Goal: Task Accomplishment & Management: Manage account settings

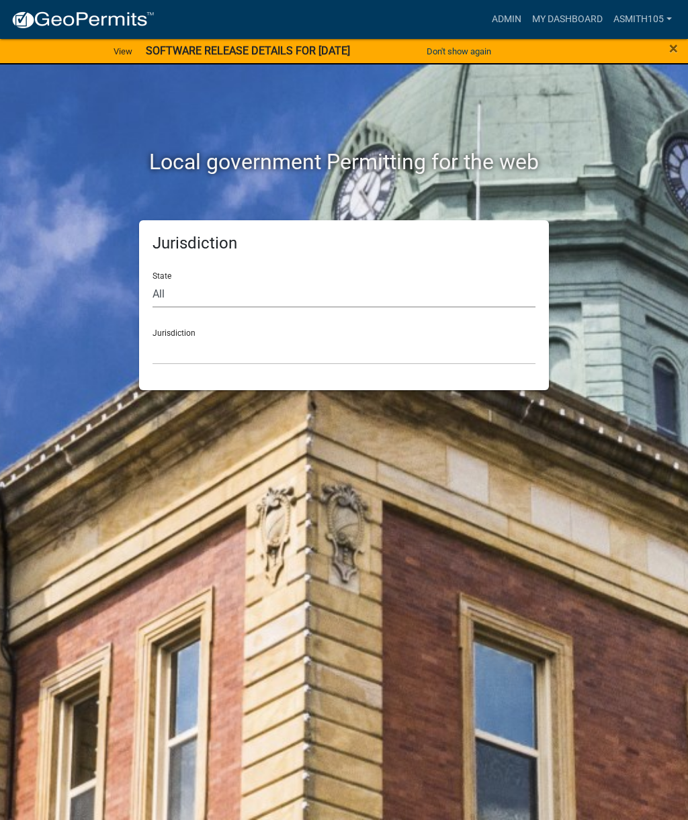
click at [275, 284] on select "All [US_STATE] [US_STATE] [US_STATE] [US_STATE] [US_STATE] [US_STATE] [US_STATE…" at bounding box center [344, 294] width 383 height 28
select select "[US_STATE]"
click at [331, 350] on select "[GEOGRAPHIC_DATA], [US_STATE][PERSON_NAME][GEOGRAPHIC_DATA], [US_STATE][PERSON_…" at bounding box center [344, 351] width 383 height 28
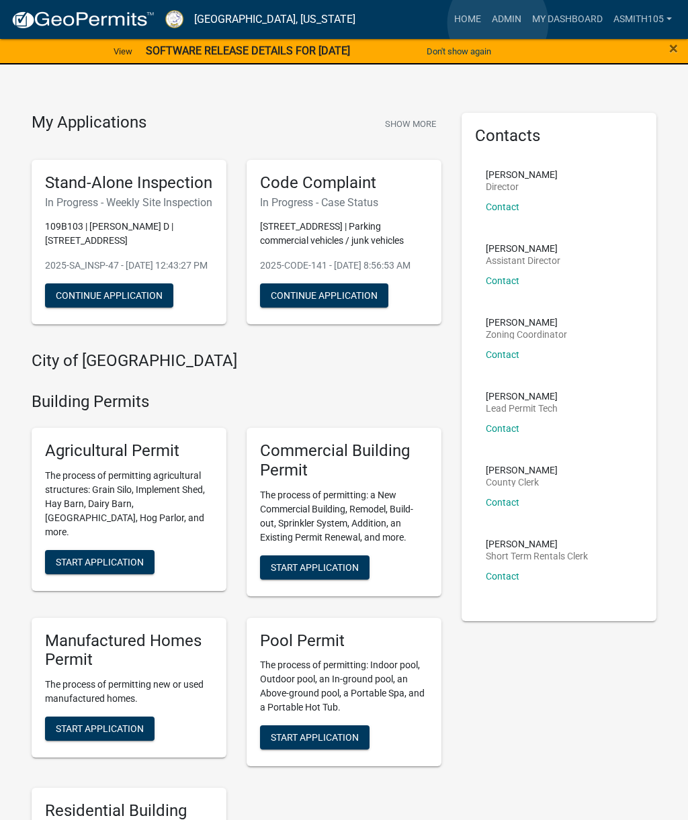
click at [498, 23] on link "Admin" at bounding box center [506, 20] width 40 height 26
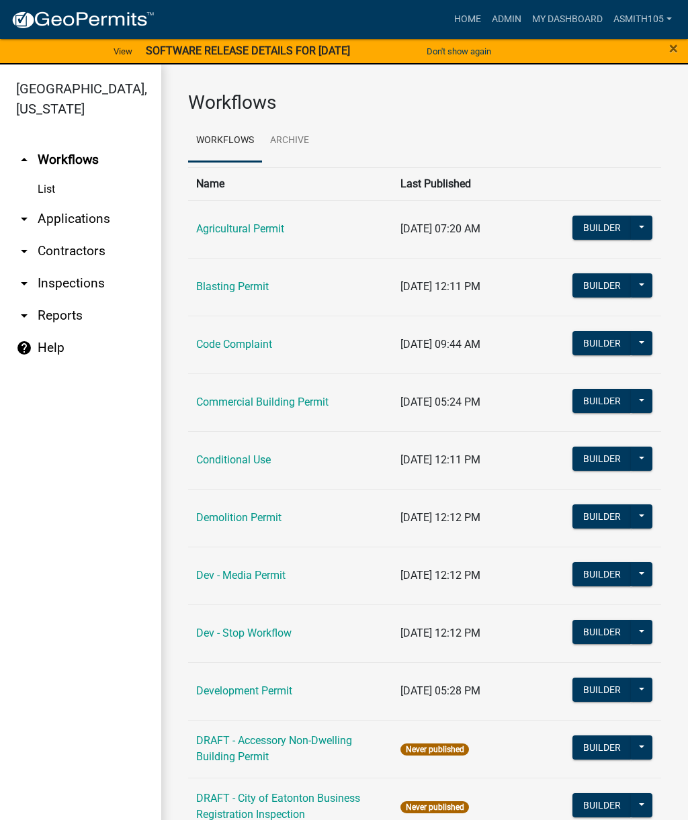
click at [102, 231] on link "arrow_drop_down Applications" at bounding box center [80, 219] width 161 height 32
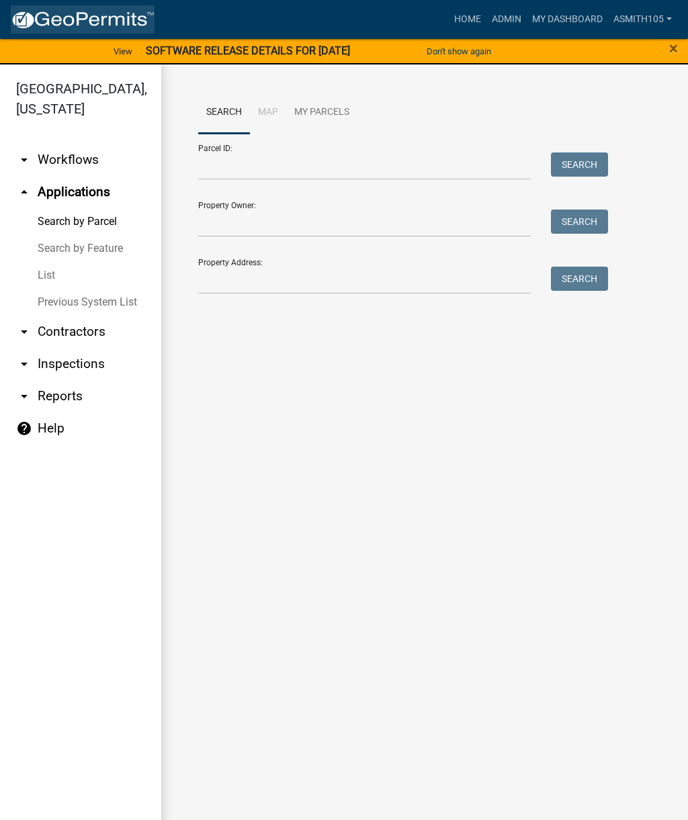
click at [142, 15] on img at bounding box center [83, 20] width 144 height 20
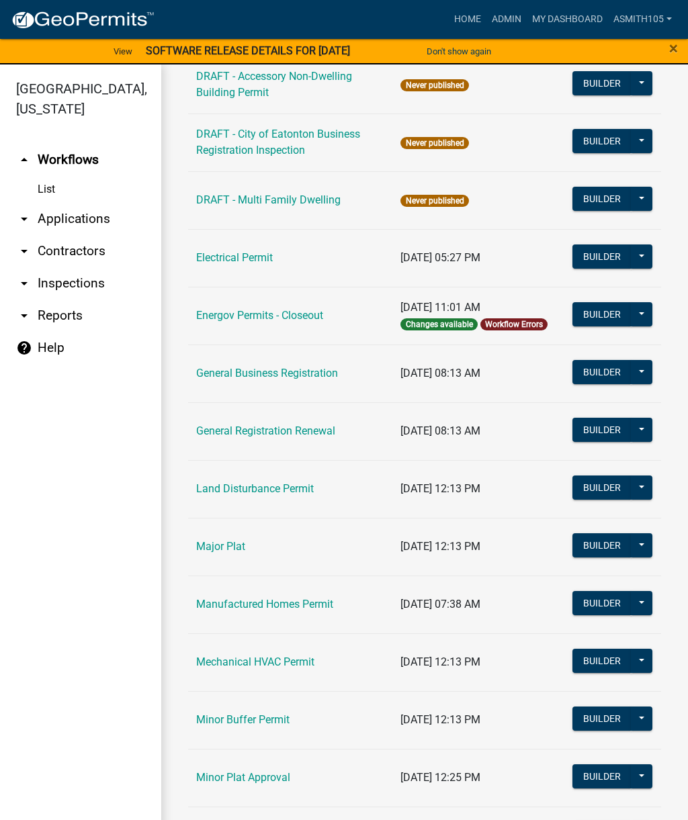
scroll to position [667, 0]
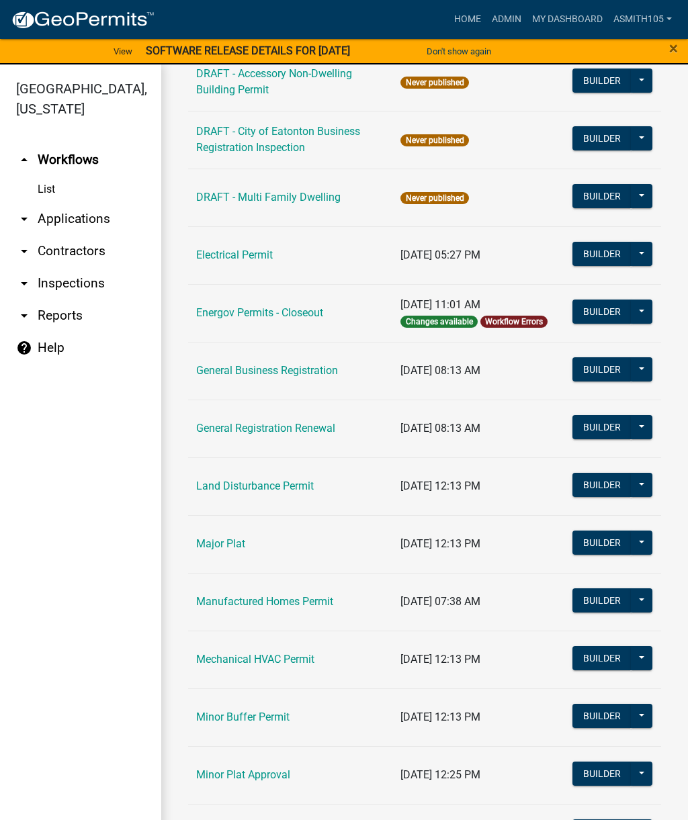
click at [280, 480] on link "Land Disturbance Permit" at bounding box center [255, 486] width 118 height 13
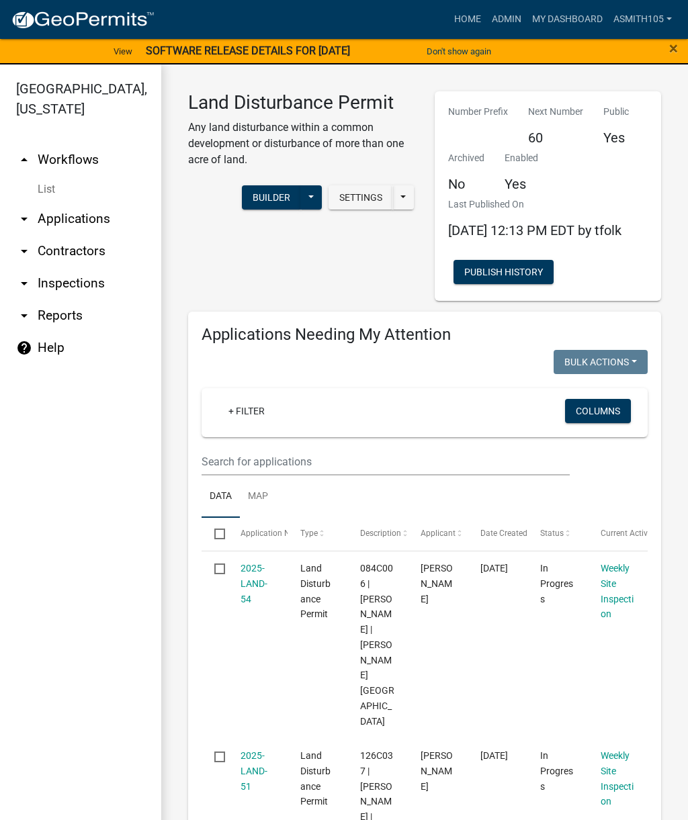
click at [314, 427] on div "+ Filter" at bounding box center [353, 413] width 290 height 28
click at [291, 471] on input "text" at bounding box center [386, 462] width 368 height 28
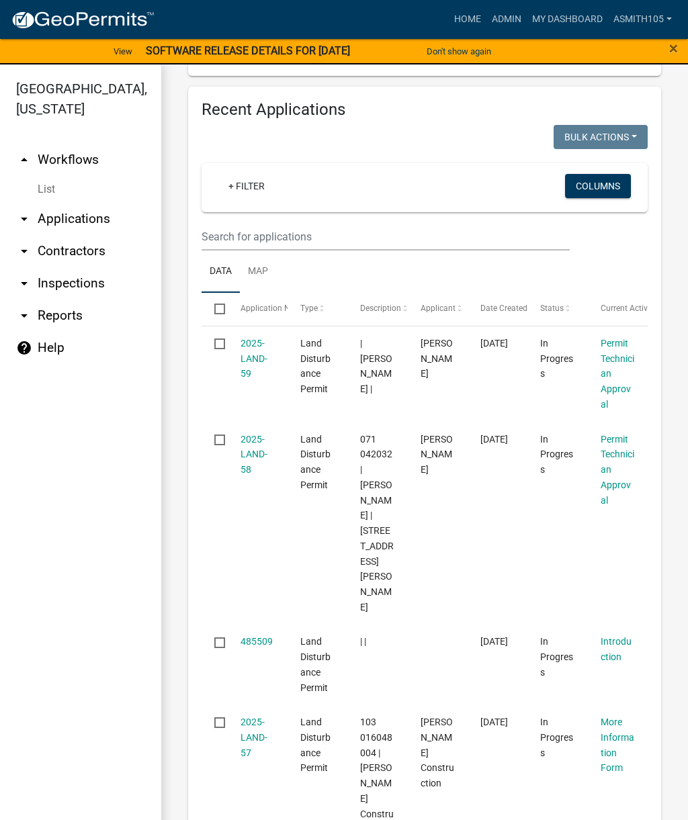
scroll to position [558, 0]
type input "157 Capps ln"
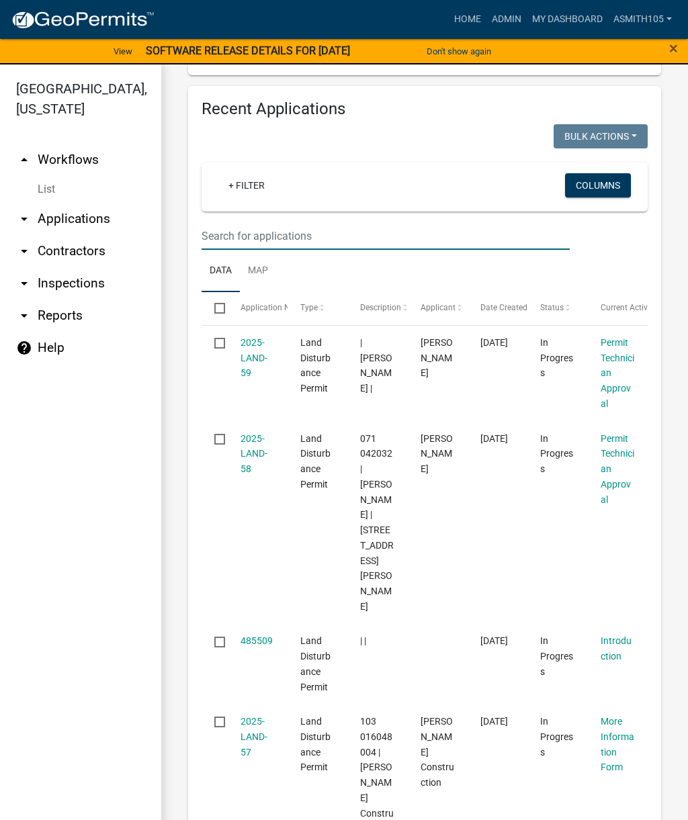
click at [341, 250] on input "text" at bounding box center [386, 236] width 368 height 28
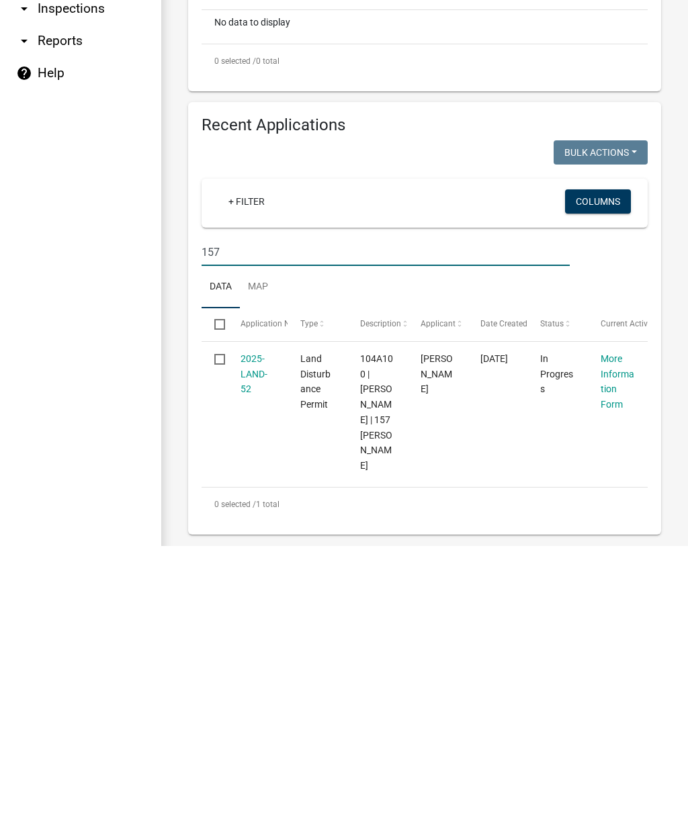
scroll to position [16, 0]
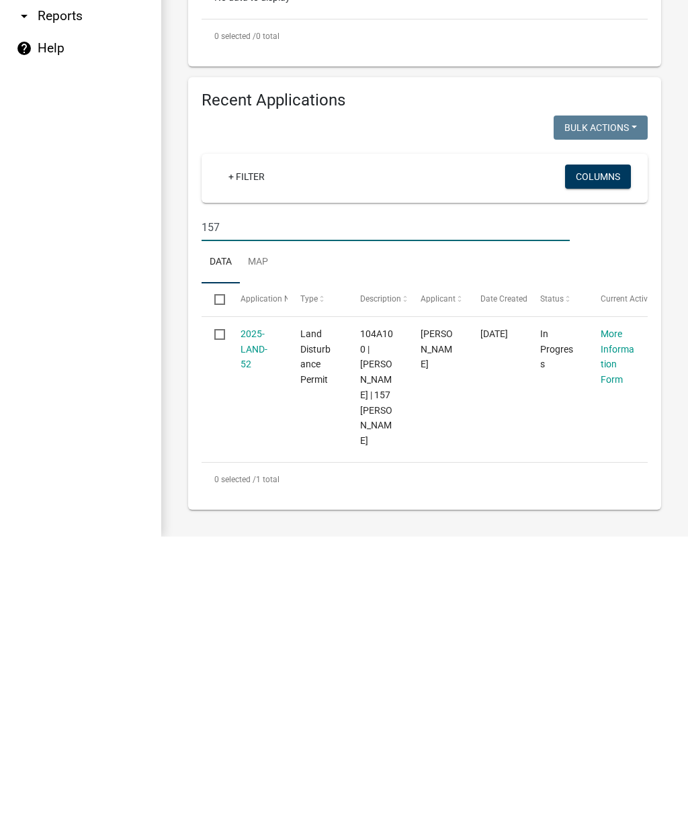
type input "157"
click at [223, 613] on input "checkbox" at bounding box center [218, 617] width 9 height 9
checkbox input "true"
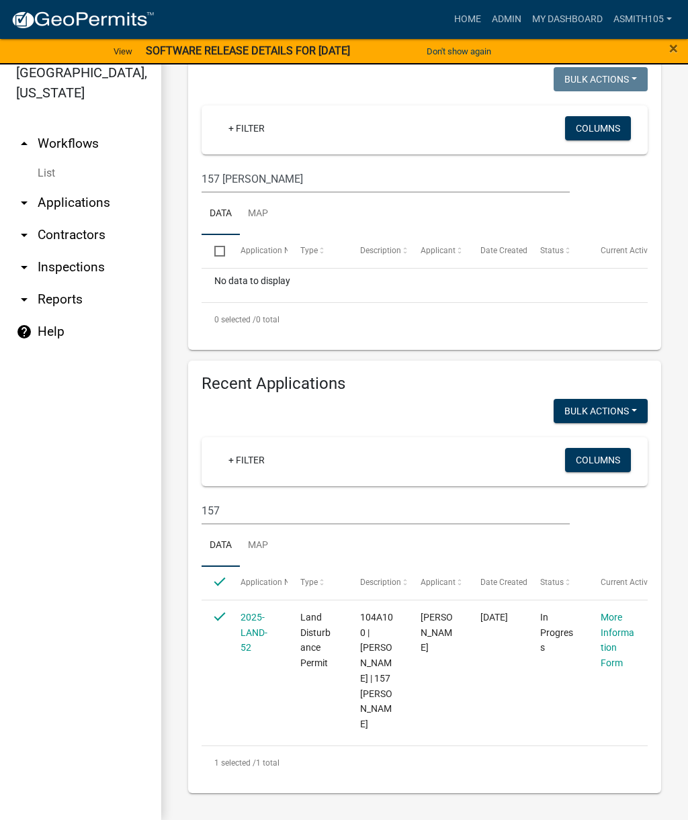
click at [216, 620] on input "checkbox" at bounding box center [218, 617] width 9 height 9
checkbox input "false"
click at [259, 631] on link "2025-LAND-52" at bounding box center [254, 633] width 27 height 42
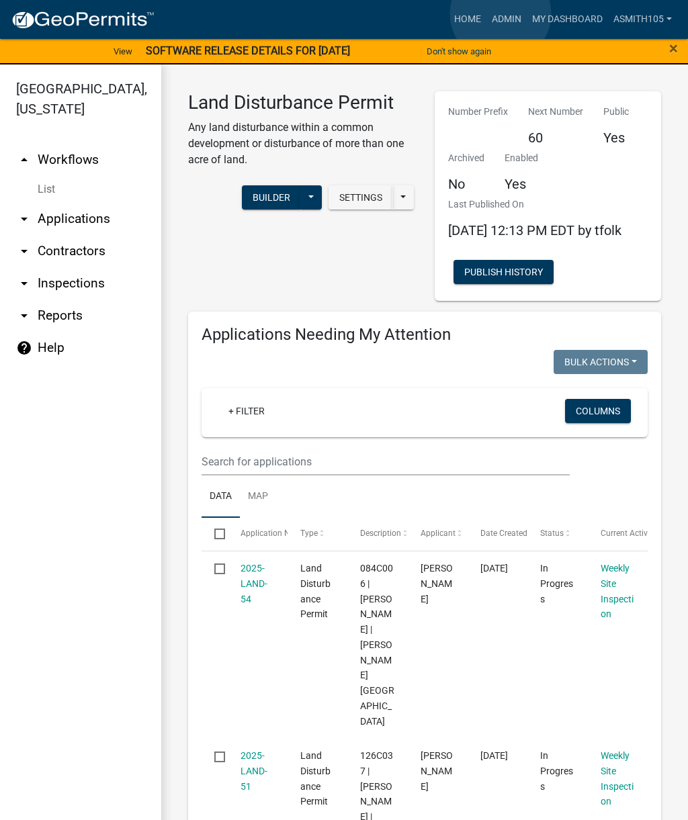
click at [501, 13] on link "Admin" at bounding box center [506, 20] width 40 height 26
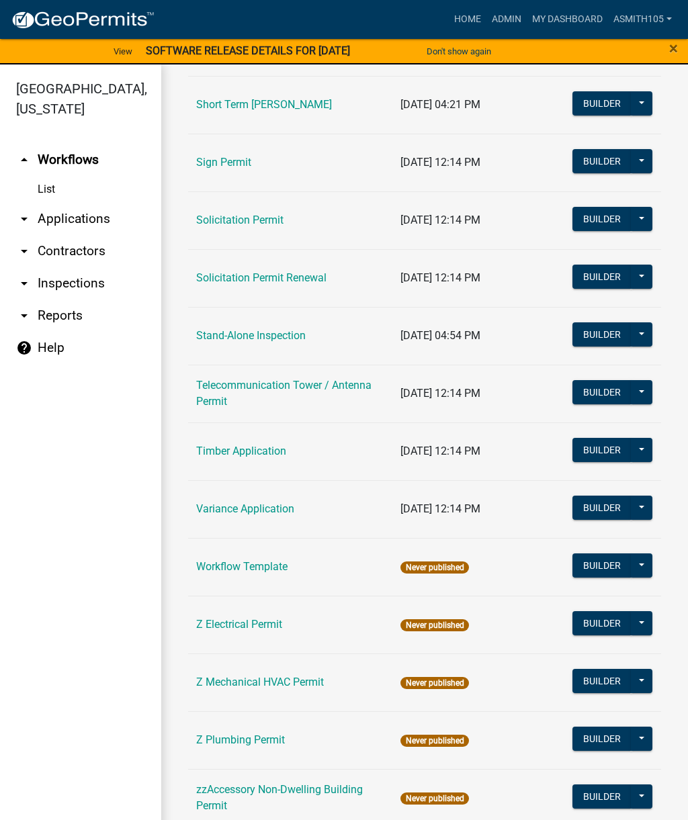
scroll to position [1796, 0]
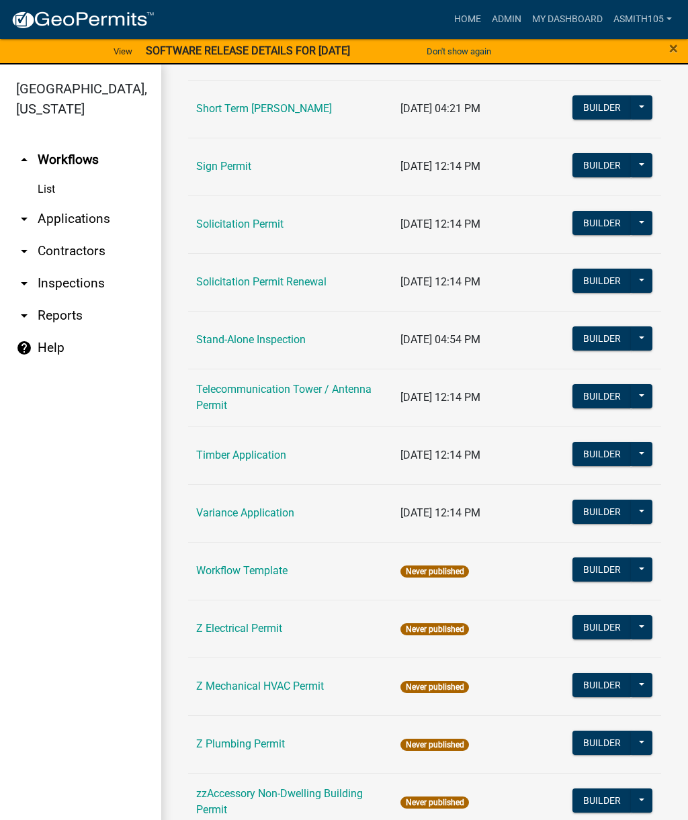
click at [84, 271] on link "arrow_drop_down Inspections" at bounding box center [80, 283] width 161 height 32
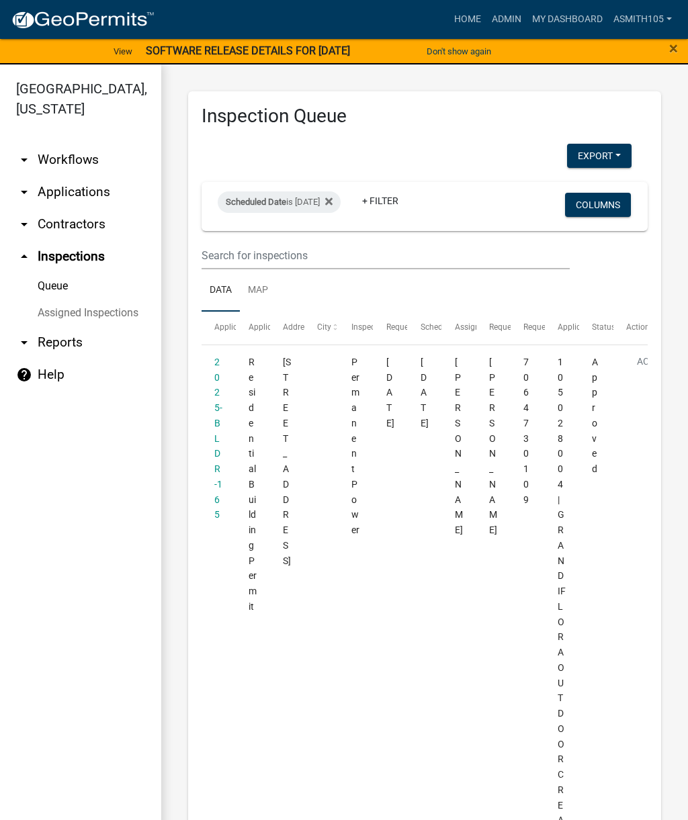
click at [97, 194] on link "arrow_drop_down Applications" at bounding box center [80, 192] width 161 height 32
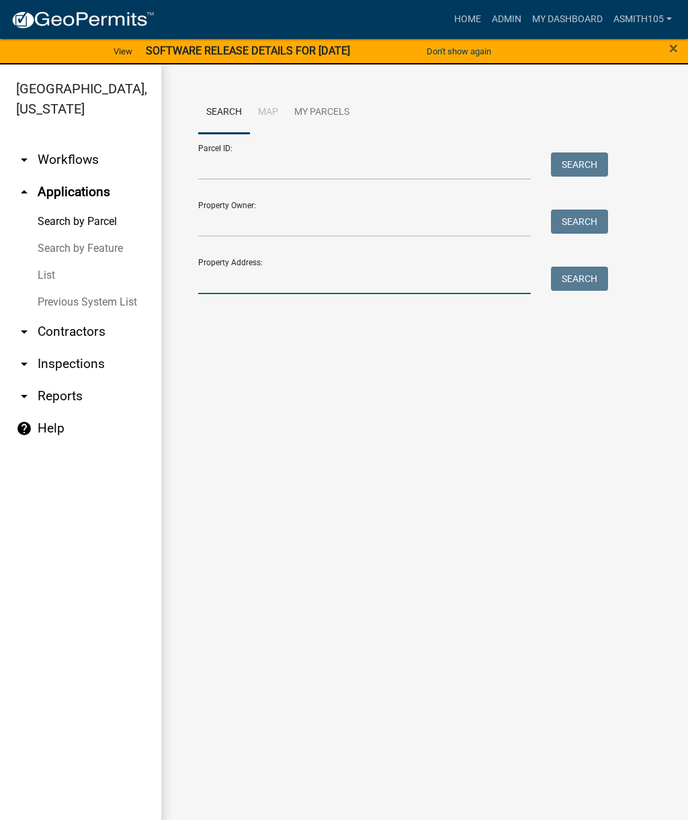
click at [287, 281] on input "Property Address:" at bounding box center [364, 281] width 333 height 28
type input "157 Capps ln"
click at [582, 276] on button "Search" at bounding box center [579, 279] width 57 height 24
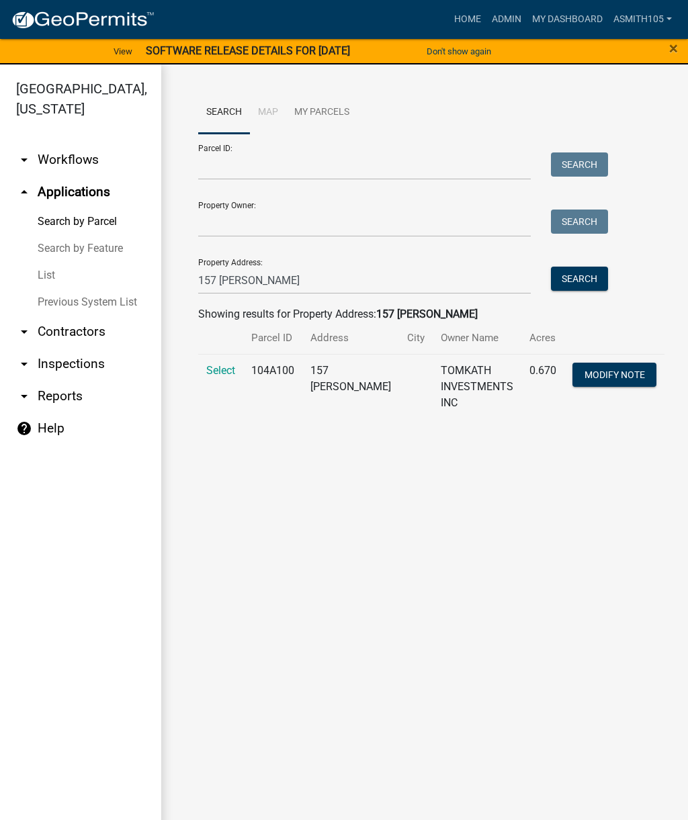
click at [297, 377] on td "104A100" at bounding box center [272, 386] width 59 height 65
click at [222, 375] on span "Select" at bounding box center [220, 370] width 29 height 13
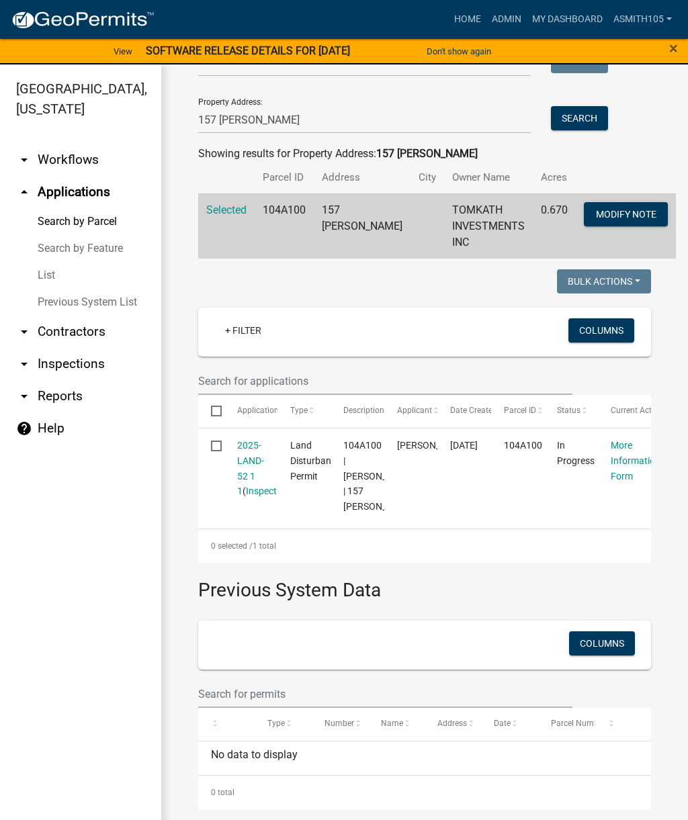
scroll to position [186, 0]
click at [257, 453] on link "2025-LAND-52 1 1" at bounding box center [250, 468] width 27 height 56
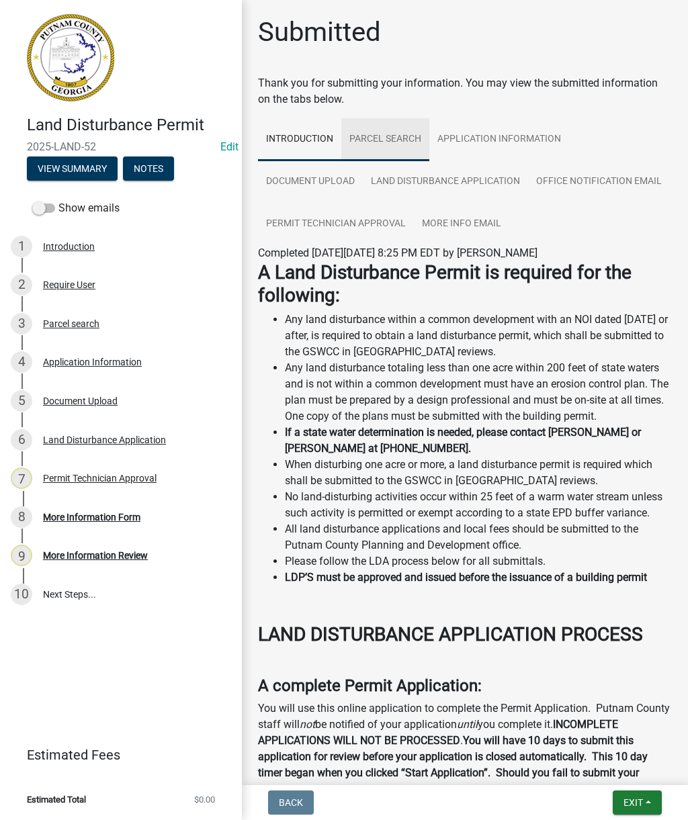
click at [394, 146] on link "Parcel search" at bounding box center [385, 139] width 88 height 43
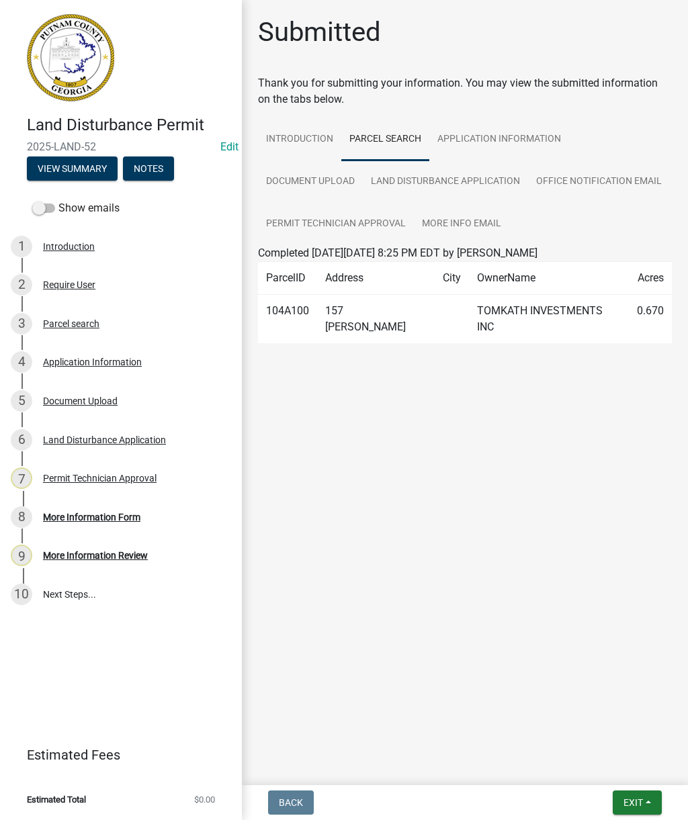
click at [469, 308] on td "TOMKATH INVESTMENTS INC" at bounding box center [549, 319] width 160 height 49
click at [531, 144] on link "Application Information" at bounding box center [499, 139] width 140 height 43
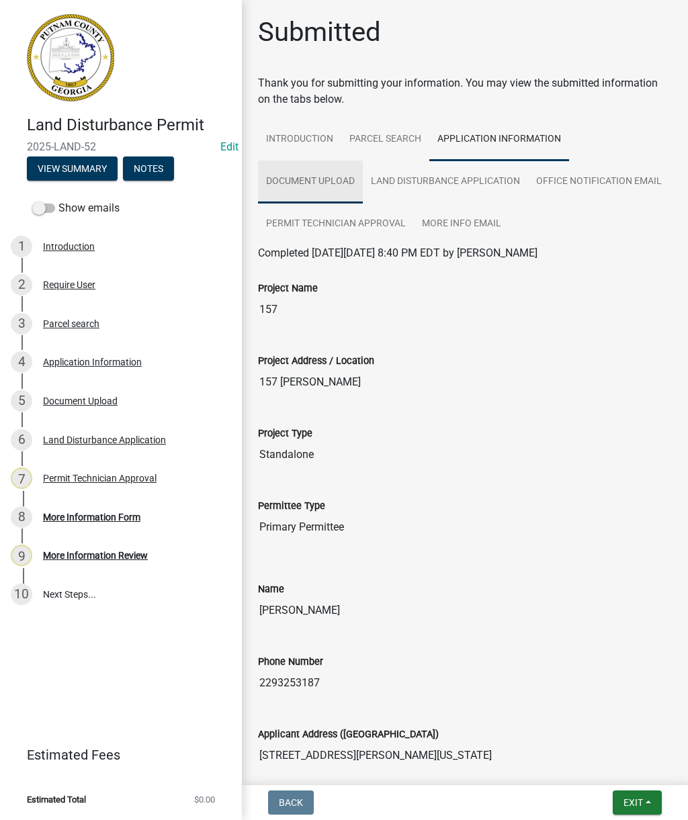
click at [322, 182] on link "Document Upload" at bounding box center [310, 182] width 105 height 43
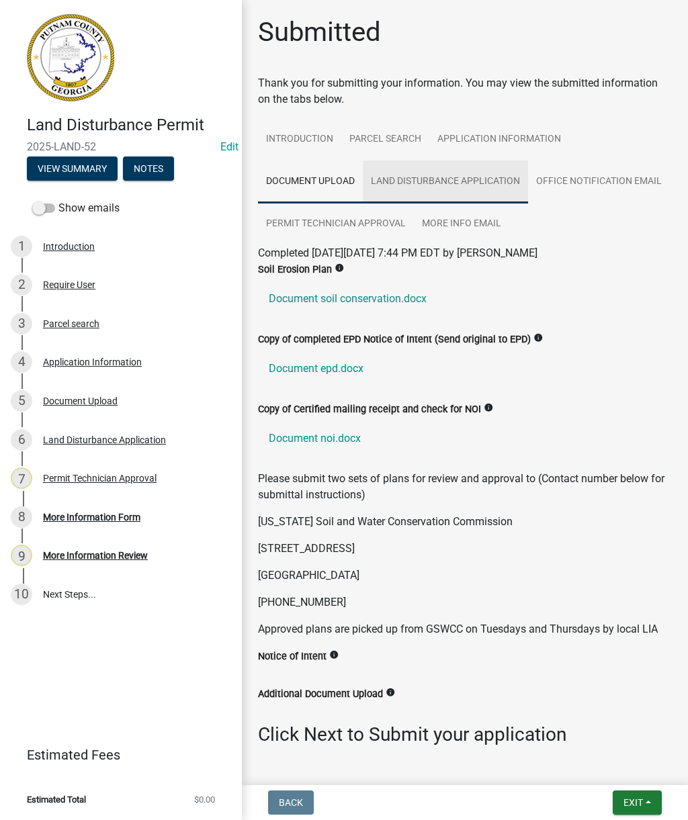
click at [434, 187] on link "Land Disturbance Application" at bounding box center [445, 182] width 165 height 43
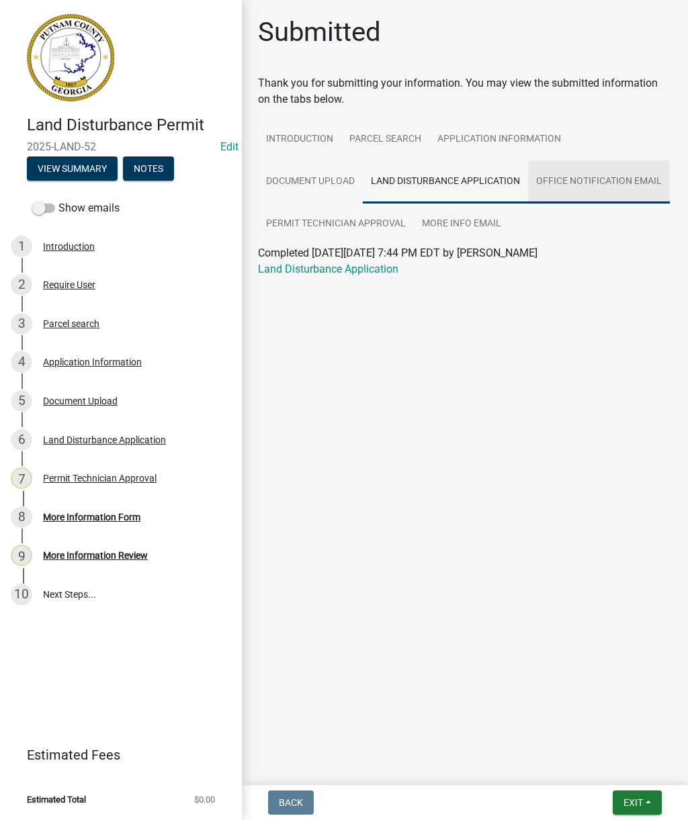
click at [586, 183] on link "Office Notification Email" at bounding box center [599, 182] width 142 height 43
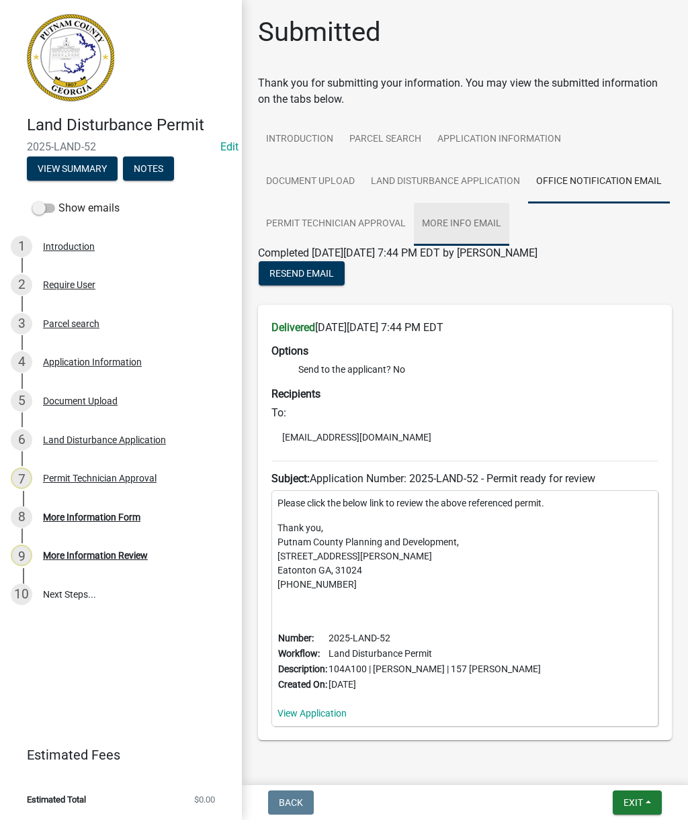
click at [486, 218] on link "More Info Email" at bounding box center [461, 224] width 95 height 43
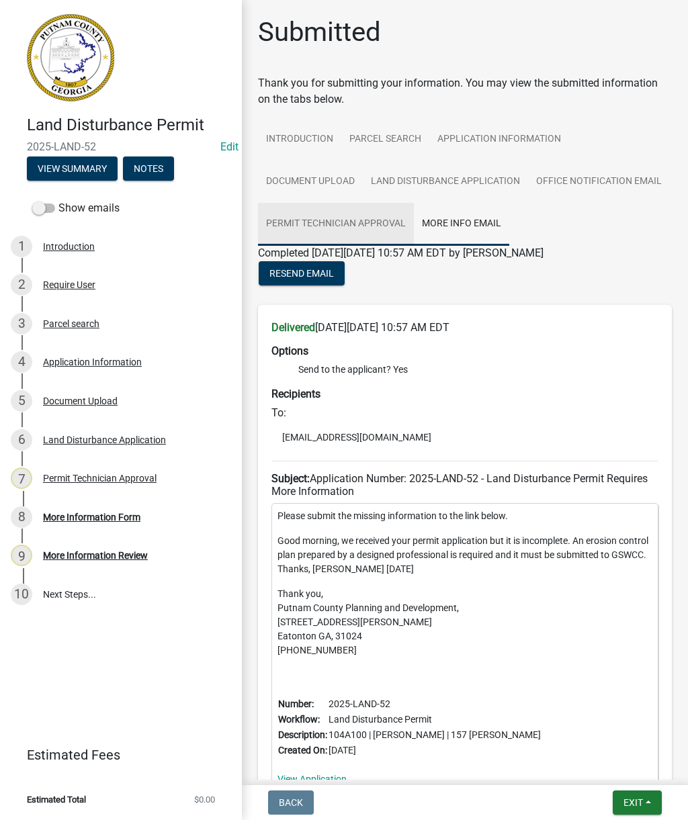
click at [384, 220] on link "Permit Technician Approval" at bounding box center [336, 224] width 156 height 43
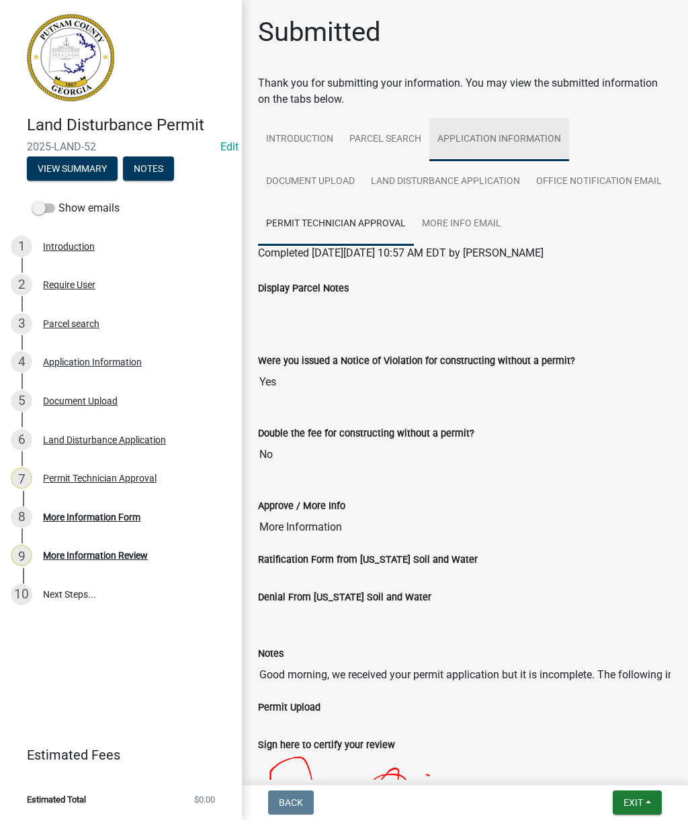
click at [509, 137] on link "Application Information" at bounding box center [499, 139] width 140 height 43
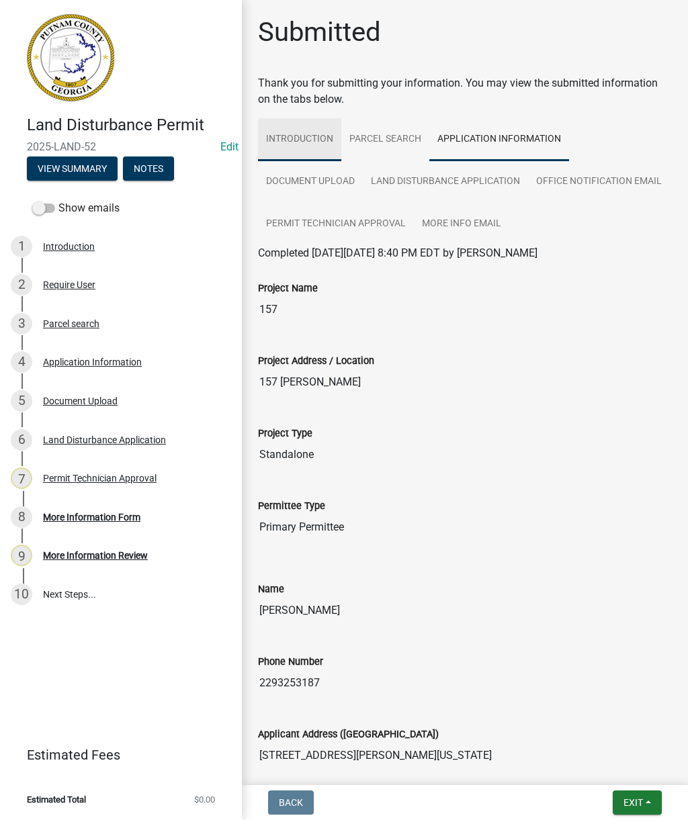
click at [310, 136] on link "Introduction" at bounding box center [299, 139] width 83 height 43
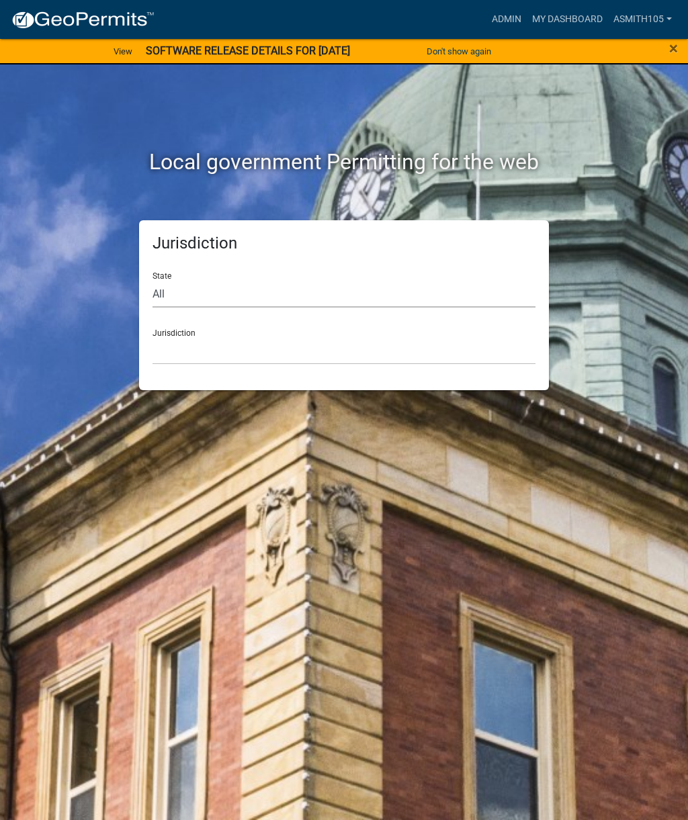
click at [251, 290] on select "All [US_STATE] [US_STATE] [US_STATE] [US_STATE] [US_STATE] [US_STATE] [US_STATE…" at bounding box center [344, 294] width 383 height 28
select select "[US_STATE]"
click at [253, 343] on select "[GEOGRAPHIC_DATA], [US_STATE][PERSON_NAME][GEOGRAPHIC_DATA], [US_STATE][PERSON_…" at bounding box center [344, 351] width 383 height 28
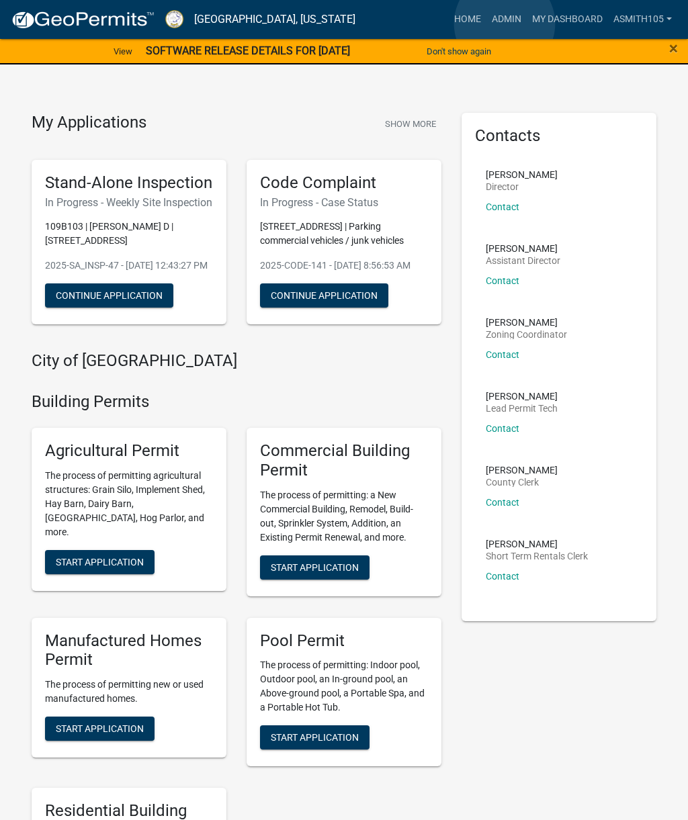
click at [505, 24] on link "Admin" at bounding box center [506, 20] width 40 height 26
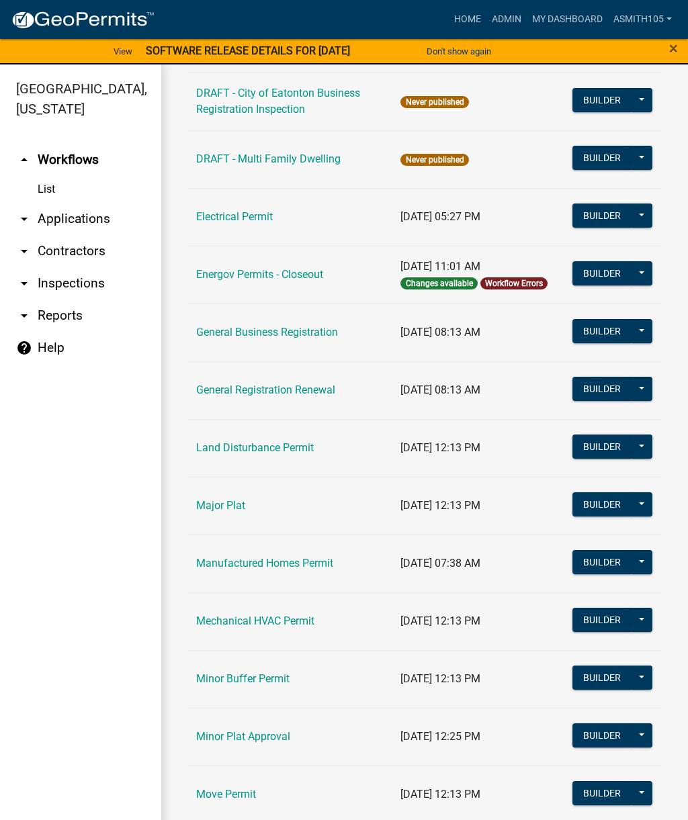
scroll to position [691, 0]
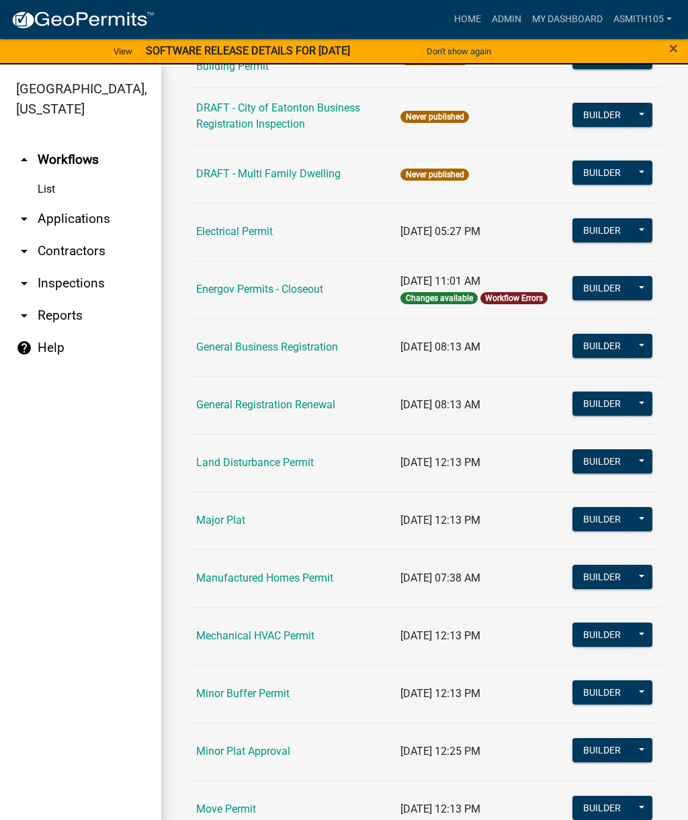
click at [288, 462] on link "Land Disturbance Permit" at bounding box center [255, 462] width 118 height 13
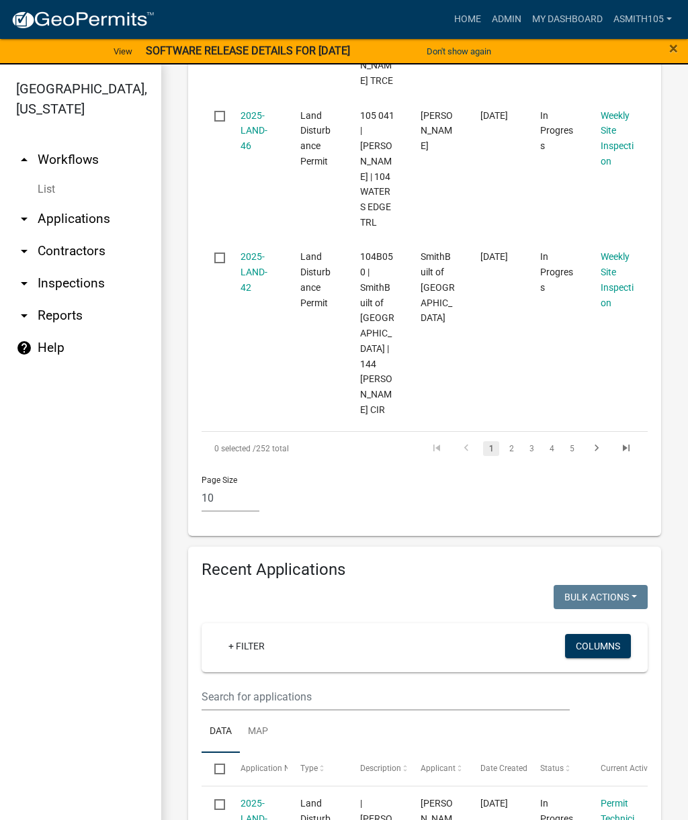
scroll to position [1872, 0]
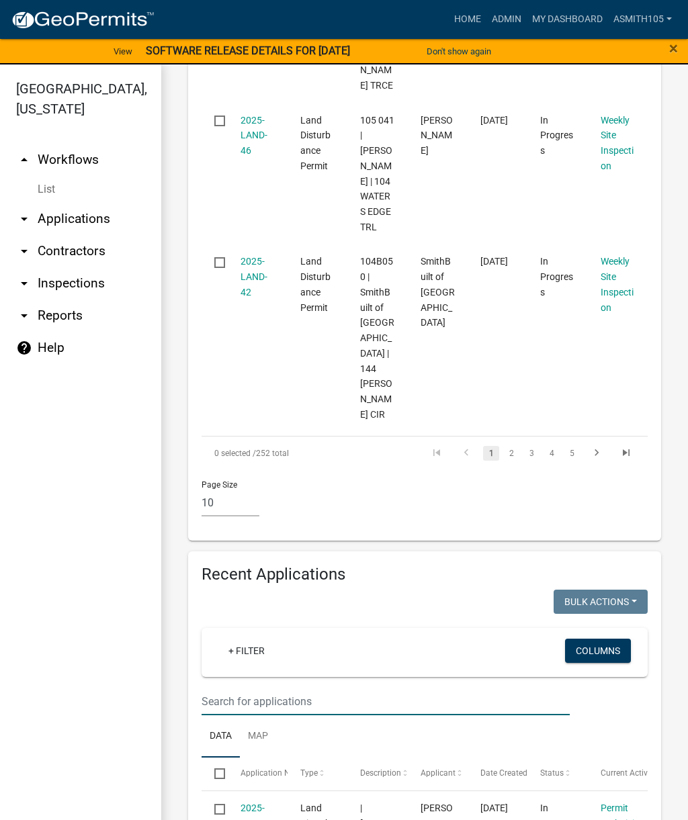
click at [331, 688] on input "text" at bounding box center [386, 702] width 368 height 28
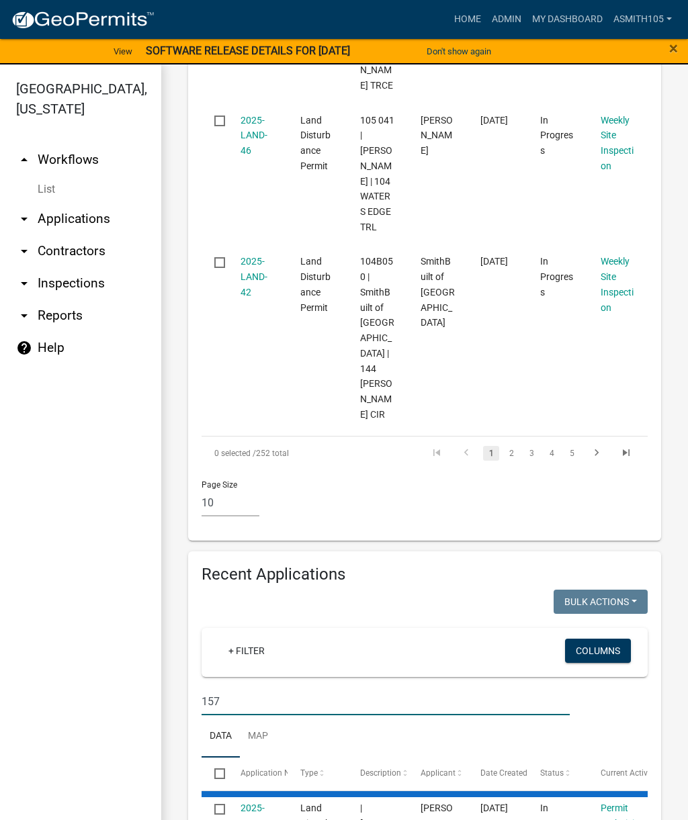
scroll to position [1695, 0]
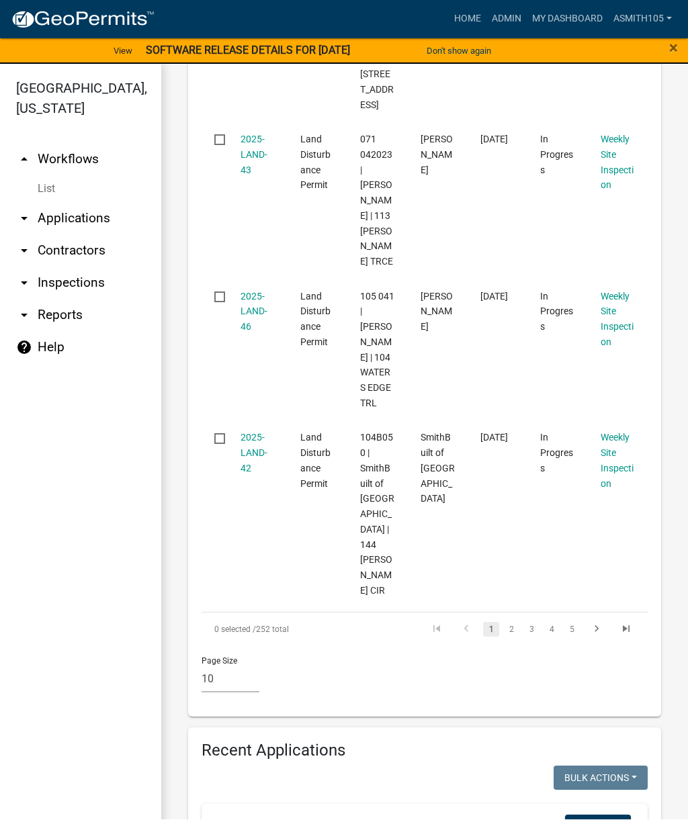
type input "157 Capps"
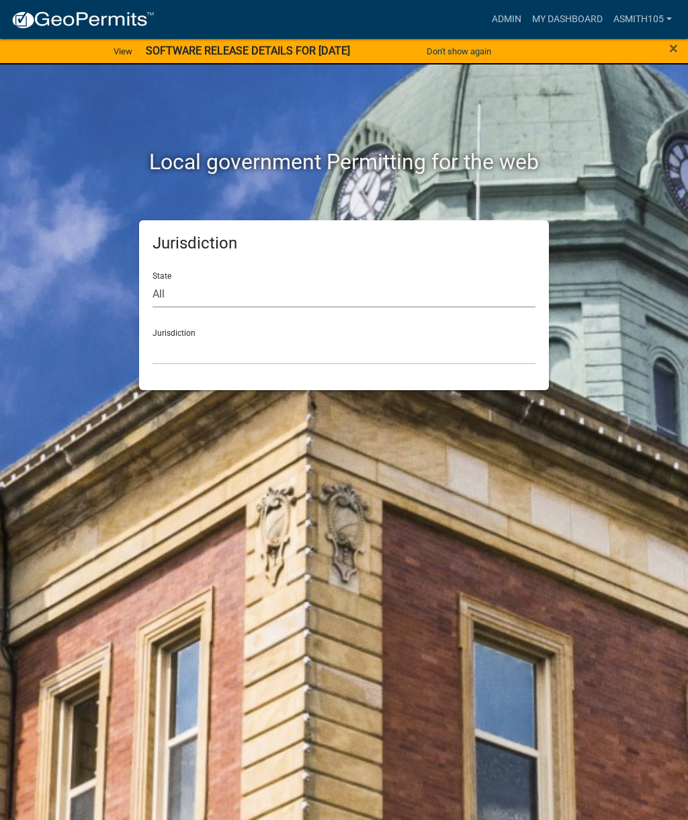
click at [241, 284] on select "All [US_STATE] [US_STATE] [US_STATE] [US_STATE] [US_STATE] [US_STATE] [US_STATE…" at bounding box center [344, 294] width 383 height 28
select select "[US_STATE]"
click at [251, 353] on select "[GEOGRAPHIC_DATA], [US_STATE][PERSON_NAME][GEOGRAPHIC_DATA], [US_STATE][PERSON_…" at bounding box center [344, 351] width 383 height 28
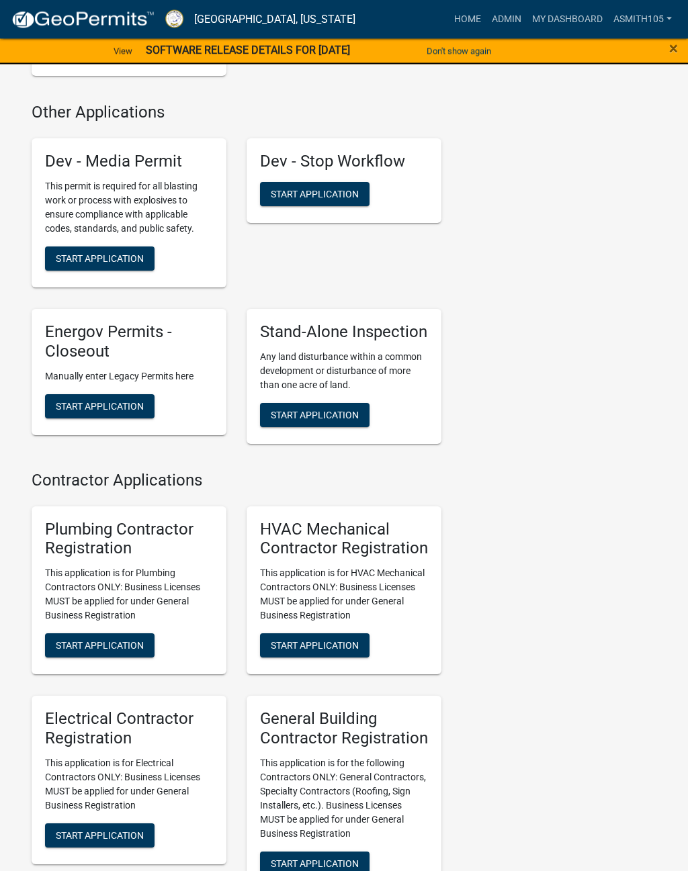
scroll to position [3567, 0]
click at [300, 420] on span "Start Application" at bounding box center [315, 414] width 88 height 11
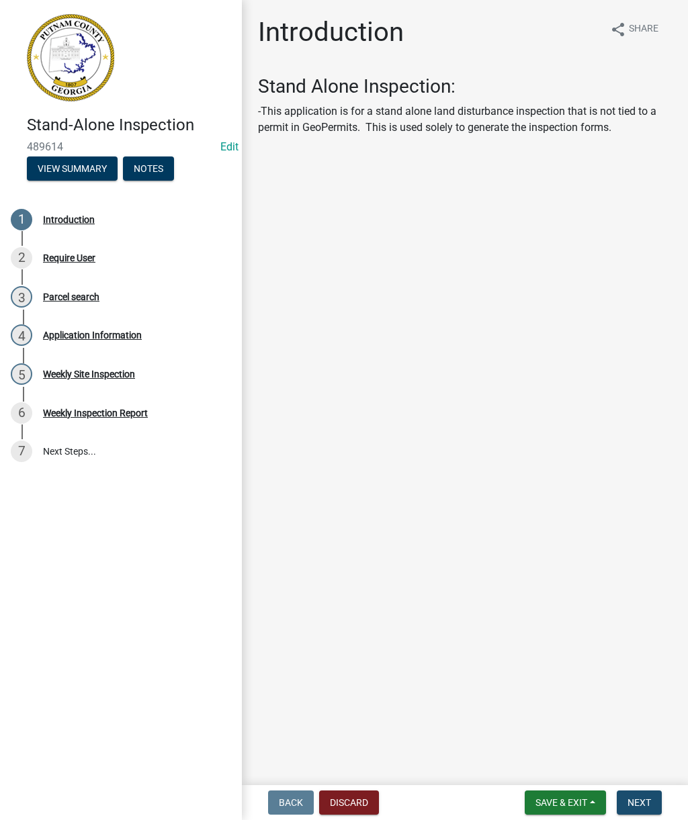
click at [649, 805] on span "Next" at bounding box center [639, 802] width 24 height 11
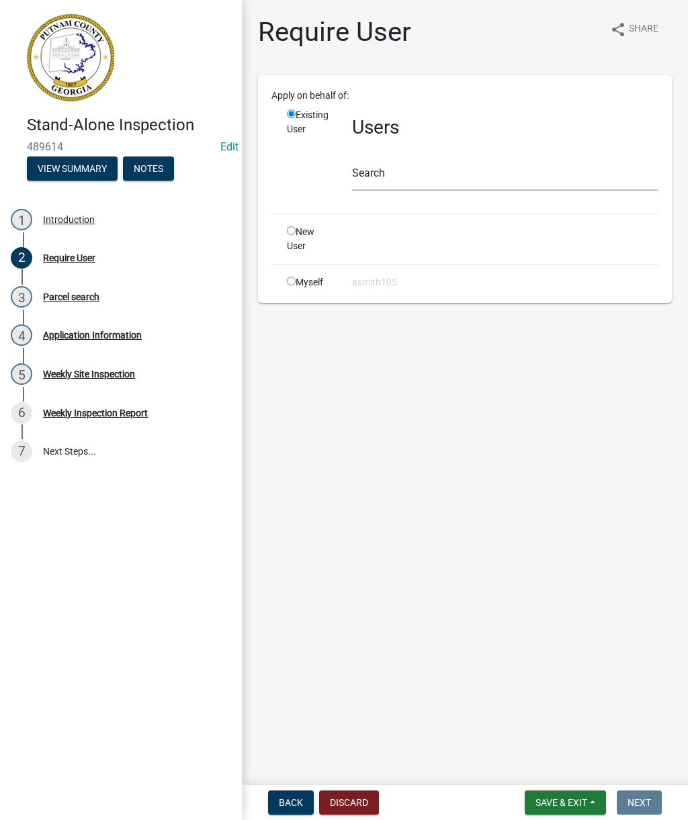
click at [281, 288] on div "Myself" at bounding box center [309, 282] width 65 height 14
click at [296, 279] on input "radio" at bounding box center [291, 281] width 9 height 9
radio input "true"
radio input "false"
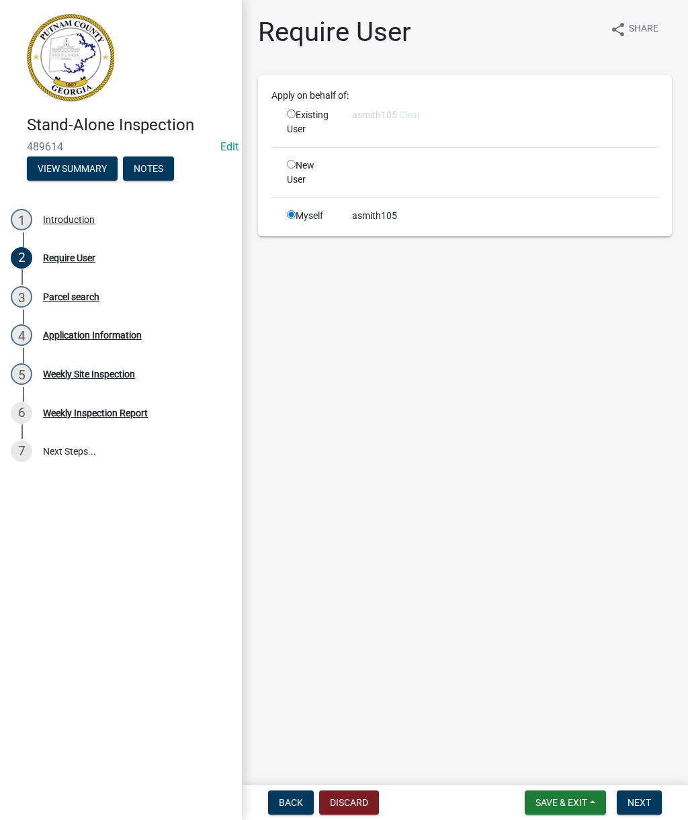
click at [644, 787] on nav "Back Discard Save & Exit Save Save & Exit Next" at bounding box center [465, 802] width 446 height 35
click at [646, 801] on span "Next" at bounding box center [639, 802] width 24 height 11
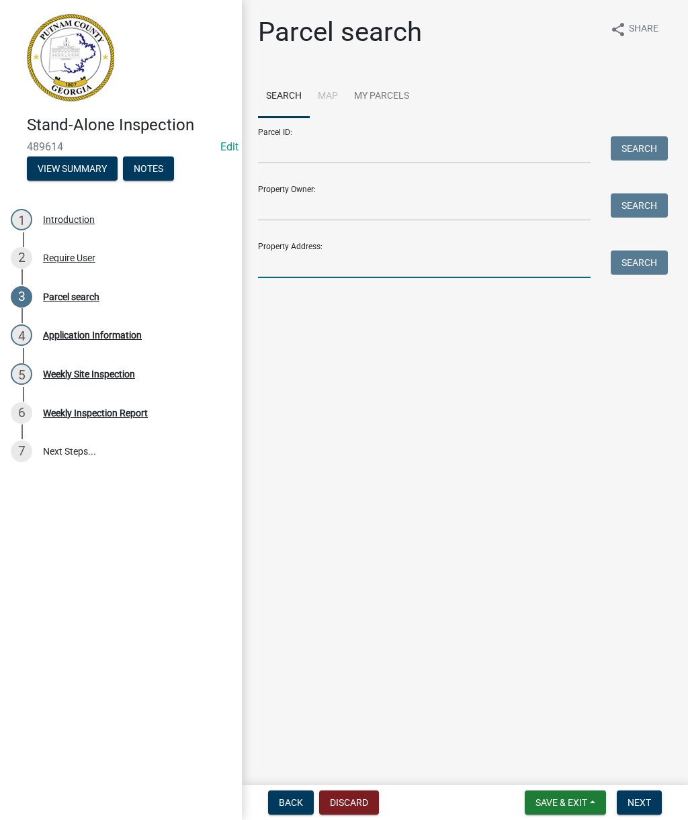
click at [351, 255] on input "Property Address:" at bounding box center [424, 265] width 333 height 28
type input "157 [PERSON_NAME]"
click at [644, 266] on button "Search" at bounding box center [639, 263] width 57 height 24
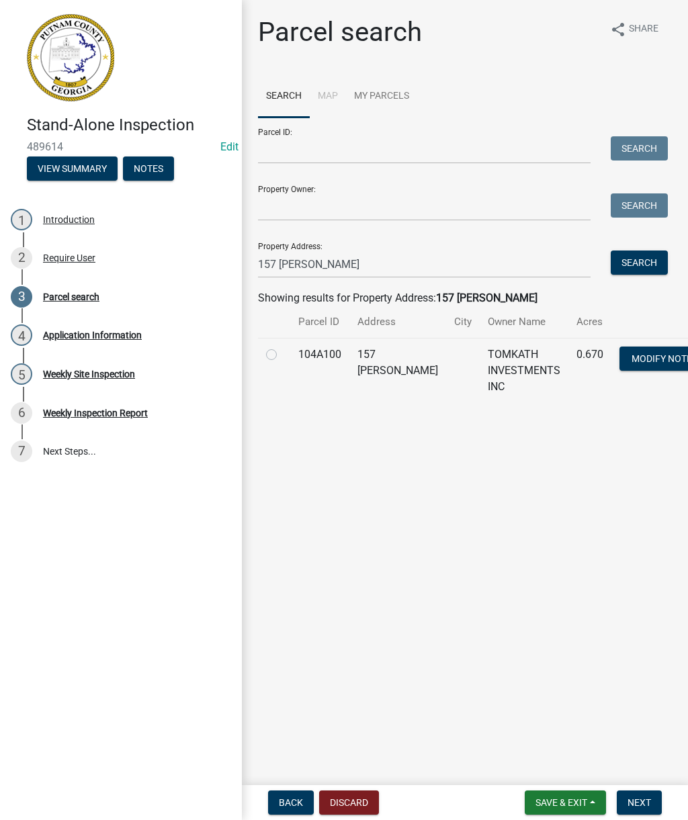
click at [282, 347] on label at bounding box center [282, 347] width 0 height 0
click at [282, 355] on input "radio" at bounding box center [286, 351] width 9 height 9
radio input "true"
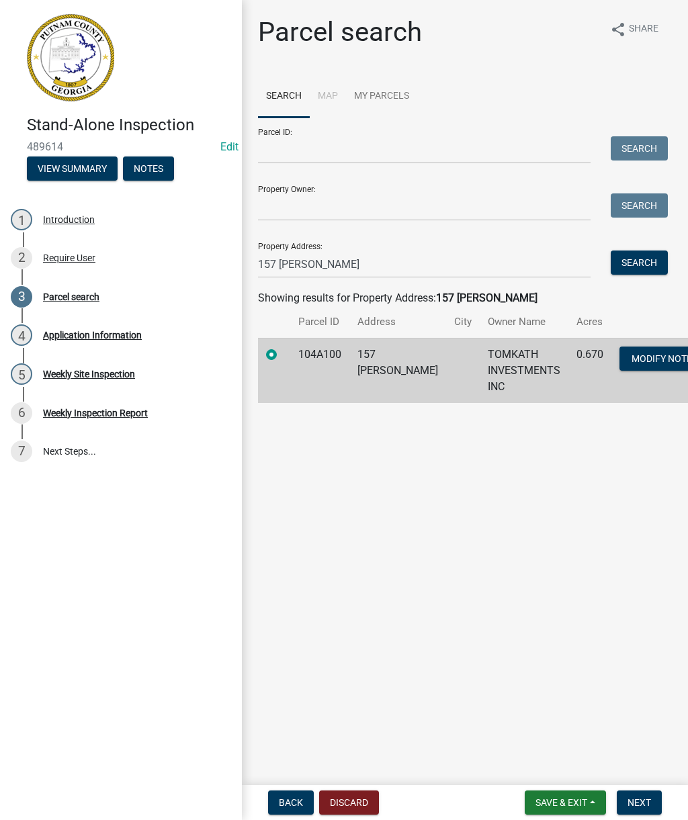
click at [644, 810] on button "Next" at bounding box center [639, 803] width 45 height 24
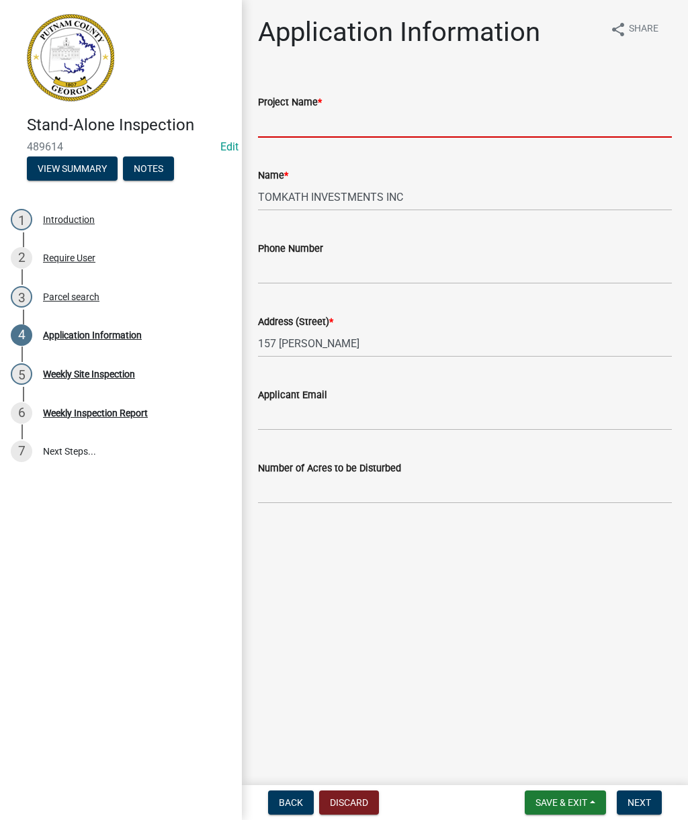
click at [331, 124] on input "Project Name *" at bounding box center [465, 124] width 414 height 28
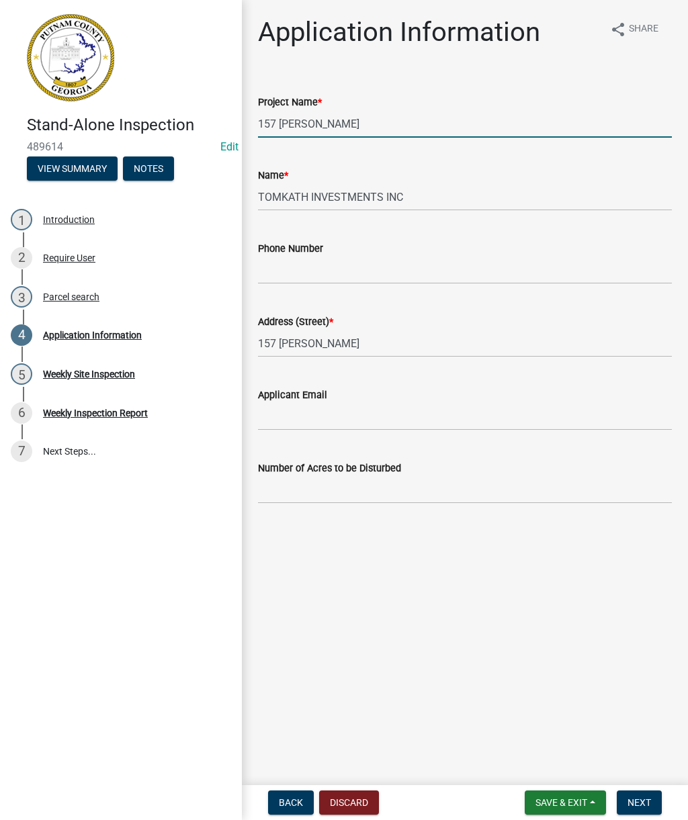
type input "157 [PERSON_NAME]"
click at [646, 797] on span "Next" at bounding box center [639, 802] width 24 height 11
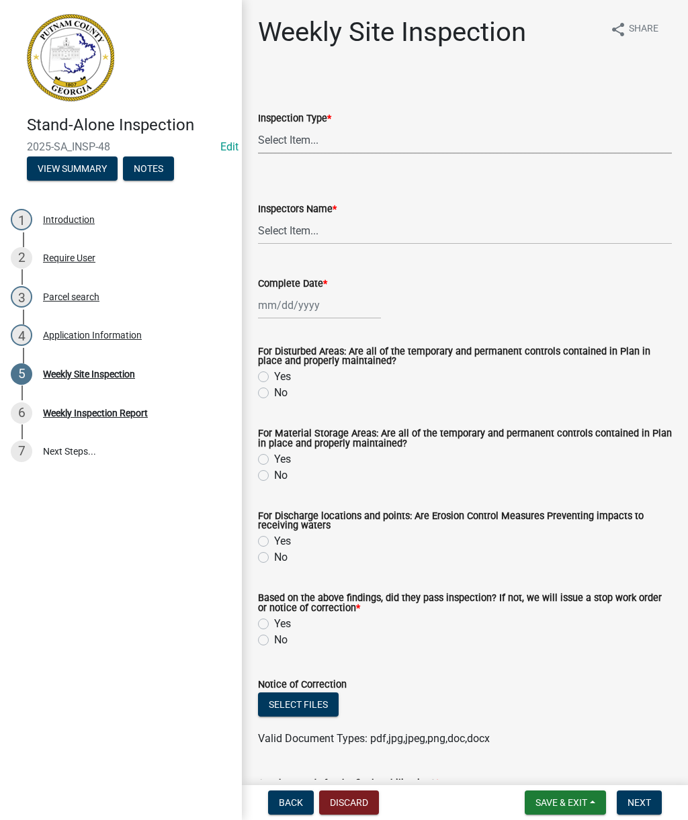
click at [408, 144] on select "Select Item... Site Inspection Initial Inspection Within 24 hours of a 0.5" sto…" at bounding box center [465, 140] width 414 height 28
select select "93c72d9c-4ccd-4a4f-9c87-9d2cfc81a2e2"
click at [492, 224] on select "Select Item... mrivera (Michele Rivera) StephanieM (Stephanie Morris ) QGrissom…" at bounding box center [465, 231] width 414 height 28
select select "4c2db1a9-6398-42e1-a920-5225c7eaa966"
click at [431, 134] on select "Select Item... Site Inspection Initial Inspection Within 24 hours of a 0.5" sto…" at bounding box center [465, 140] width 414 height 28
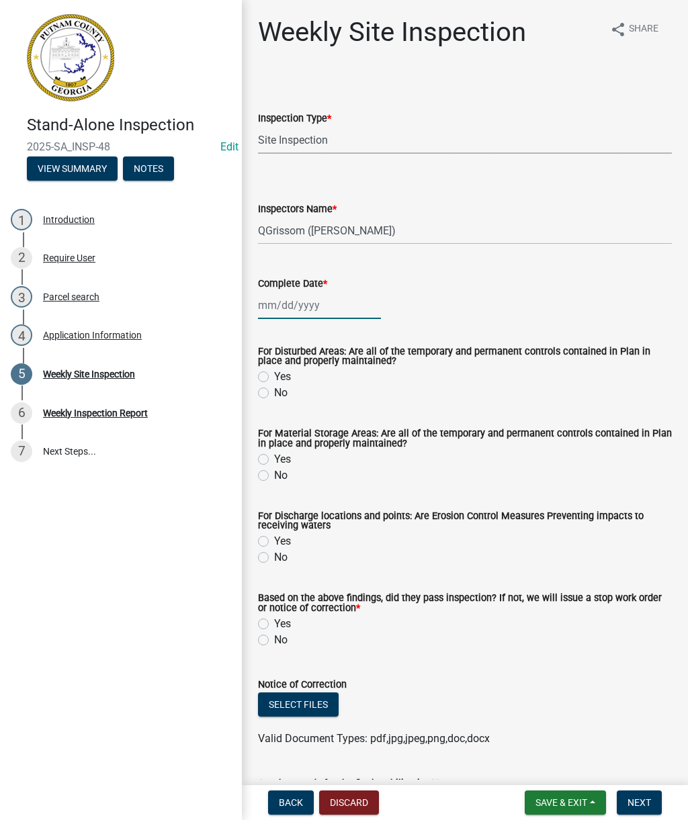
click at [329, 310] on div at bounding box center [319, 306] width 123 height 28
select select "10"
select select "2025"
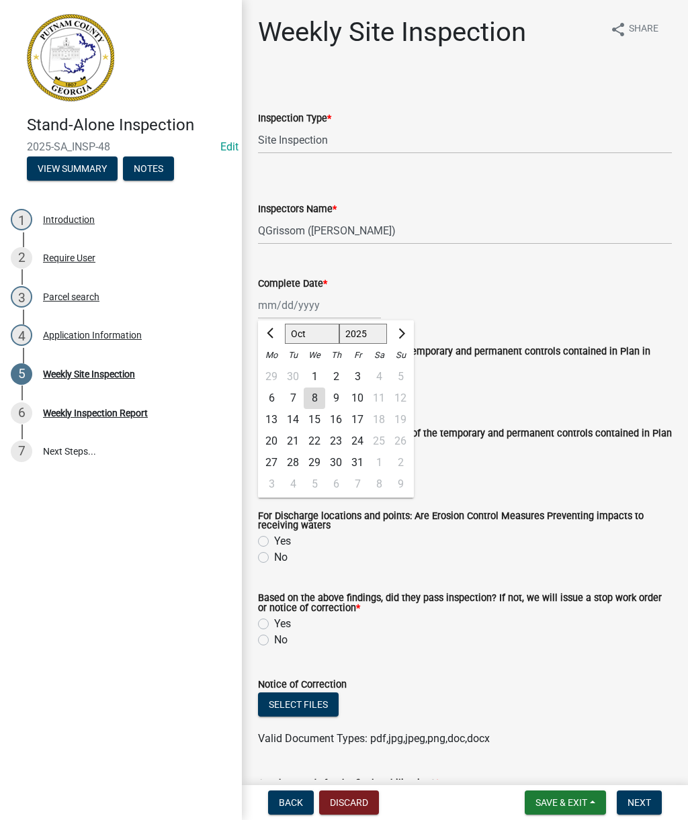
click at [300, 402] on div "7" at bounding box center [292, 398] width 21 height 21
type input "[DATE]"
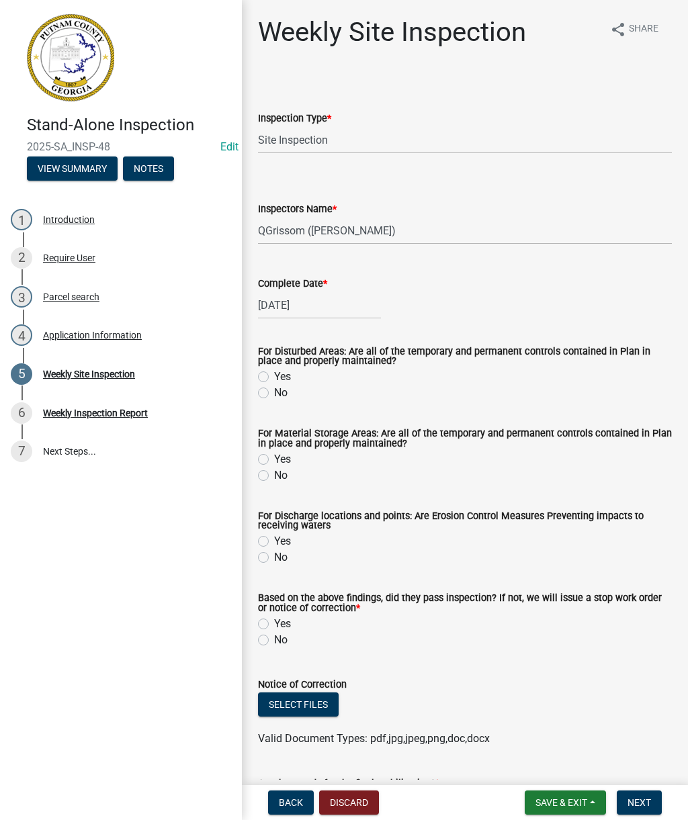
click at [277, 401] on label "No" at bounding box center [280, 393] width 13 height 16
click at [277, 394] on input "No" at bounding box center [278, 389] width 9 height 9
radio input "true"
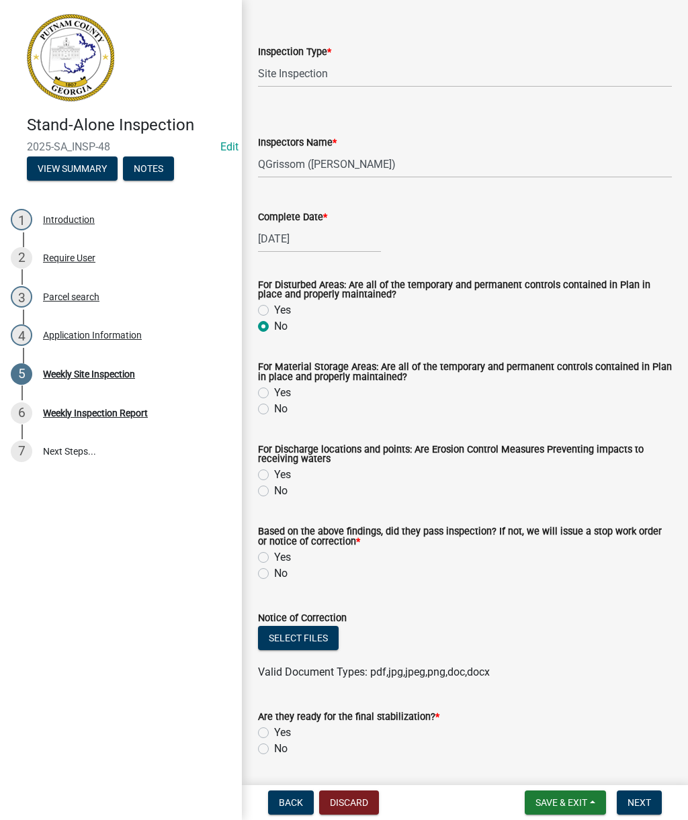
scroll to position [66, 0]
click at [274, 316] on label "Yes" at bounding box center [282, 311] width 17 height 16
click at [274, 312] on input "Yes" at bounding box center [278, 307] width 9 height 9
radio input "true"
click at [277, 333] on label "No" at bounding box center [280, 327] width 13 height 16
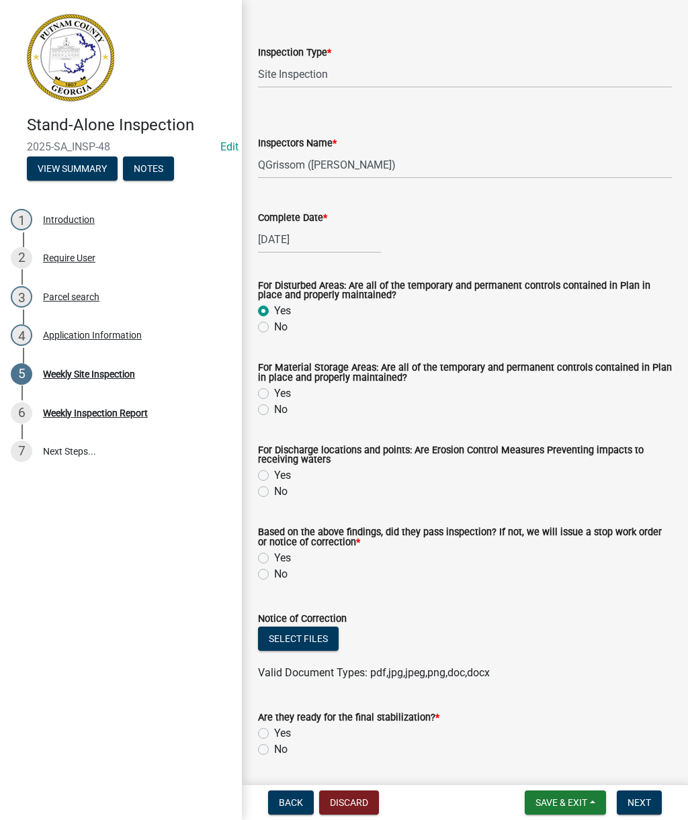
click at [277, 328] on input "No" at bounding box center [278, 323] width 9 height 9
radio input "true"
click at [281, 334] on label "No" at bounding box center [280, 327] width 13 height 16
click at [281, 328] on input "No" at bounding box center [278, 323] width 9 height 9
click at [284, 335] on label "No" at bounding box center [280, 327] width 13 height 16
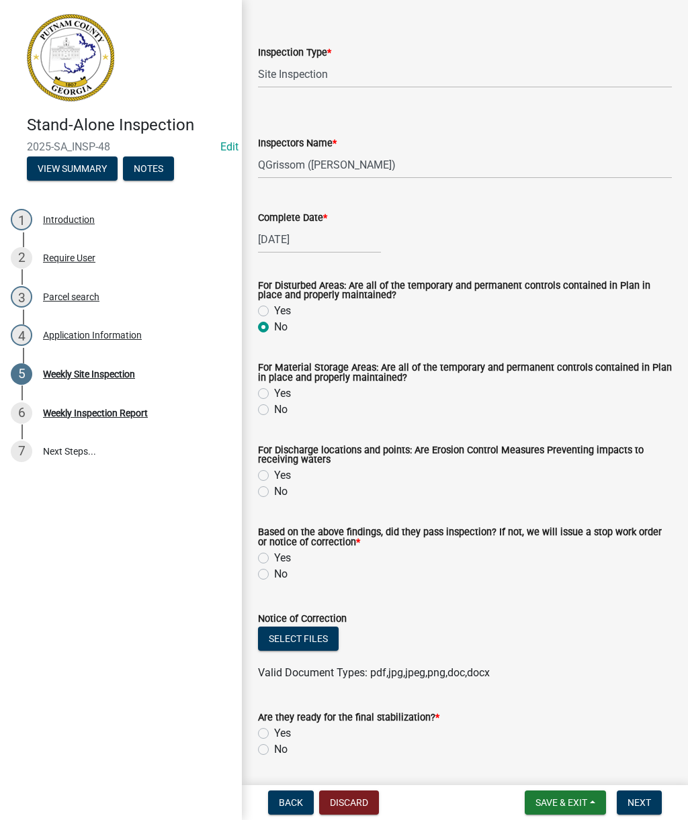
click at [283, 328] on input "No" at bounding box center [278, 323] width 9 height 9
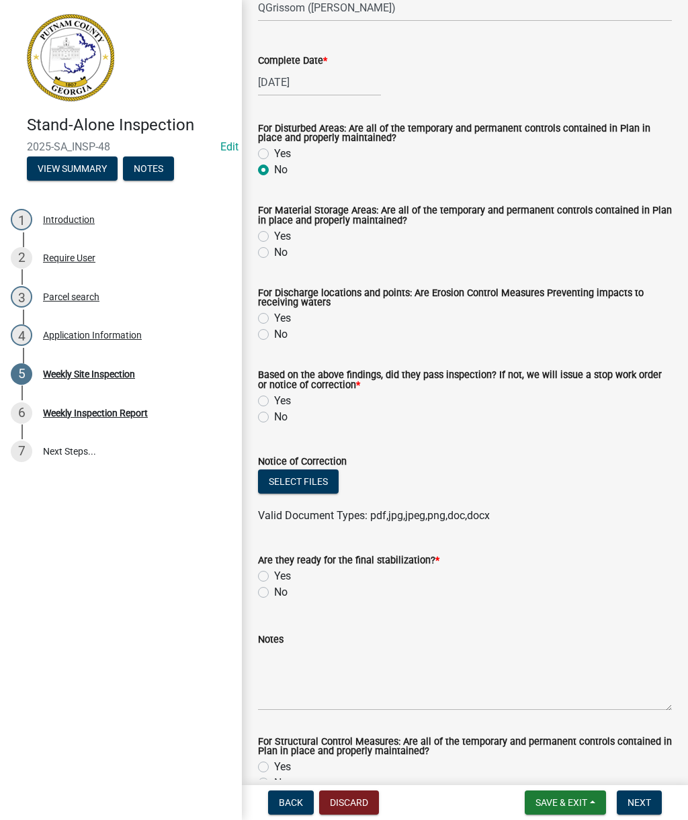
scroll to position [224, 0]
click at [288, 312] on label "Yes" at bounding box center [282, 318] width 17 height 16
click at [283, 312] on input "Yes" at bounding box center [278, 314] width 9 height 9
radio input "true"
click at [284, 423] on label "No" at bounding box center [280, 416] width 13 height 16
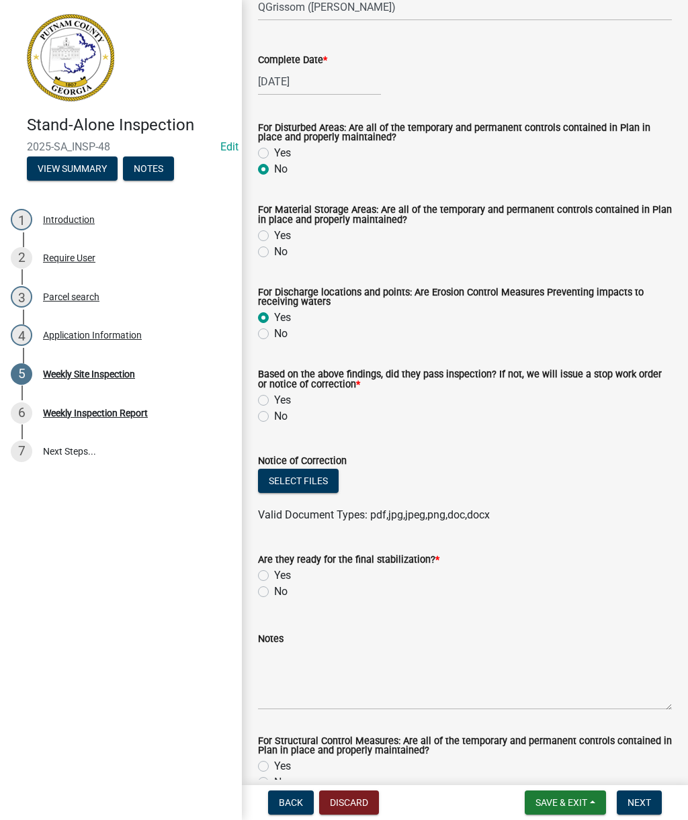
click at [283, 417] on input "No" at bounding box center [278, 412] width 9 height 9
radio input "true"
click at [290, 405] on label "Yes" at bounding box center [282, 400] width 17 height 16
click at [283, 401] on input "Yes" at bounding box center [278, 396] width 9 height 9
radio input "true"
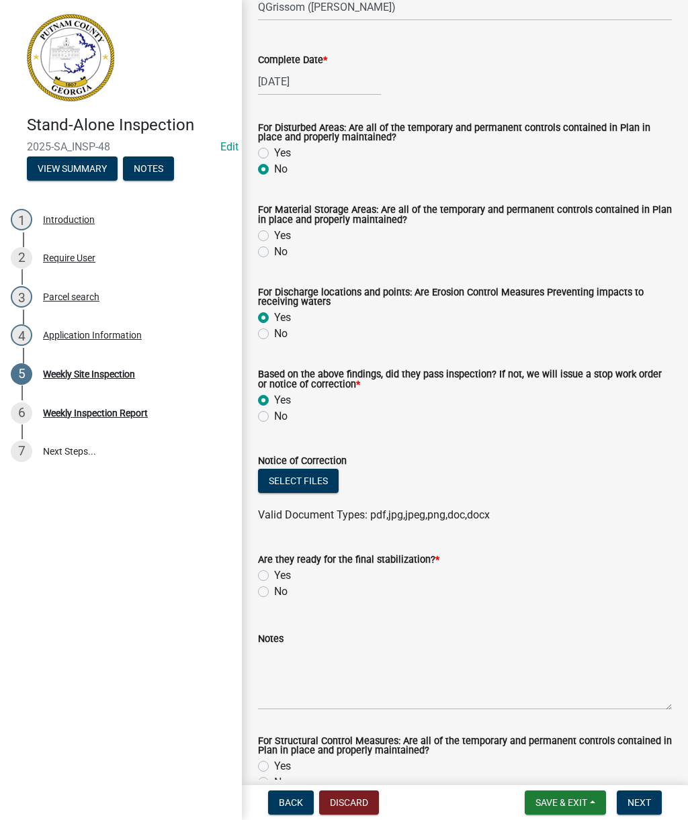
click at [280, 425] on label "No" at bounding box center [280, 416] width 13 height 16
click at [280, 417] on input "No" at bounding box center [278, 412] width 9 height 9
radio input "true"
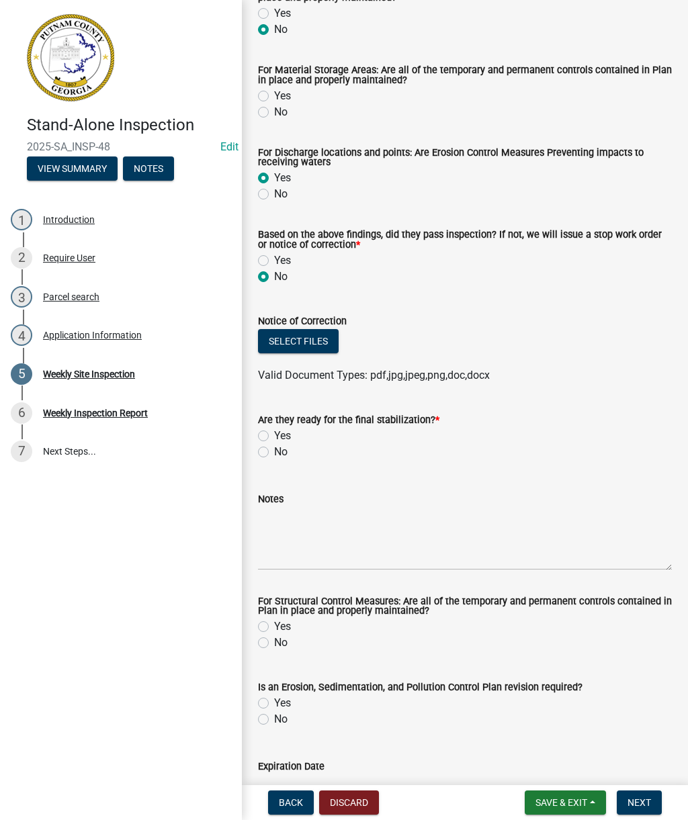
scroll to position [357, 0]
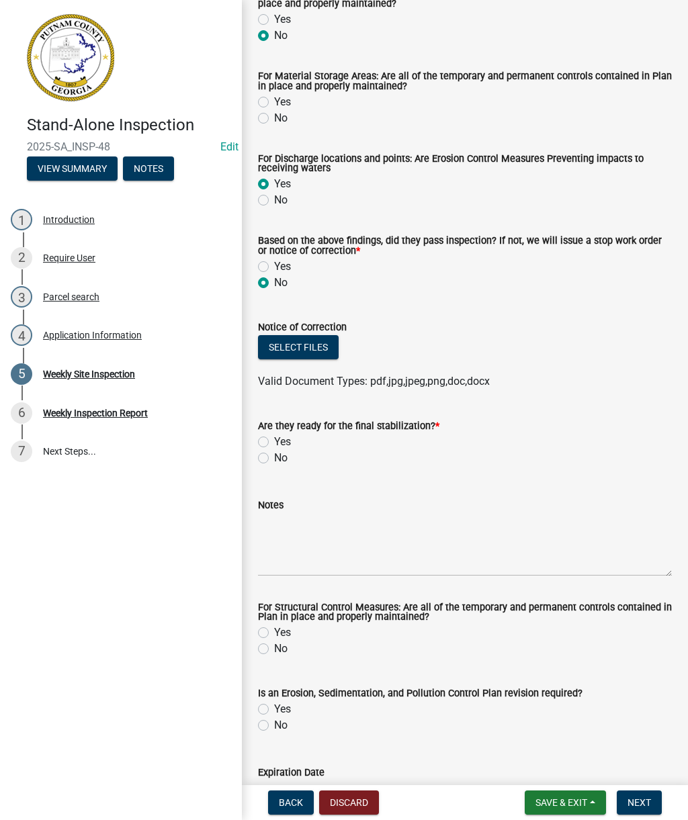
click at [333, 350] on button "Select files" at bounding box center [298, 347] width 81 height 24
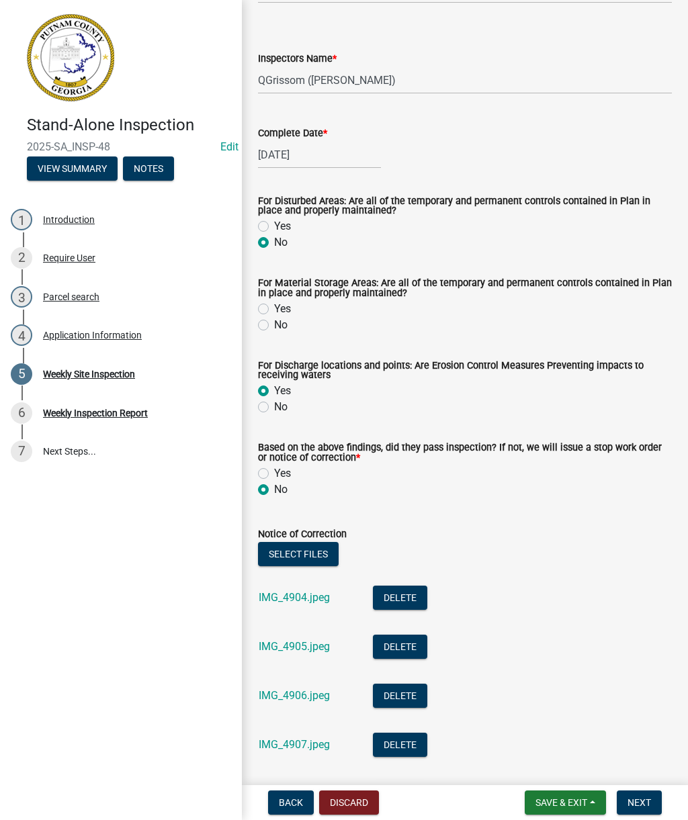
scroll to position [150, 0]
click at [274, 330] on label "No" at bounding box center [280, 326] width 13 height 16
click at [274, 327] on input "No" at bounding box center [278, 322] width 9 height 9
radio input "true"
click at [275, 408] on label "No" at bounding box center [280, 408] width 13 height 16
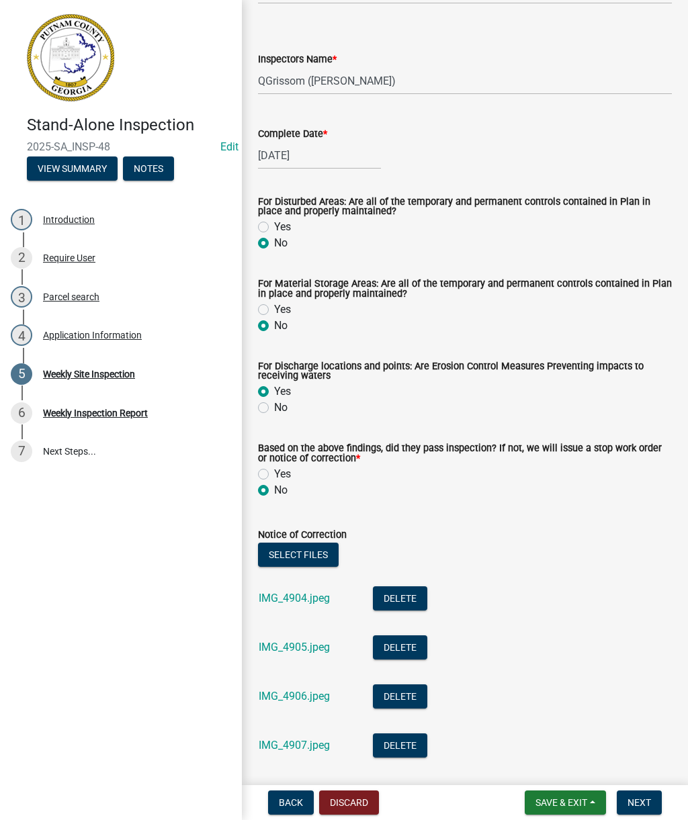
click at [275, 408] on input "No" at bounding box center [278, 404] width 9 height 9
radio input "true"
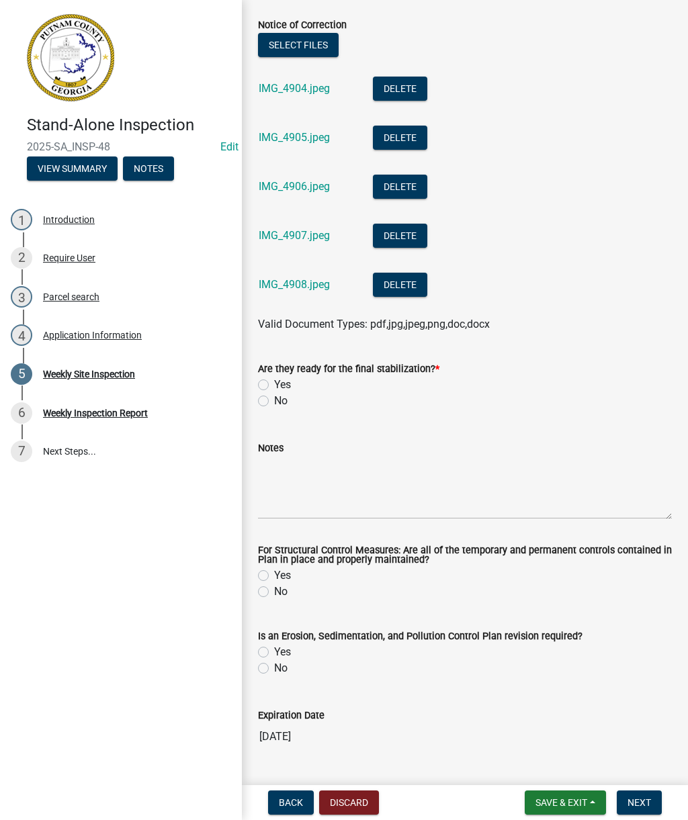
scroll to position [660, 0]
click at [275, 407] on label "No" at bounding box center [280, 401] width 13 height 16
click at [275, 402] on input "No" at bounding box center [278, 397] width 9 height 9
radio input "true"
click at [327, 496] on textarea "Notes" at bounding box center [465, 487] width 414 height 63
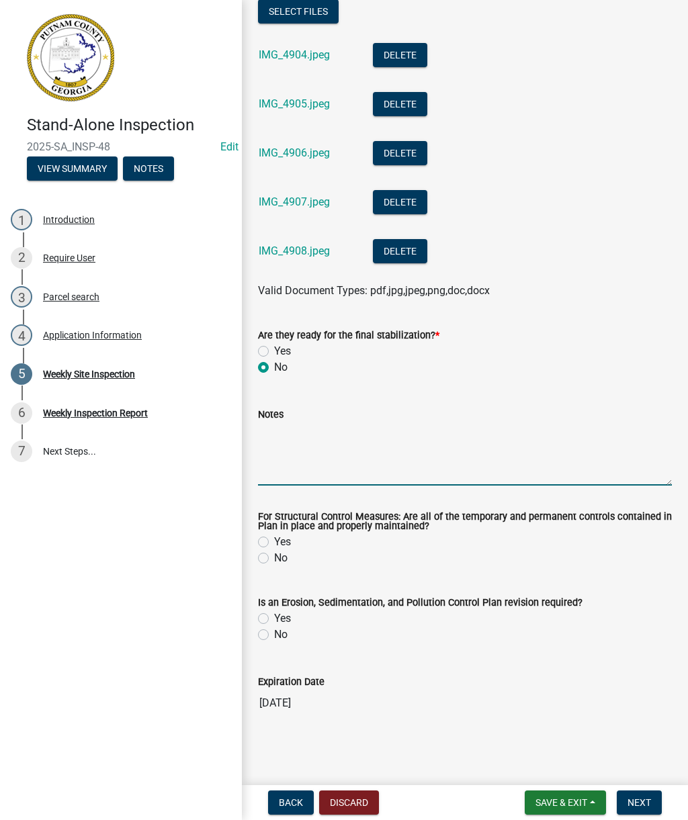
scroll to position [695, 0]
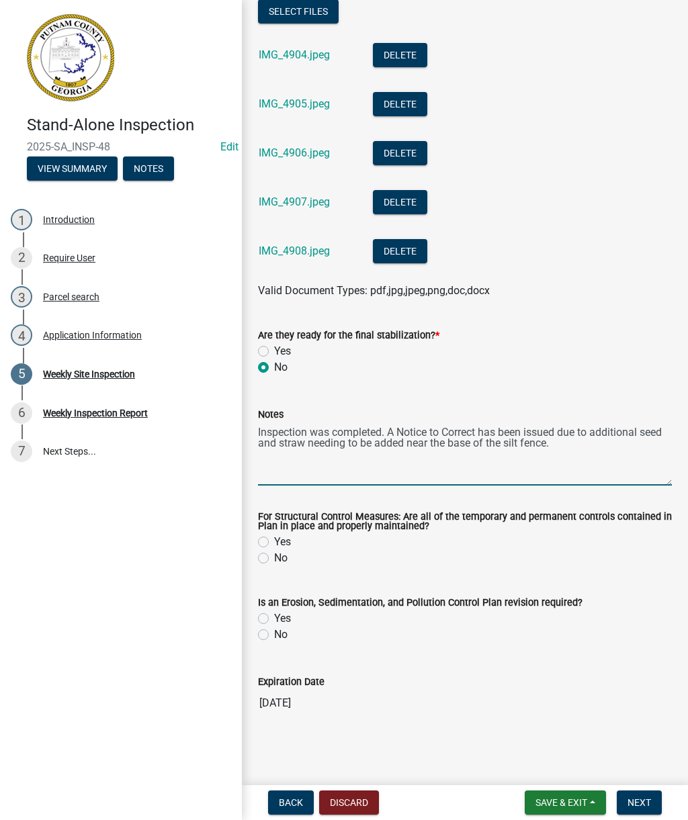
click at [343, 434] on textarea "Inspection was completed. A Notice to Correct has been issued due to additional…" at bounding box center [465, 454] width 414 height 63
click at [341, 426] on textarea "Inspection was completed. A Notice to Correct has been issued due to additional…" at bounding box center [465, 454] width 414 height 63
click at [446, 439] on textarea "Inspection was completed. A Notice to Correct has been issued due to additional…" at bounding box center [465, 454] width 414 height 63
click at [527, 470] on textarea "Inspection was completed. A Notice to Correct has been issued due to additional…" at bounding box center [465, 454] width 414 height 63
click at [412, 438] on textarea "Inspection was completed. A Notice to Correct has been issued due to additional…" at bounding box center [465, 454] width 414 height 63
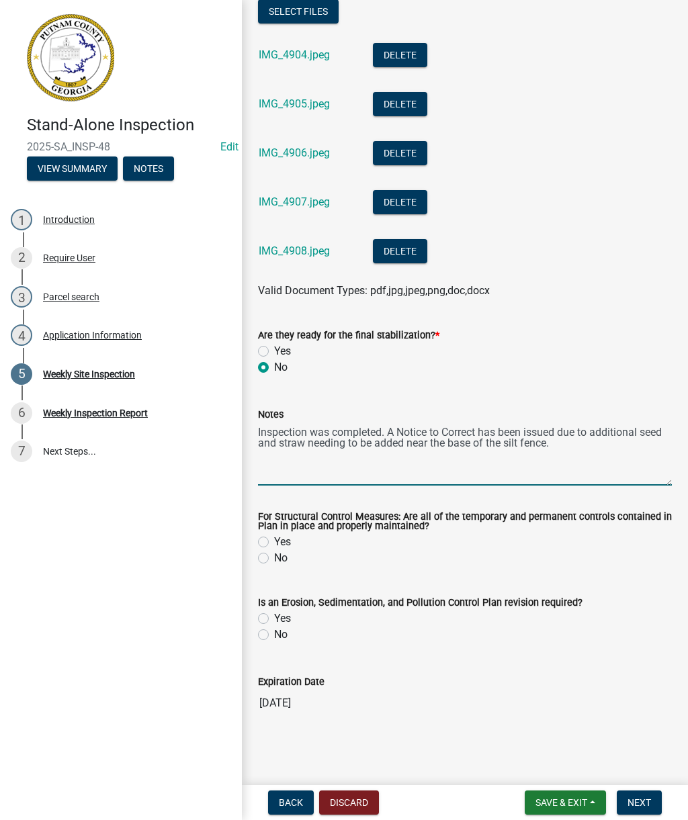
click at [504, 442] on textarea "Inspection was completed. A Notice to Correct has been issued due to additional…" at bounding box center [465, 454] width 414 height 63
click at [300, 439] on textarea "Inspection was completed. A Notice to Correct has been issued due to additional…" at bounding box center [465, 454] width 414 height 63
click at [362, 450] on textarea "Inspection was completed. A Notice to Correct has been issued due to additional…" at bounding box center [465, 454] width 414 height 63
click at [439, 441] on textarea "Inspection was completed. A Notice to Correct has been issued due to additional…" at bounding box center [465, 454] width 414 height 63
click at [370, 446] on textarea "Inspection was completed. A Notice to Correct has been issued due to additional…" at bounding box center [465, 454] width 414 height 63
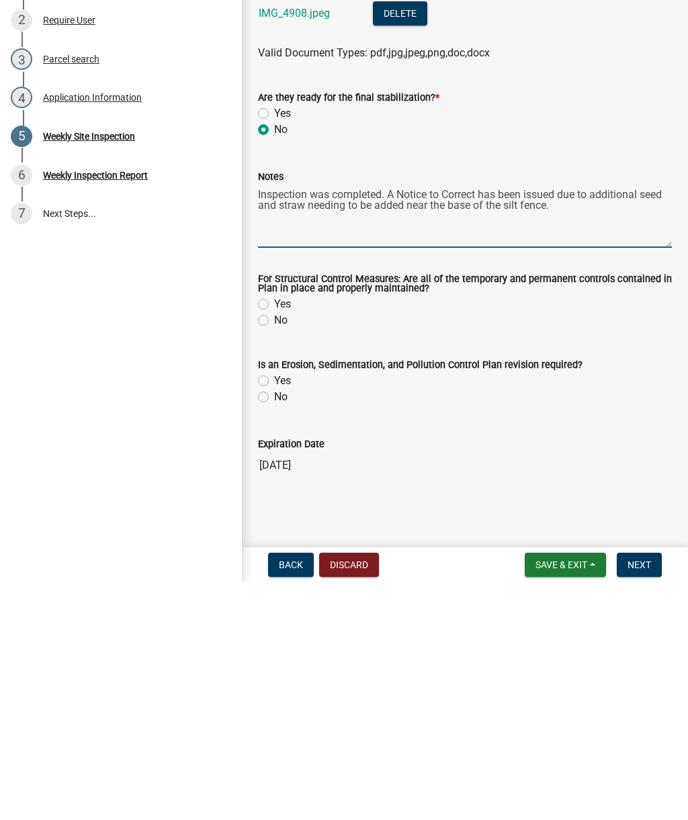
type textarea "Inspection was completed. A Notice to Correct has been issued due to additional…"
click at [276, 550] on label "No" at bounding box center [280, 558] width 13 height 16
click at [276, 550] on input "No" at bounding box center [278, 554] width 9 height 9
radio input "true"
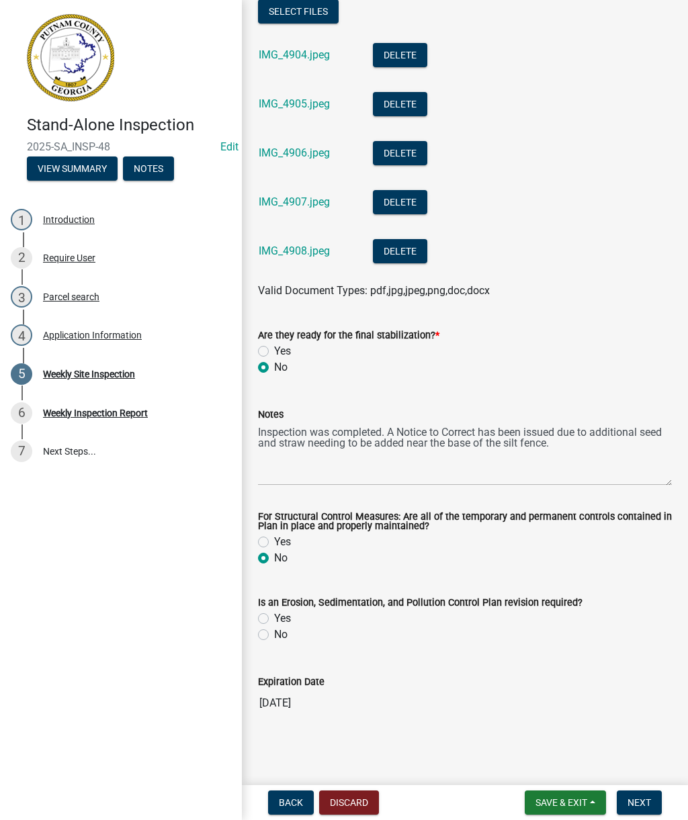
click at [293, 612] on div "Yes" at bounding box center [465, 619] width 414 height 16
click at [285, 606] on label "Is an Erosion, Sedimentation, and Pollution Control Plan revision required?" at bounding box center [420, 603] width 324 height 9
click at [274, 621] on label "Yes" at bounding box center [282, 619] width 17 height 16
click at [274, 619] on input "Yes" at bounding box center [278, 615] width 9 height 9
radio input "true"
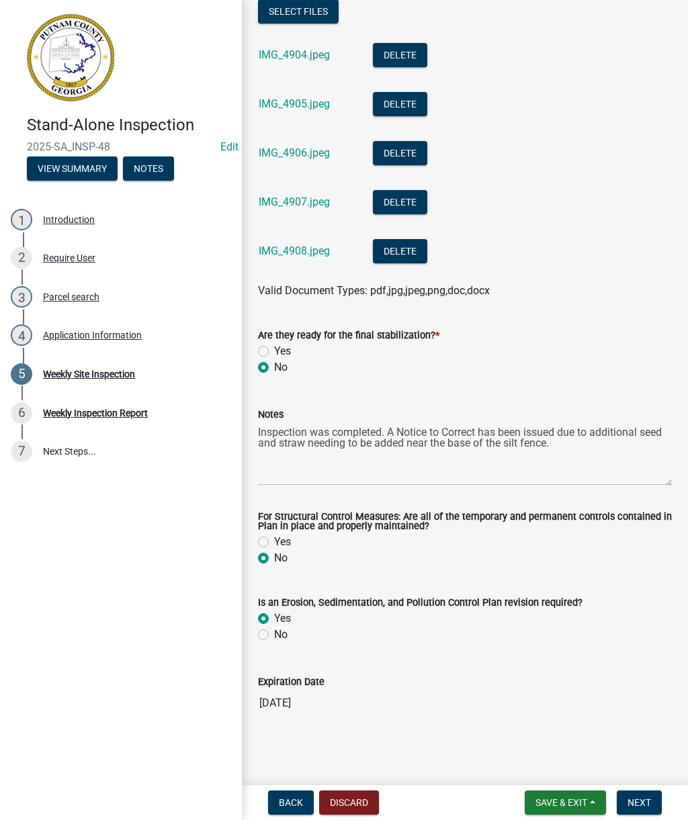
click at [648, 801] on span "Next" at bounding box center [639, 802] width 24 height 11
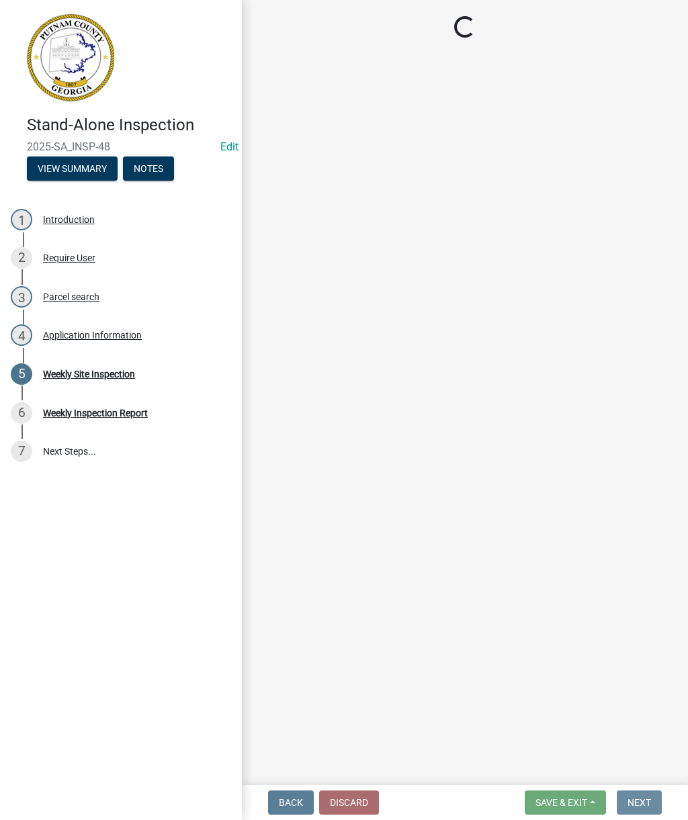
scroll to position [0, 0]
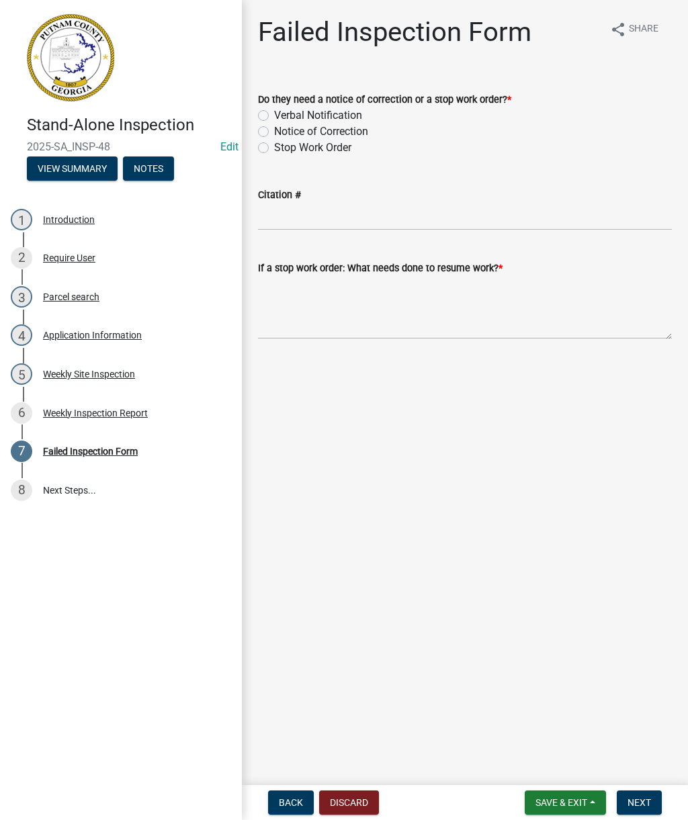
click at [377, 128] on div "Notice of Correction" at bounding box center [465, 132] width 414 height 16
click at [360, 130] on label "Notice of Correction" at bounding box center [321, 132] width 94 height 16
click at [283, 130] on input "Notice of Correction" at bounding box center [278, 128] width 9 height 9
radio input "true"
click at [393, 216] on input "Citation #" at bounding box center [465, 217] width 414 height 28
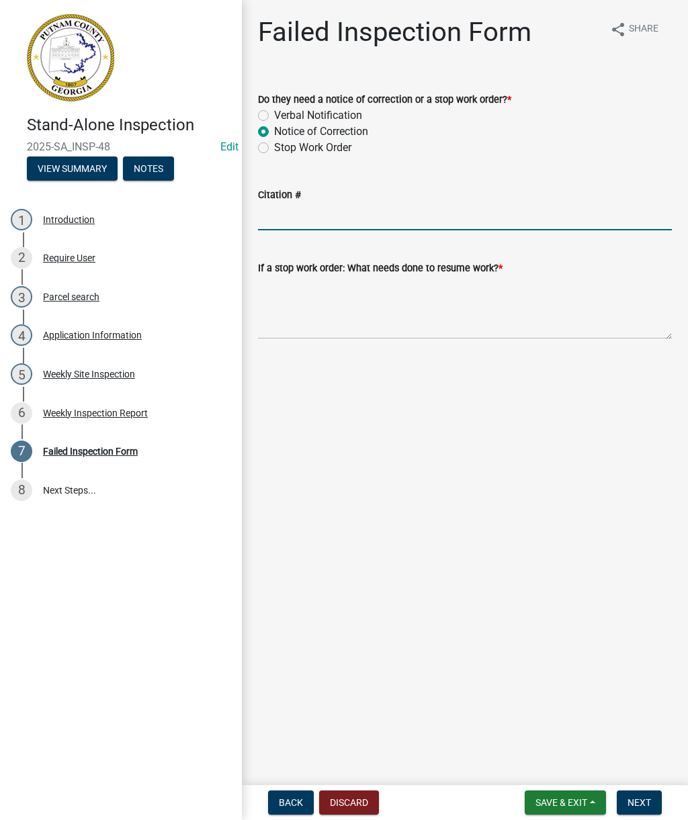
click at [423, 211] on input "Citation #" at bounding box center [465, 217] width 414 height 28
paste input "Inspection was completed. A Notice to Correct has been issued due to additional…"
click at [431, 331] on textarea "If a stop work order: What needs done to resume work? *" at bounding box center [465, 307] width 414 height 63
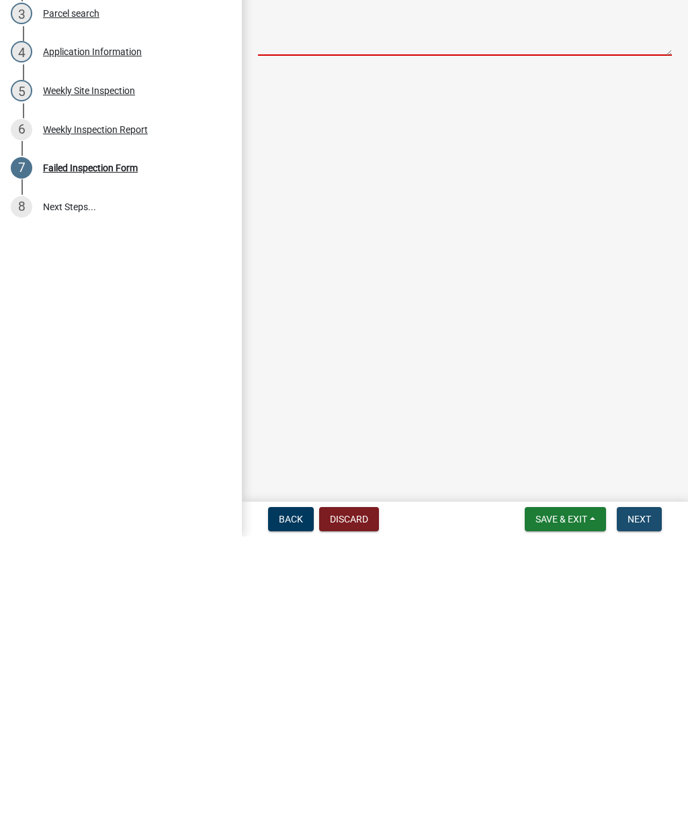
click at [649, 797] on span "Next" at bounding box center [639, 802] width 24 height 11
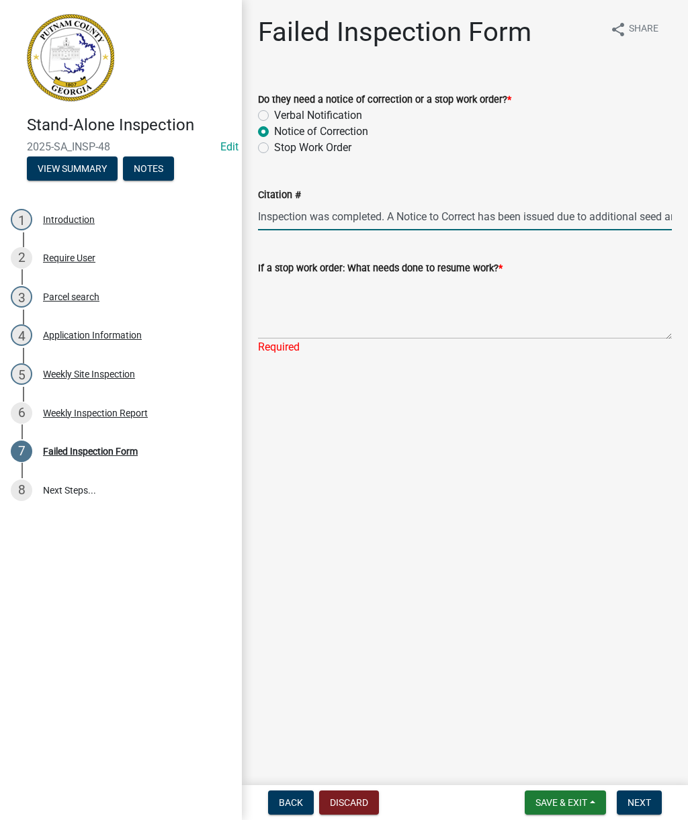
click at [632, 214] on input "Inspection was completed. A Notice to Correct has been issued due to additional…" at bounding box center [465, 217] width 414 height 28
click at [670, 216] on input "Inspection was completed. A Notice to Correct has been issued due to additional…" at bounding box center [465, 217] width 414 height 28
type input "Inspection was completed. A Notice to Correct has been issued due to addiand st…"
click at [638, 221] on input "Inspection was completed. A Notice to Correct has been issued due to addiand st…" at bounding box center [465, 217] width 414 height 28
click at [644, 226] on input "Inspection was completed. A Notice to Correct has been issued due to addiand st…" at bounding box center [465, 217] width 414 height 28
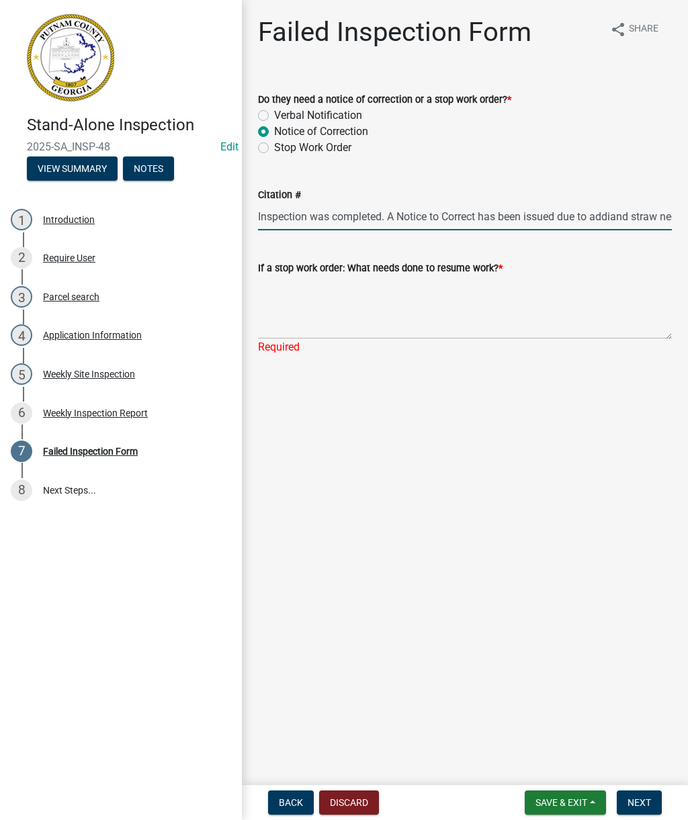
click at [649, 230] on input "Inspection was completed. A Notice to Correct has been issued due to addiand st…" at bounding box center [465, 217] width 414 height 28
click at [414, 326] on textarea "If a stop work order: What needs done to resume work? *" at bounding box center [465, 307] width 414 height 63
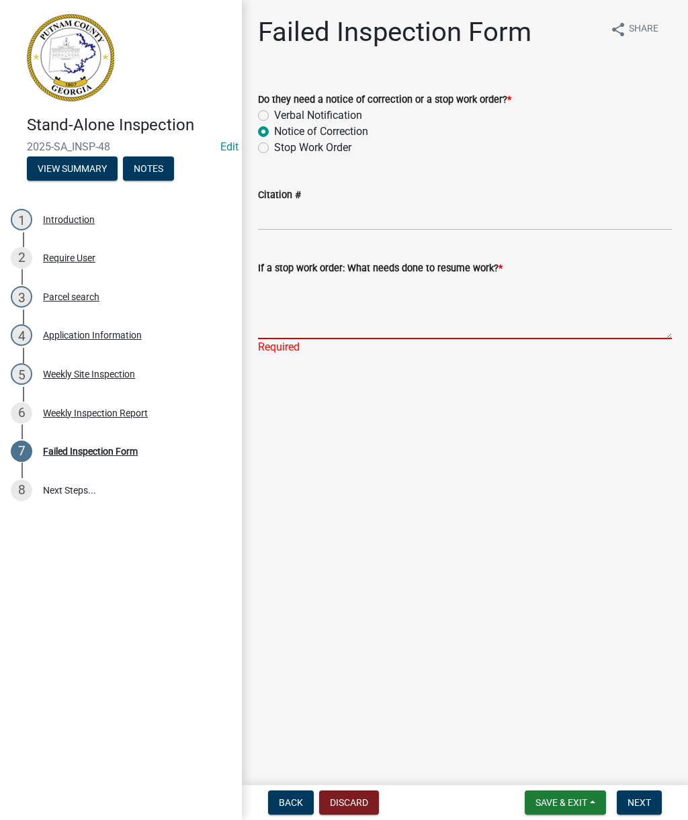
click at [413, 328] on textarea "If a stop work order: What needs done to resume work? *" at bounding box center [465, 307] width 414 height 63
paste textarea "Inspection was completed. A Notice to Correct has been issued due to additional…"
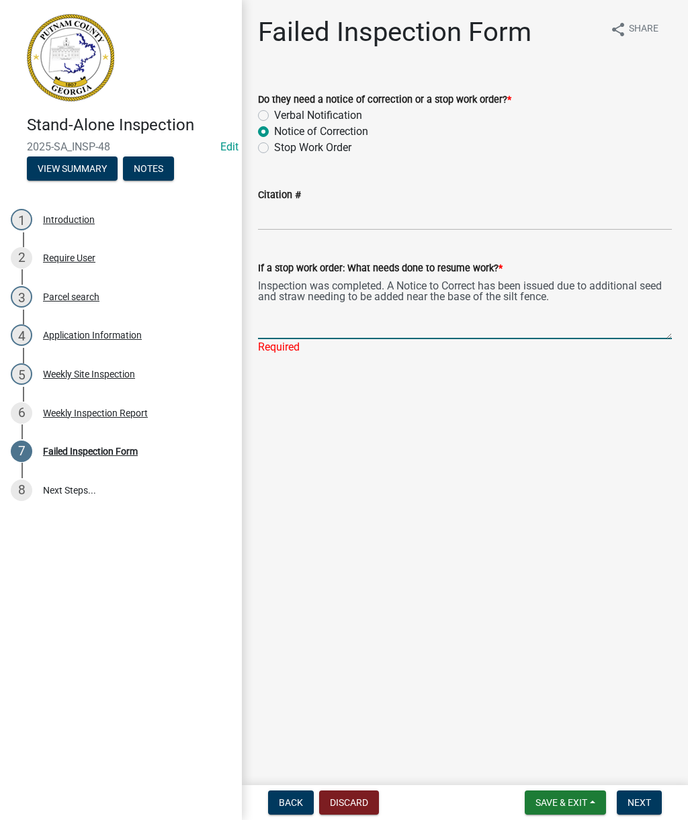
type textarea "Inspection was completed. A Notice to Correct has been issued due to additional…"
click at [650, 462] on main "Failed Inspection Form share Share Do they need a notice of correction or a sto…" at bounding box center [465, 390] width 446 height 780
click at [644, 802] on span "Next" at bounding box center [639, 802] width 24 height 11
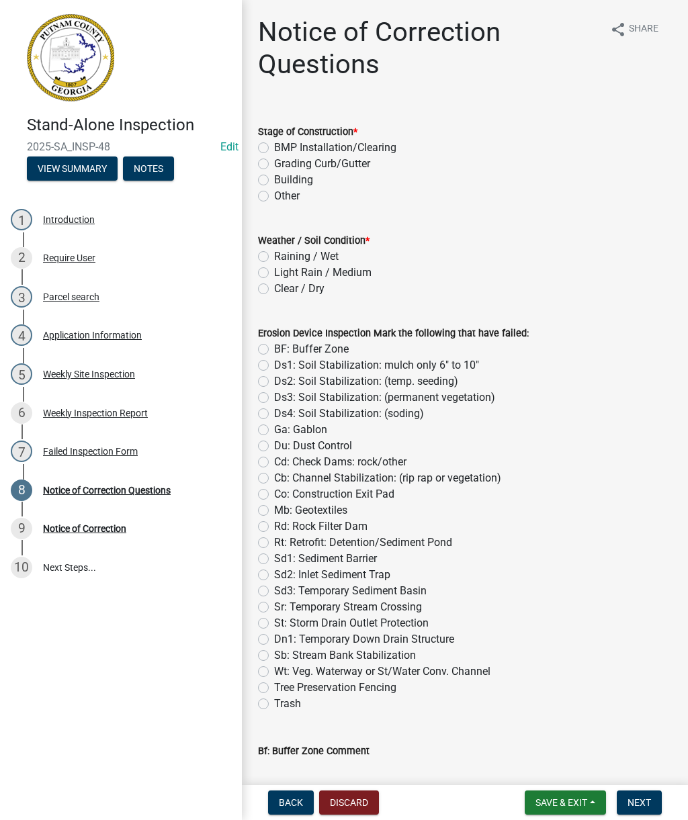
click at [382, 151] on label "BMP Installation/Clearing" at bounding box center [335, 148] width 122 height 16
click at [283, 148] on input "BMP Installation/Clearing" at bounding box center [278, 144] width 9 height 9
radio input "true"
click at [319, 291] on label "Clear / Dry" at bounding box center [299, 289] width 50 height 16
click at [283, 290] on input "Clear / Dry" at bounding box center [278, 285] width 9 height 9
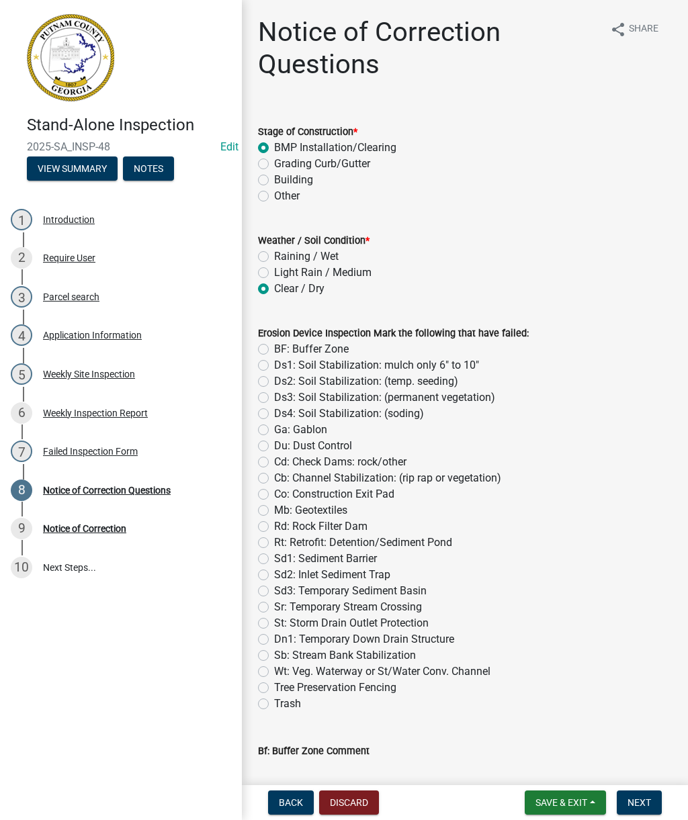
radio input "true"
click at [363, 554] on label "Sd1: Sediment Barrier" at bounding box center [325, 559] width 103 height 16
click at [283, 554] on input "Sd1: Sediment Barrier" at bounding box center [278, 555] width 9 height 9
radio input "true"
click at [413, 382] on label "Ds2: Soil Stabilization: (temp. seeding)" at bounding box center [366, 382] width 184 height 16
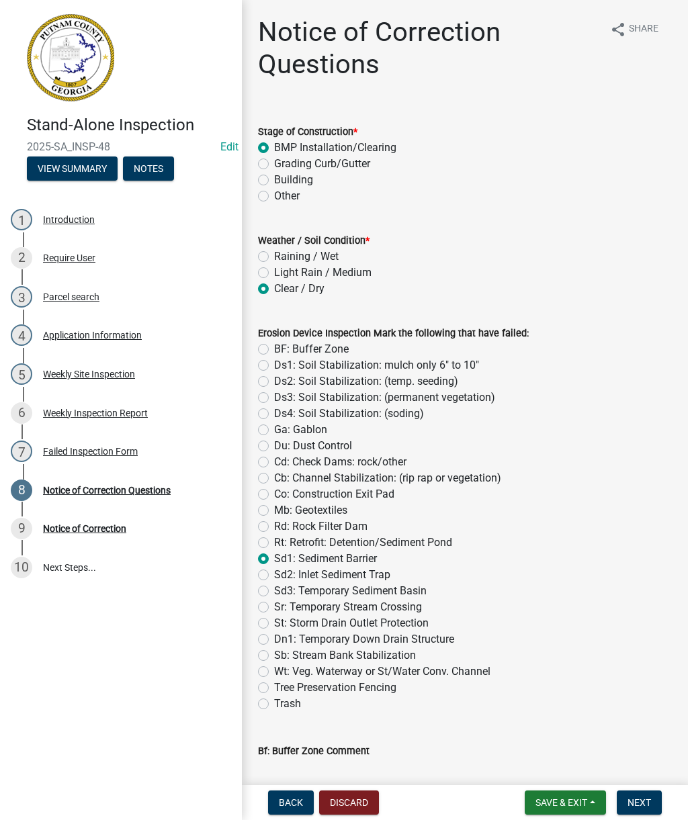
click at [283, 382] on input "Ds2: Soil Stabilization: (temp. seeding)" at bounding box center [278, 378] width 9 height 9
radio input "true"
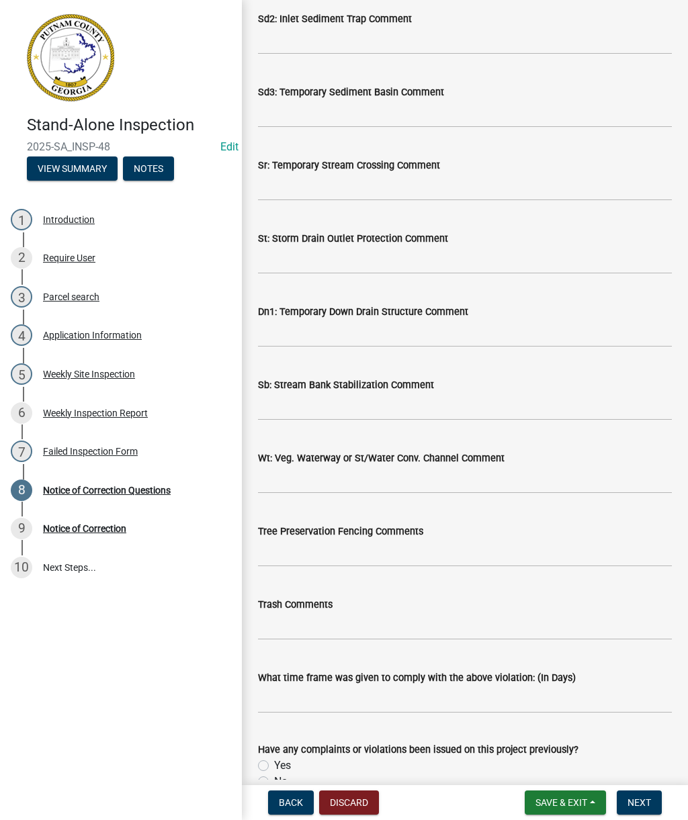
scroll to position [1759, 0]
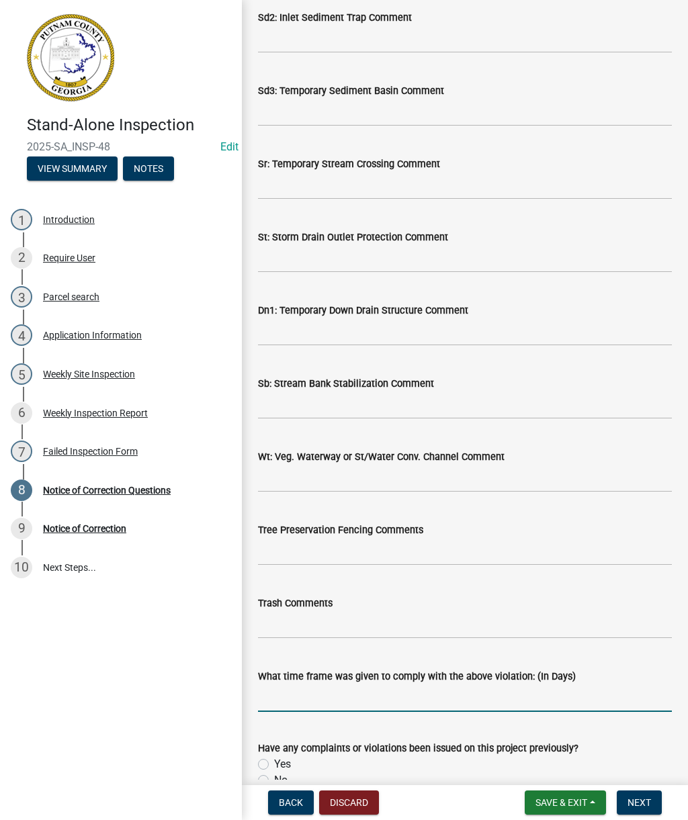
click at [464, 696] on input "text" at bounding box center [465, 699] width 414 height 28
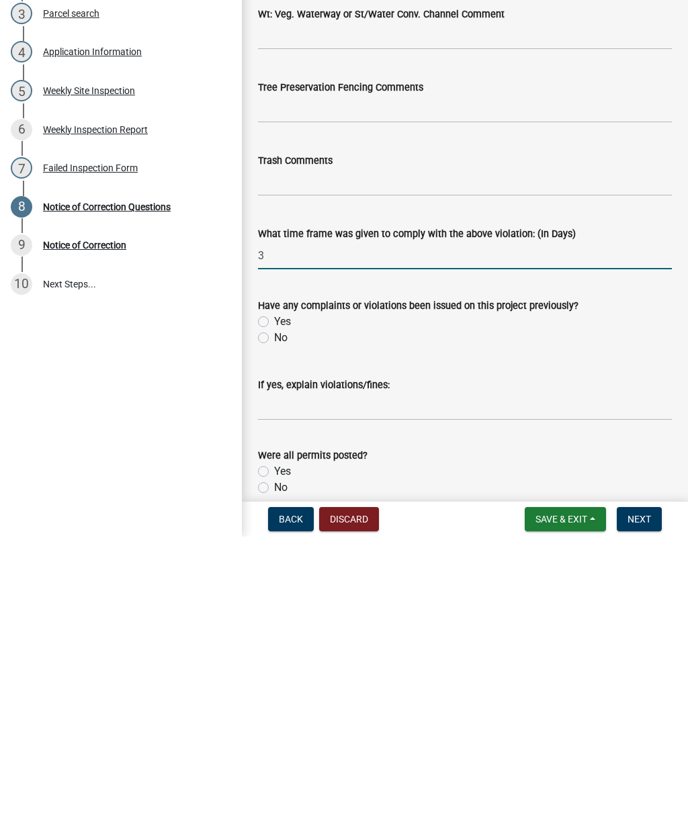
scroll to position [1924, 0]
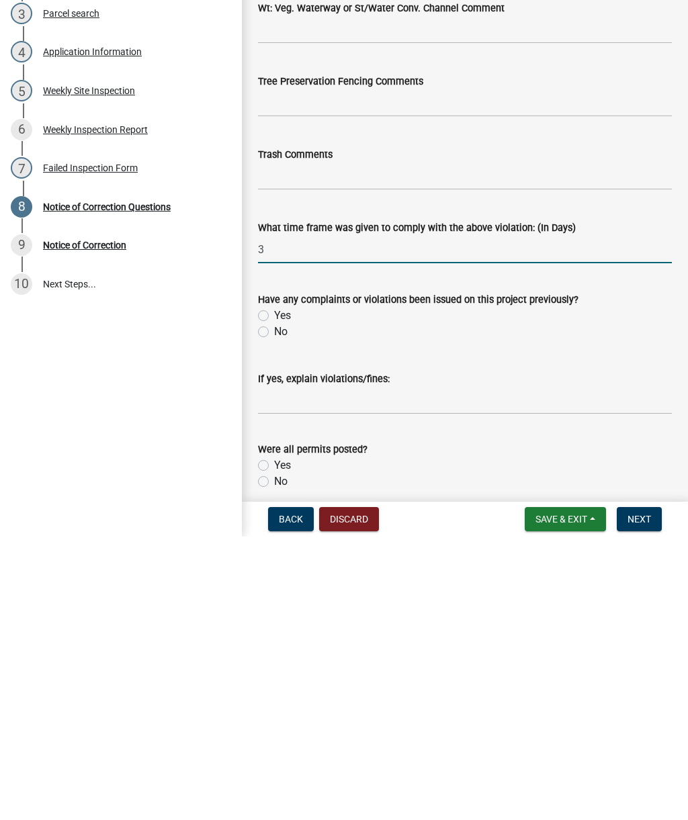
type input "3"
click at [274, 607] on label "No" at bounding box center [280, 615] width 13 height 16
click at [274, 607] on input "No" at bounding box center [278, 611] width 9 height 9
radio input "true"
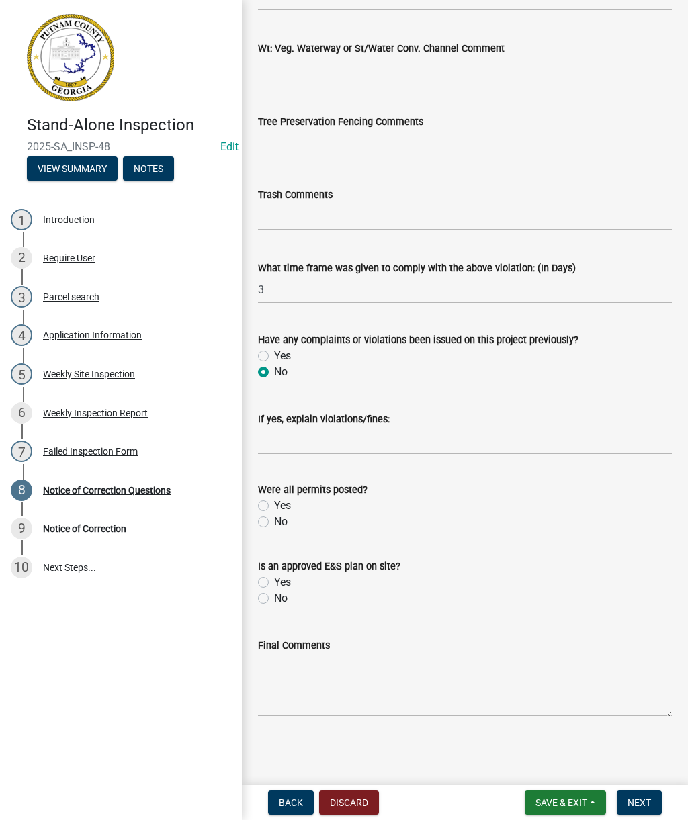
scroll to position [2167, 0]
click at [285, 529] on label "No" at bounding box center [280, 522] width 13 height 16
click at [283, 523] on input "No" at bounding box center [278, 518] width 9 height 9
radio input "true"
click at [285, 603] on label "No" at bounding box center [280, 599] width 13 height 16
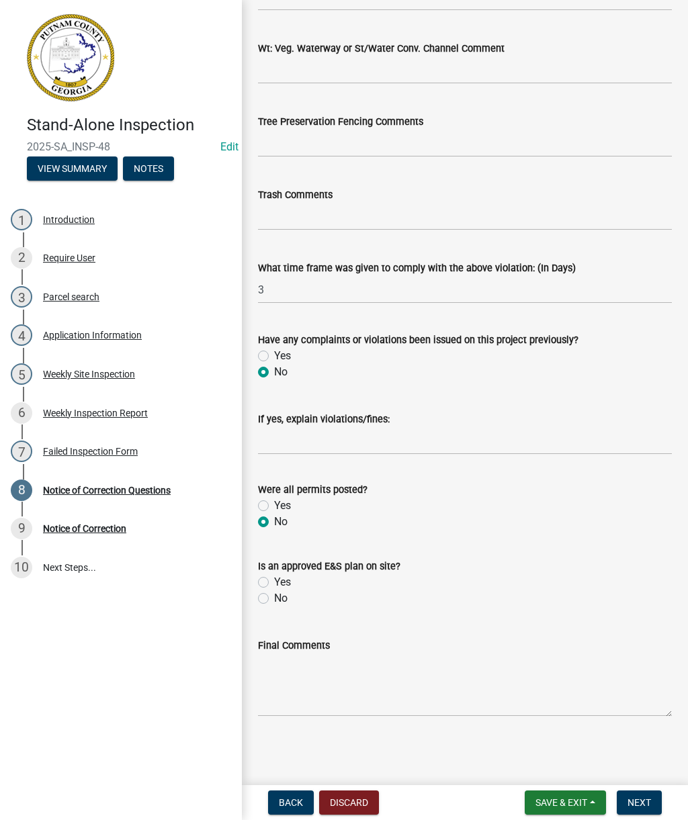
click at [283, 599] on input "No" at bounding box center [278, 595] width 9 height 9
radio input "true"
click at [330, 704] on textarea "Final Comments" at bounding box center [465, 685] width 414 height 63
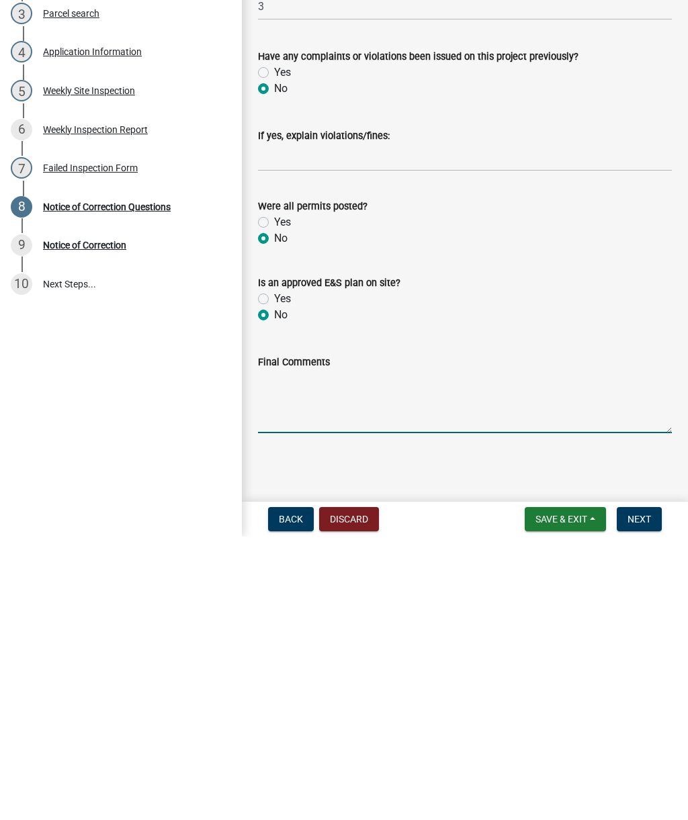
click at [311, 654] on textarea "Final Comments" at bounding box center [465, 685] width 414 height 63
paste textarea "Inspection was completed. A Notice to Correct has been issued due to additional…"
type textarea "Inspection was completed. A Notice to Correct has been issued due to additional…"
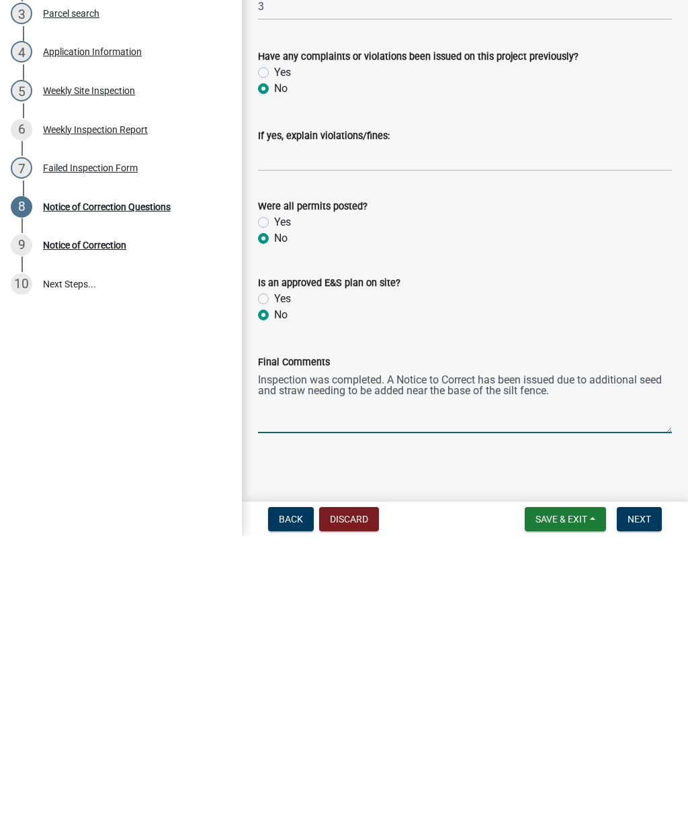
click at [644, 797] on span "Next" at bounding box center [639, 802] width 24 height 11
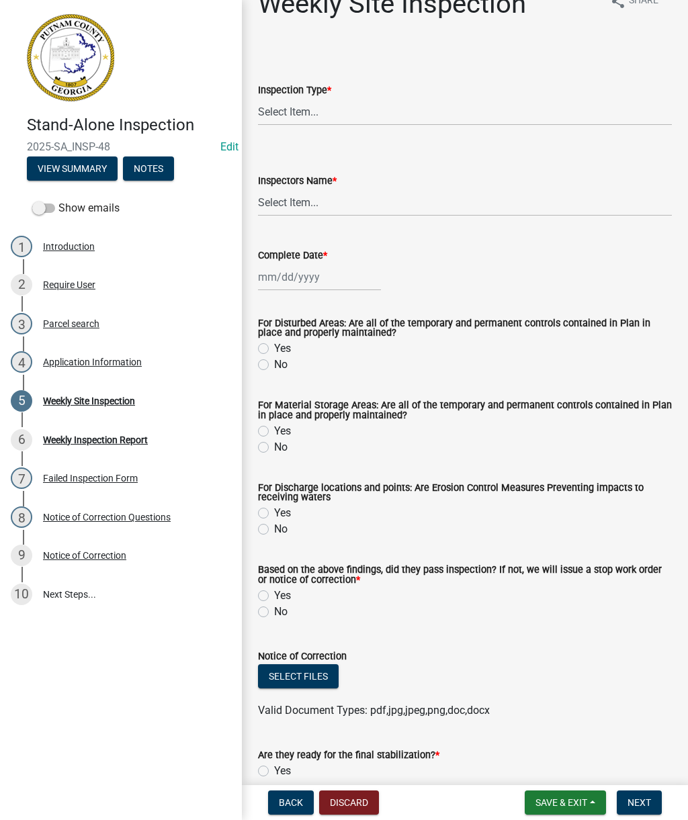
scroll to position [30, 0]
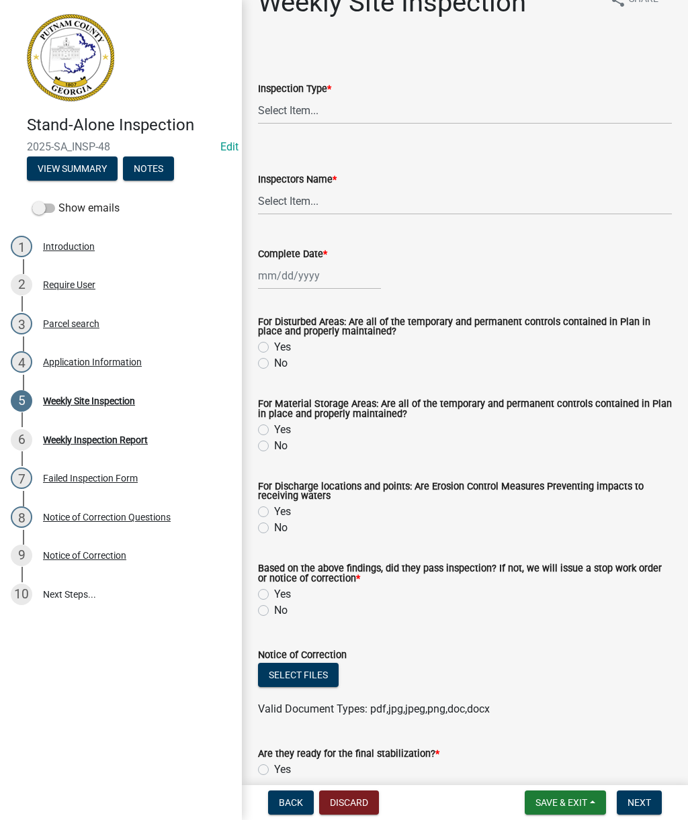
click at [426, 93] on div "Inspection Type *" at bounding box center [465, 89] width 414 height 16
click at [411, 107] on select "Select Item... Site Inspection Initial Inspection Within 24 hours of a 0.5" sto…" at bounding box center [465, 111] width 414 height 28
select select "93c72d9c-4ccd-4a4f-9c87-9d2cfc81a2e2"
click at [398, 207] on select "Select Item... mrivera (Michele Rivera) StephanieM (Stephanie Morris ) QGrissom…" at bounding box center [465, 201] width 414 height 28
select select "4c2db1a9-6398-42e1-a920-5225c7eaa966"
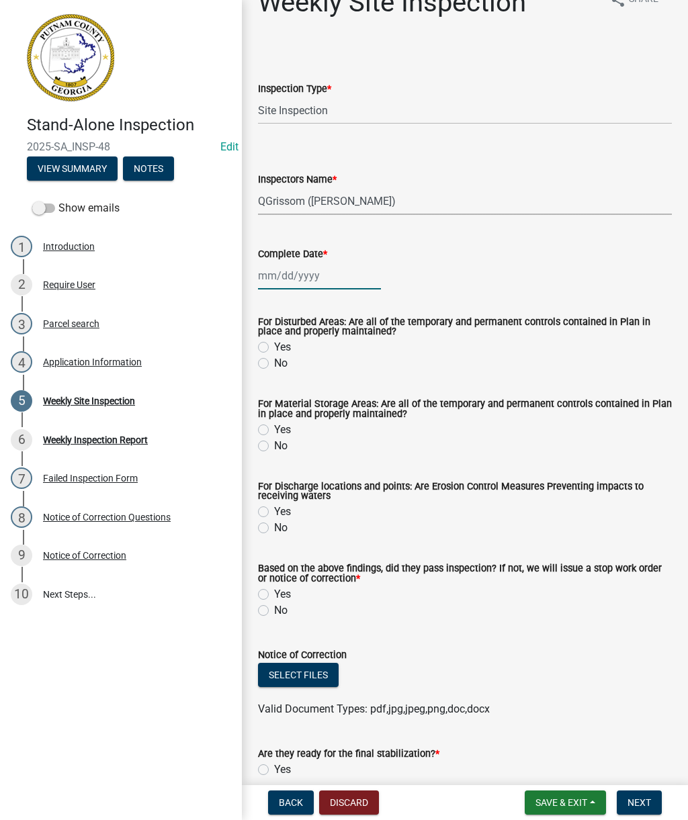
click at [309, 279] on div at bounding box center [319, 276] width 123 height 28
select select "10"
select select "2025"
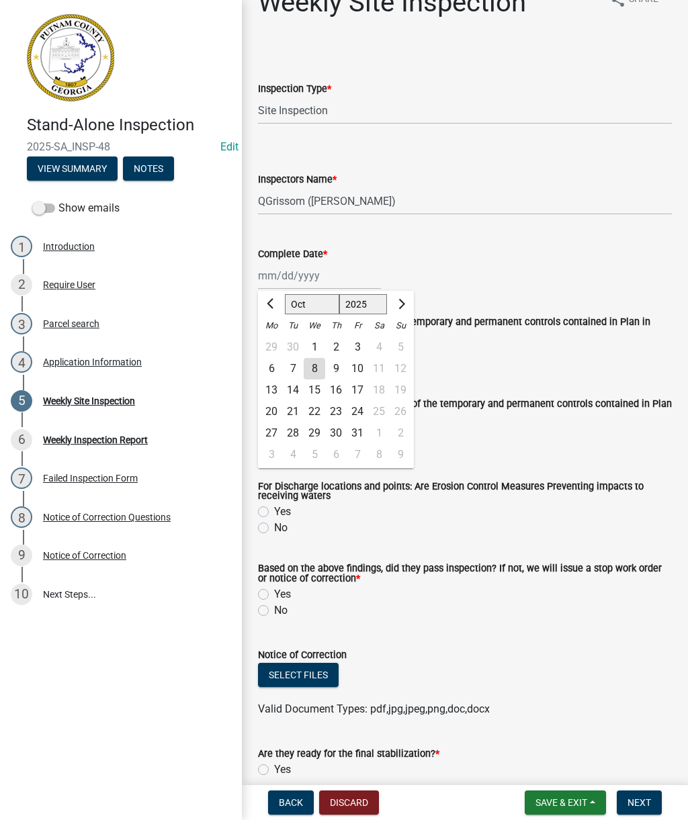
click at [285, 373] on div "7" at bounding box center [292, 368] width 21 height 21
type input "10/07/2025"
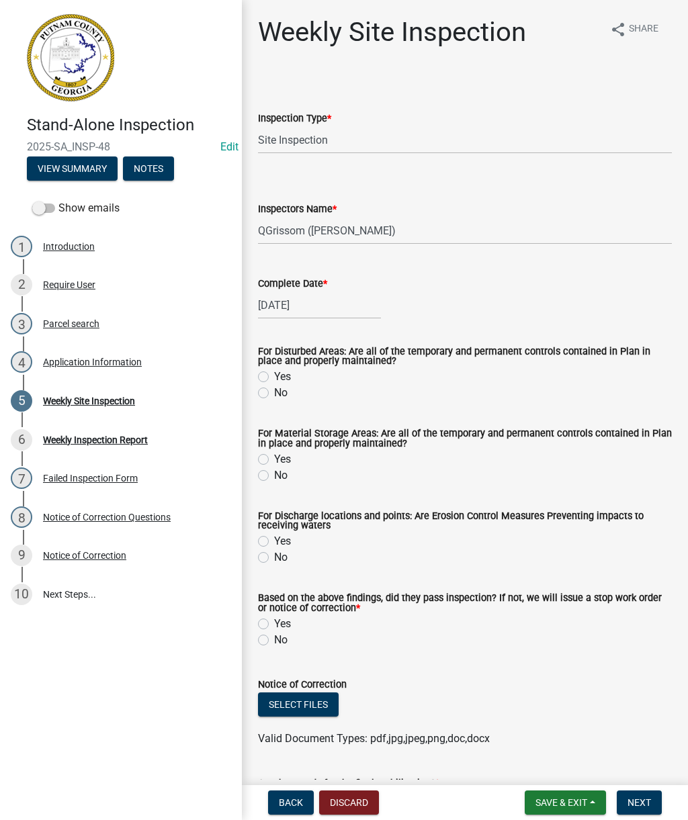
scroll to position [0, 0]
click at [273, 799] on button "Back" at bounding box center [291, 803] width 46 height 24
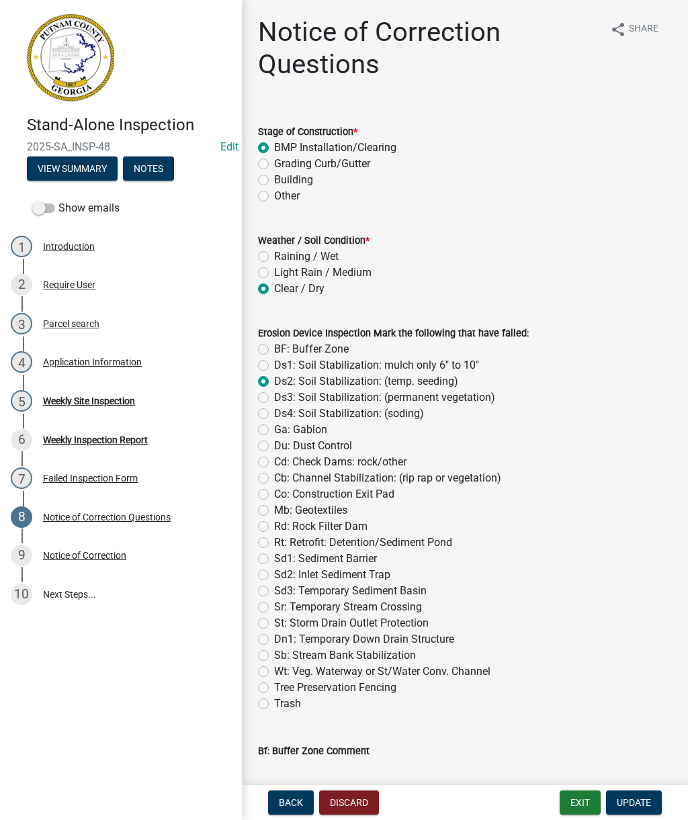
click at [76, 56] on img at bounding box center [70, 57] width 87 height 87
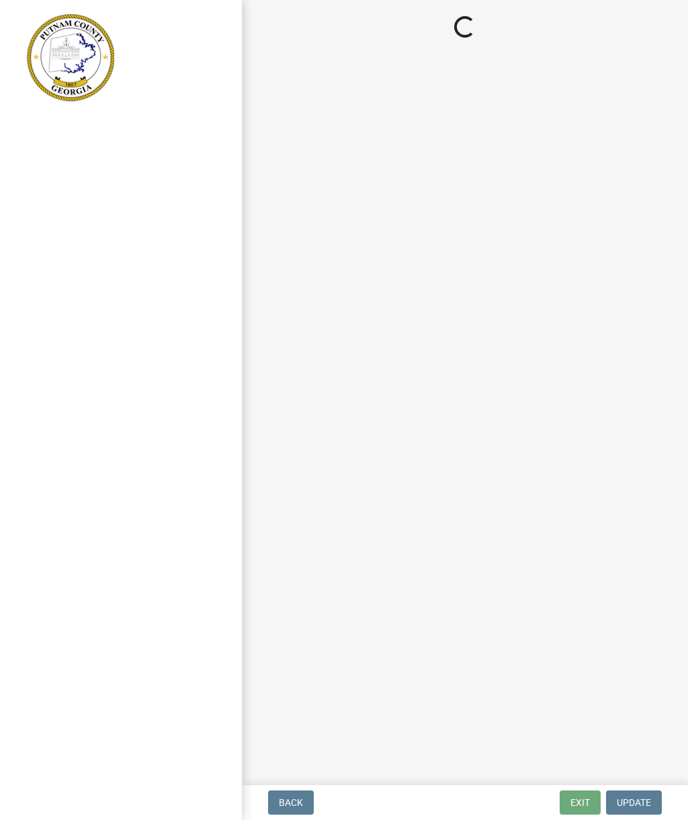
select select "93c72d9c-4ccd-4a4f-9c87-9d2cfc81a2e2"
select select "4c2db1a9-6398-42e1-a920-5225c7eaa966"
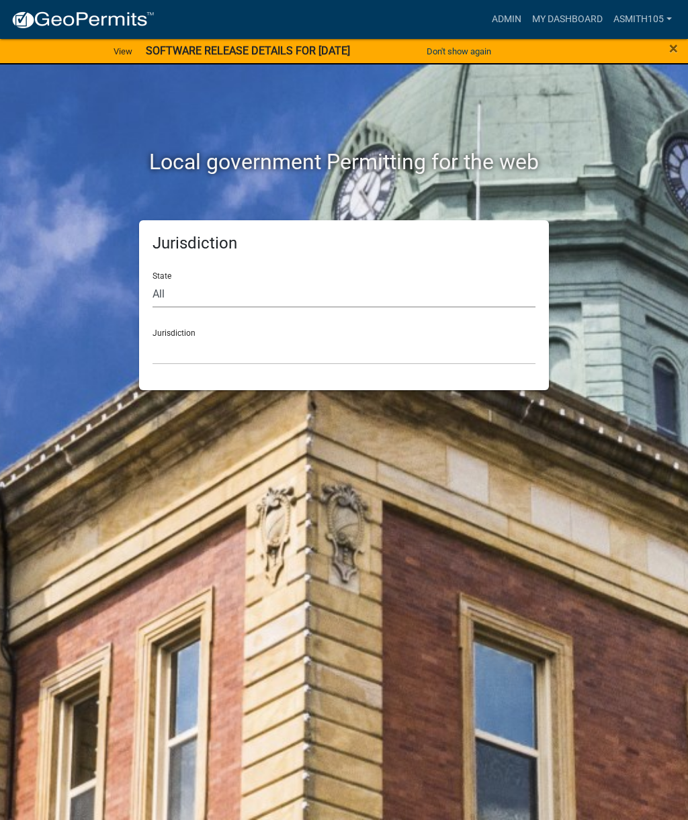
click at [170, 296] on select "All [US_STATE] [US_STATE] [US_STATE] [US_STATE] [US_STATE] [US_STATE] [US_STATE…" at bounding box center [344, 294] width 383 height 28
select select "[US_STATE]"
click at [181, 348] on select "[GEOGRAPHIC_DATA], [US_STATE][PERSON_NAME][GEOGRAPHIC_DATA], [US_STATE][PERSON_…" at bounding box center [344, 351] width 383 height 28
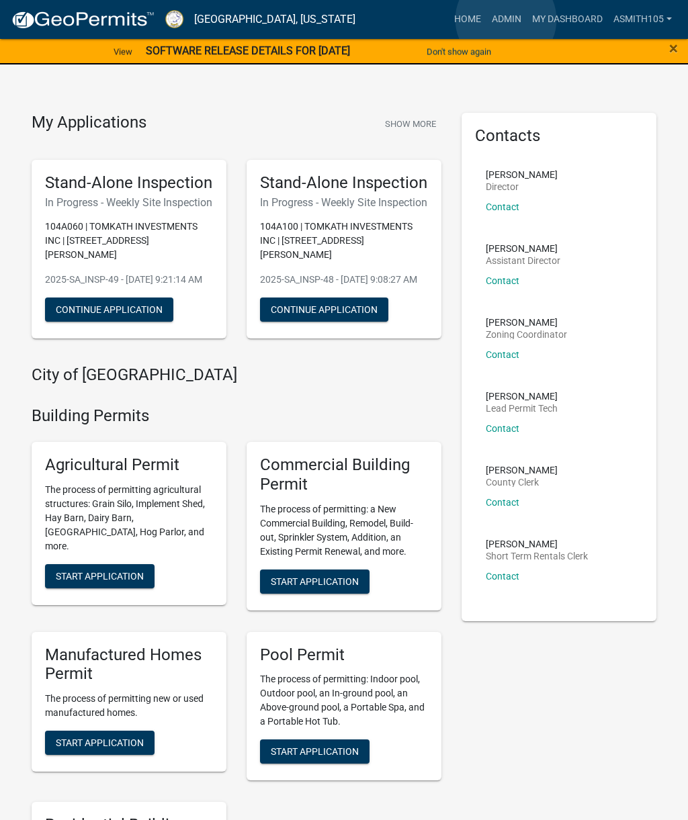
click at [506, 20] on link "Admin" at bounding box center [506, 20] width 40 height 26
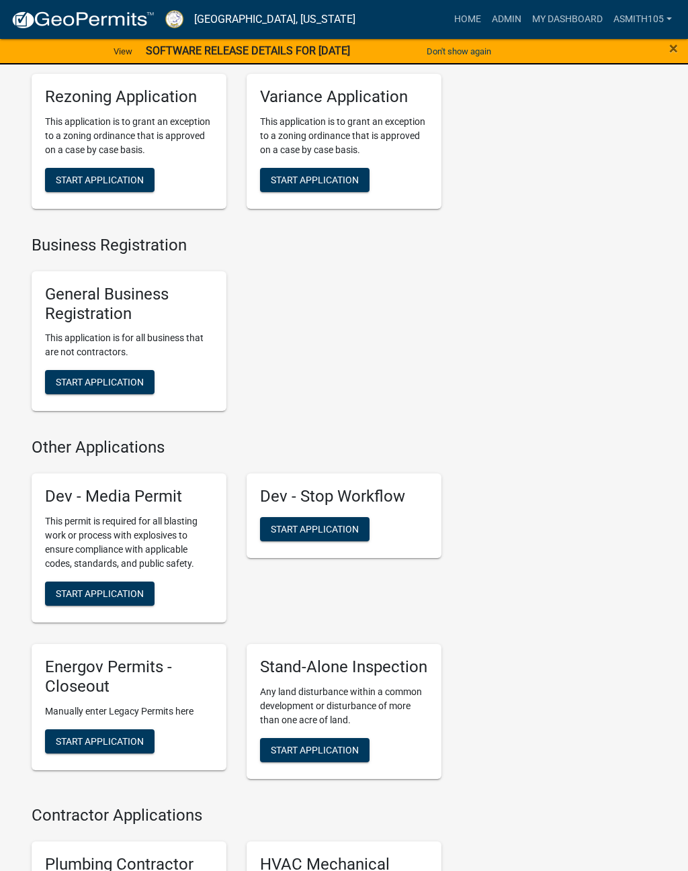
scroll to position [3252, 0]
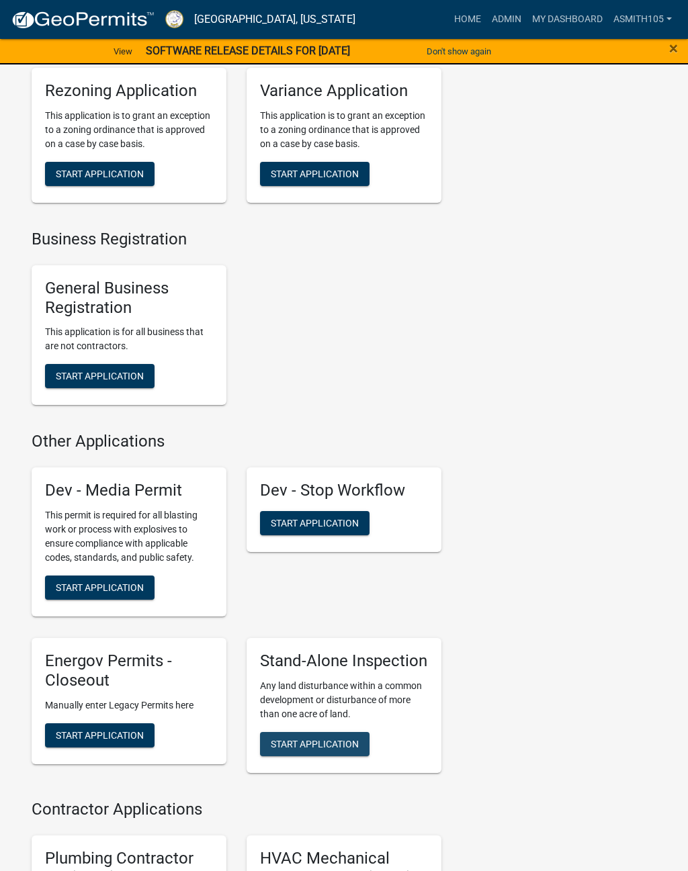
click at [333, 749] on span "Start Application" at bounding box center [315, 743] width 88 height 11
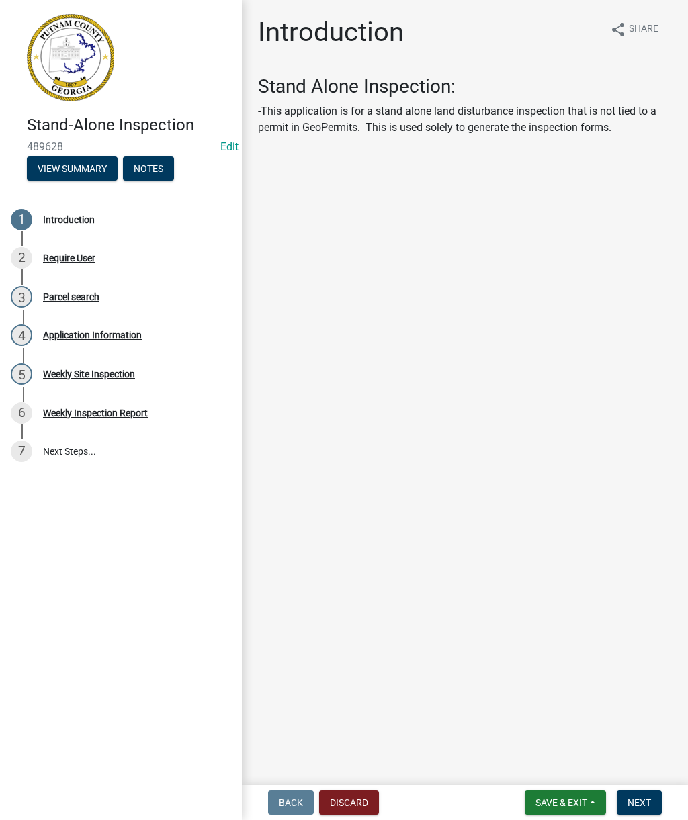
click at [651, 799] on button "Next" at bounding box center [639, 803] width 45 height 24
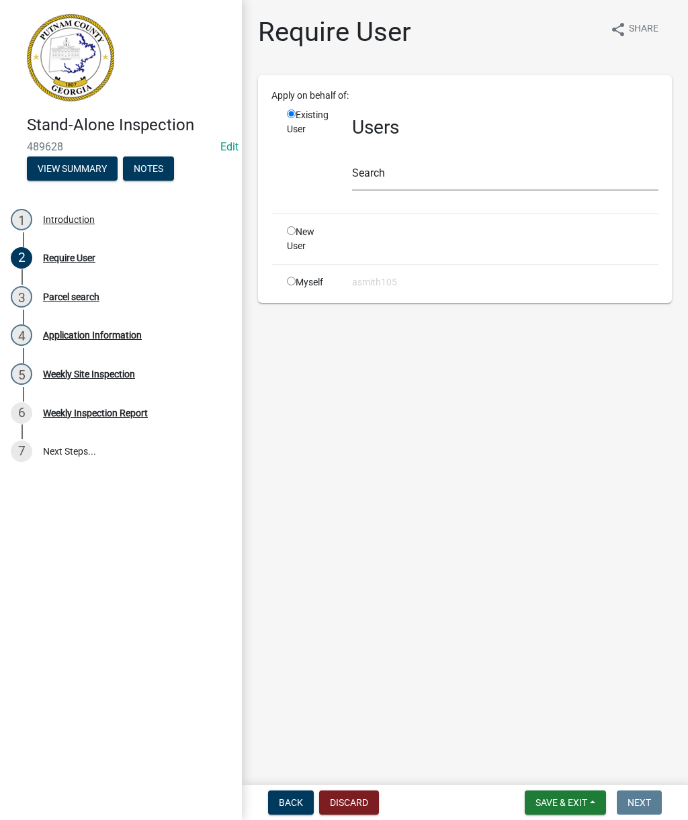
click at [294, 284] on input "radio" at bounding box center [291, 281] width 9 height 9
radio input "true"
radio input "false"
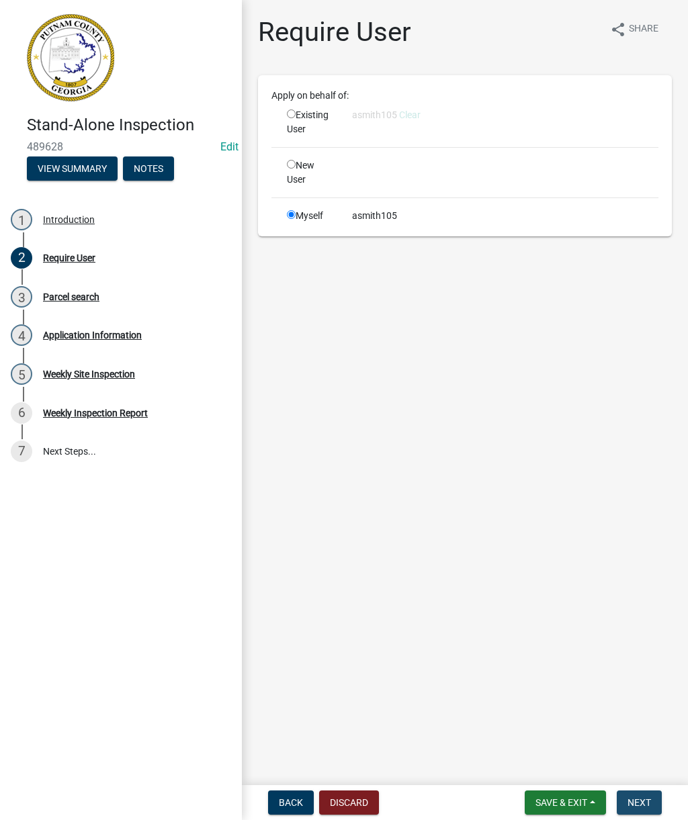
click at [633, 798] on span "Next" at bounding box center [639, 802] width 24 height 11
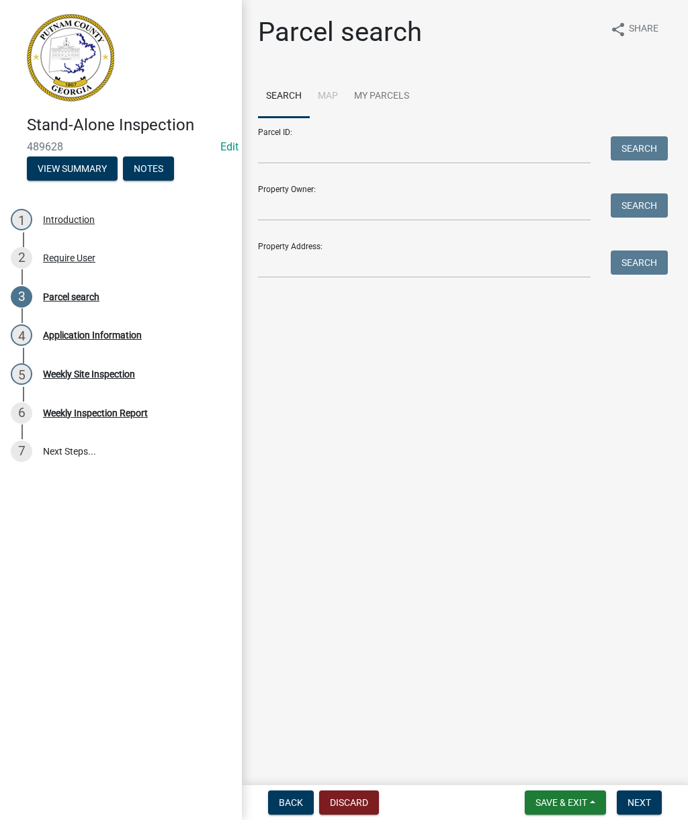
click at [322, 248] on div "Property Address: Search" at bounding box center [459, 255] width 403 height 46
click at [369, 253] on input "Property Address:" at bounding box center [424, 265] width 333 height 28
type input "1041 crooked creek"
click at [641, 259] on button "Search" at bounding box center [639, 263] width 57 height 24
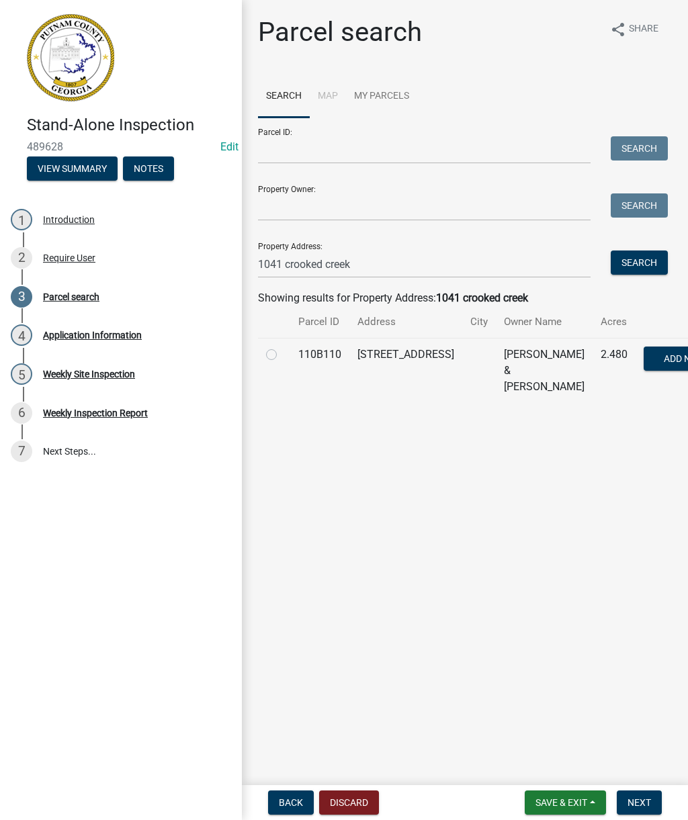
click at [268, 363] on div at bounding box center [274, 355] width 16 height 16
click at [279, 363] on div at bounding box center [274, 355] width 16 height 16
click at [271, 353] on td at bounding box center [274, 370] width 32 height 65
click at [282, 347] on label at bounding box center [282, 347] width 0 height 0
click at [282, 355] on input "radio" at bounding box center [286, 351] width 9 height 9
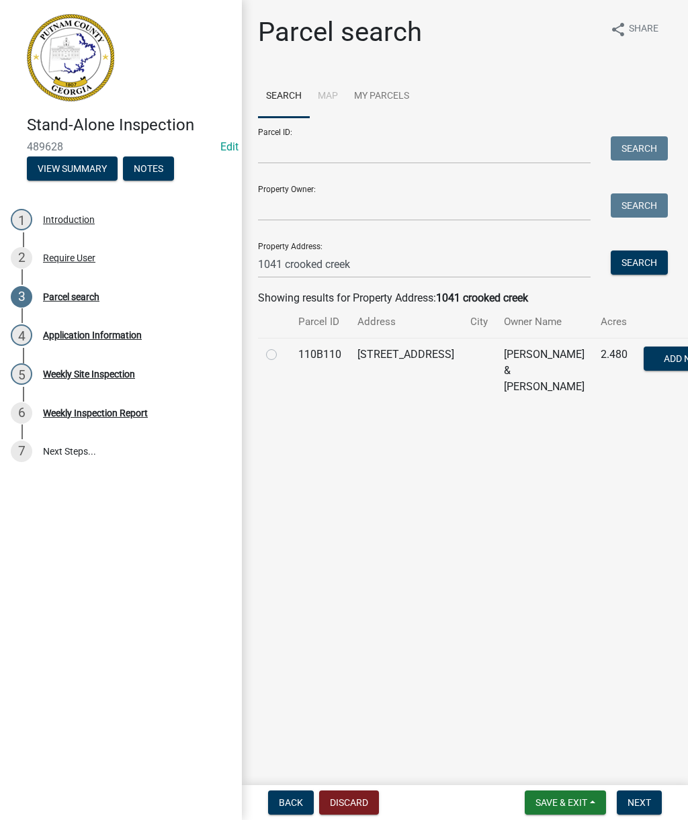
radio input "true"
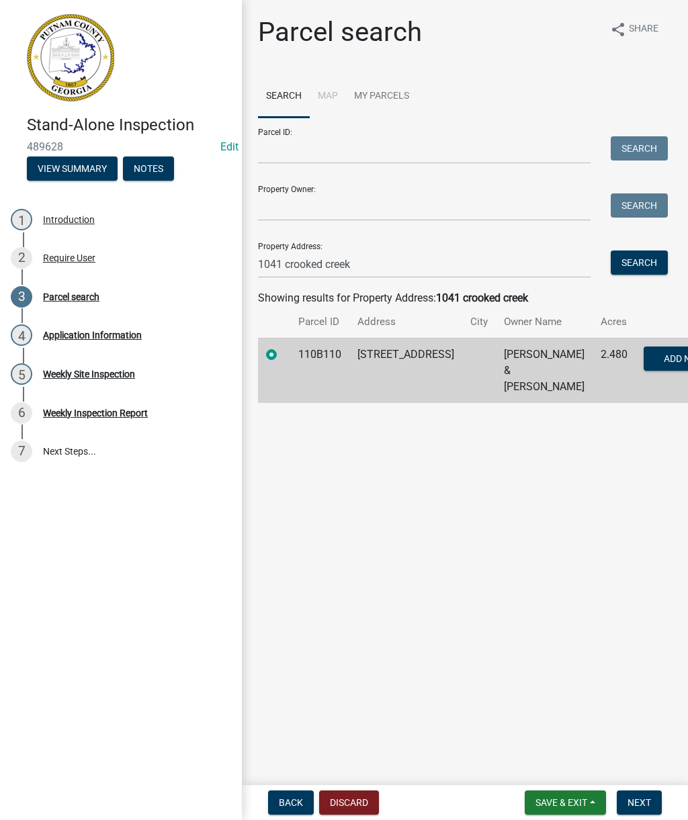
click at [642, 804] on span "Next" at bounding box center [639, 802] width 24 height 11
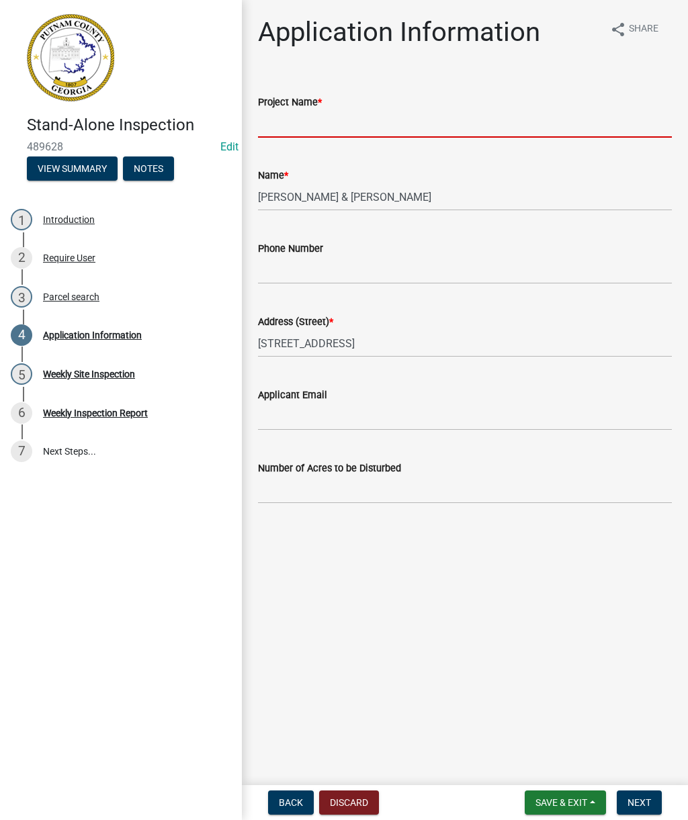
click at [437, 123] on input "Project Name *" at bounding box center [465, 124] width 414 height 28
type input "1041 crooked creek rd"
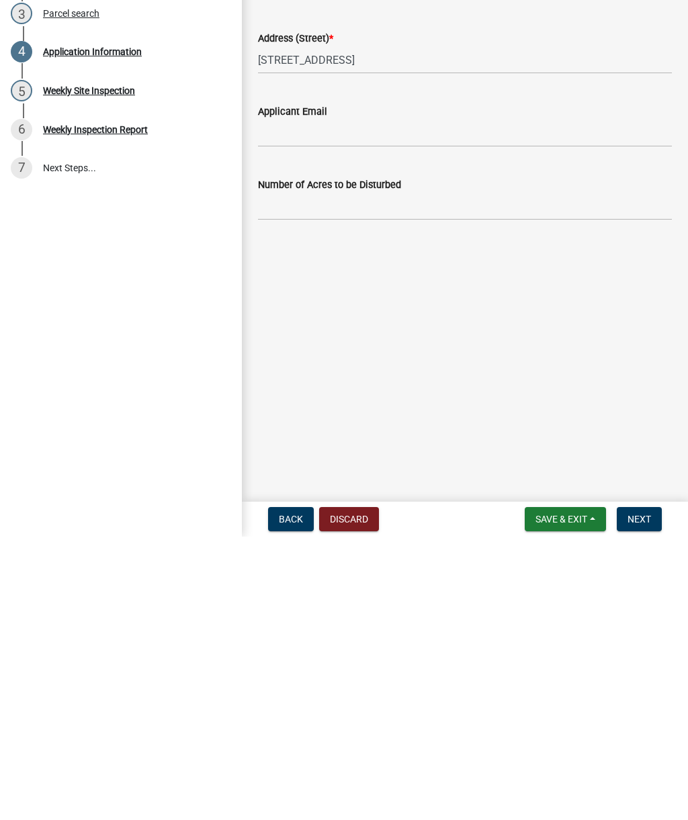
click at [642, 797] on span "Next" at bounding box center [639, 802] width 24 height 11
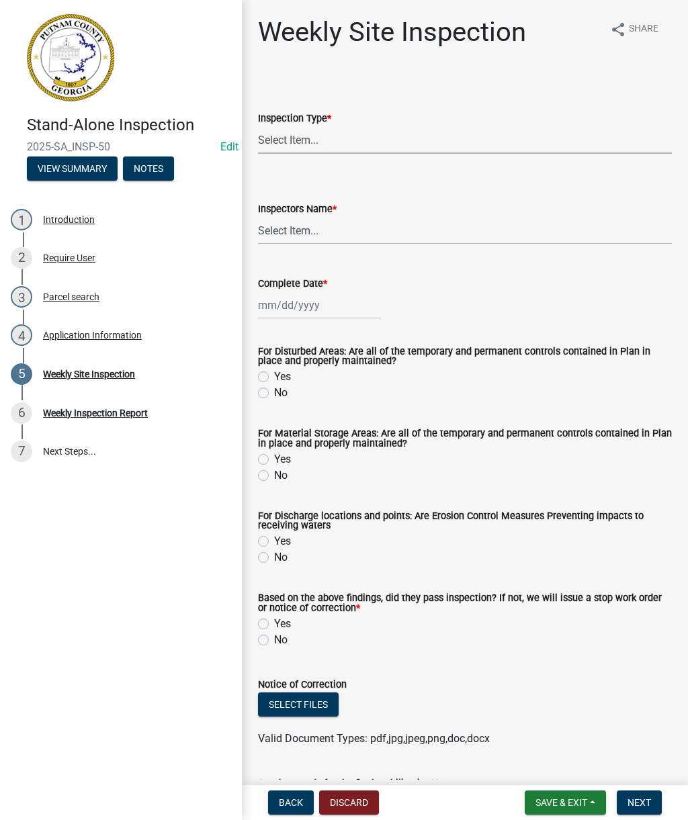
click at [459, 134] on select "Select Item... Site Inspection Initial Inspection Within 24 hours of a 0.5" sto…" at bounding box center [465, 140] width 414 height 28
select select "93c72d9c-4ccd-4a4f-9c87-9d2cfc81a2e2"
click at [472, 230] on select "Select Item... mrivera (Michele Rivera) StephanieM (Stephanie Morris ) QGrissom…" at bounding box center [465, 231] width 414 height 28
click at [442, 222] on select "Select Item... mrivera (Michele Rivera) StephanieM (Stephanie Morris ) QGrissom…" at bounding box center [465, 231] width 414 height 28
select select "4c2db1a9-6398-42e1-a920-5225c7eaa966"
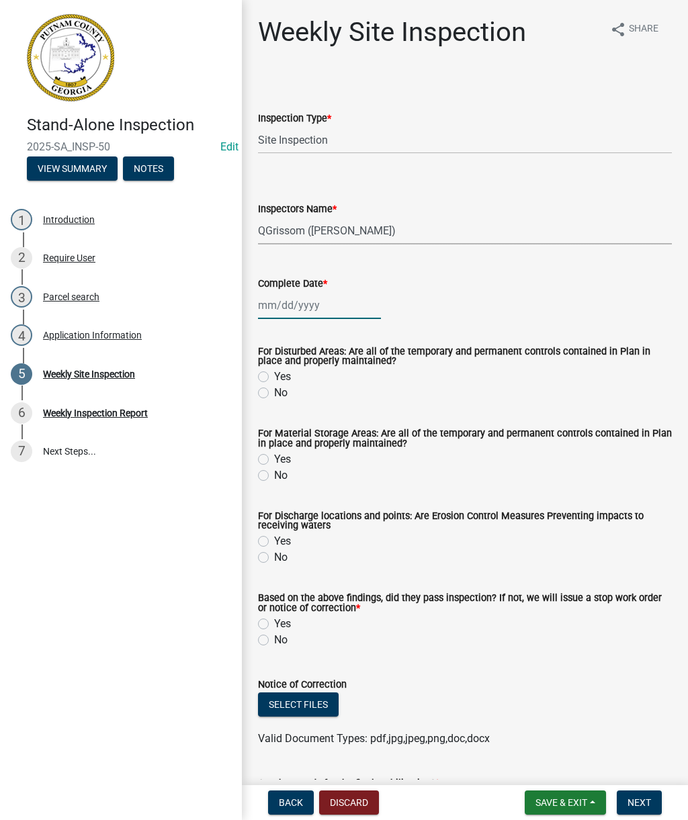
click at [358, 306] on div at bounding box center [319, 306] width 123 height 28
select select "10"
select select "2025"
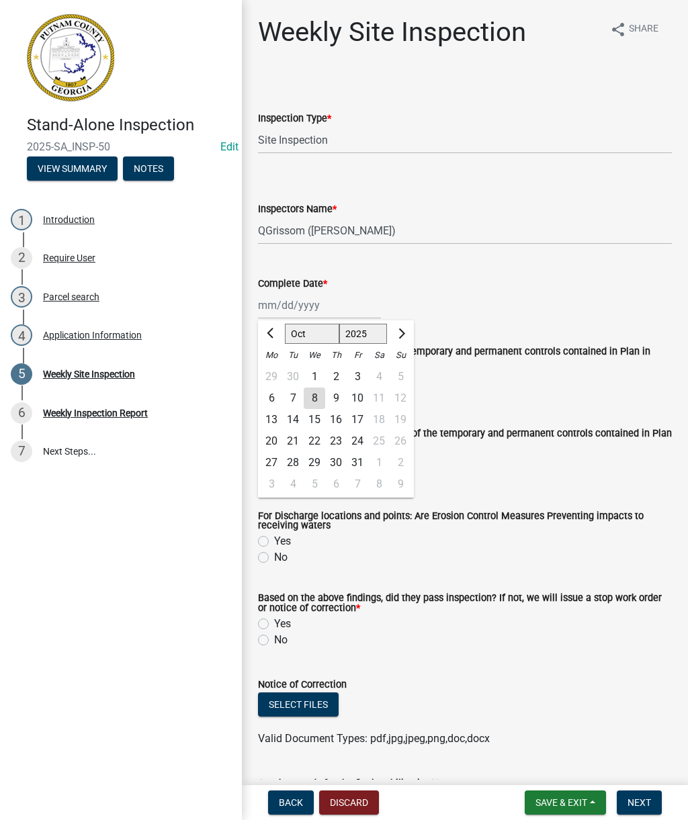
click at [290, 397] on div "7" at bounding box center [292, 398] width 21 height 21
type input "[DATE]"
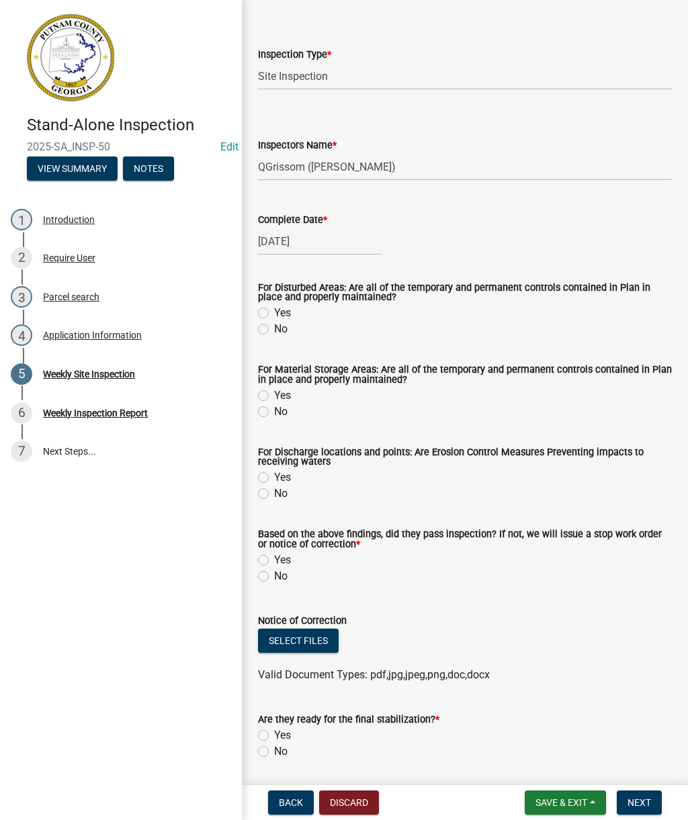
scroll to position [71, 0]
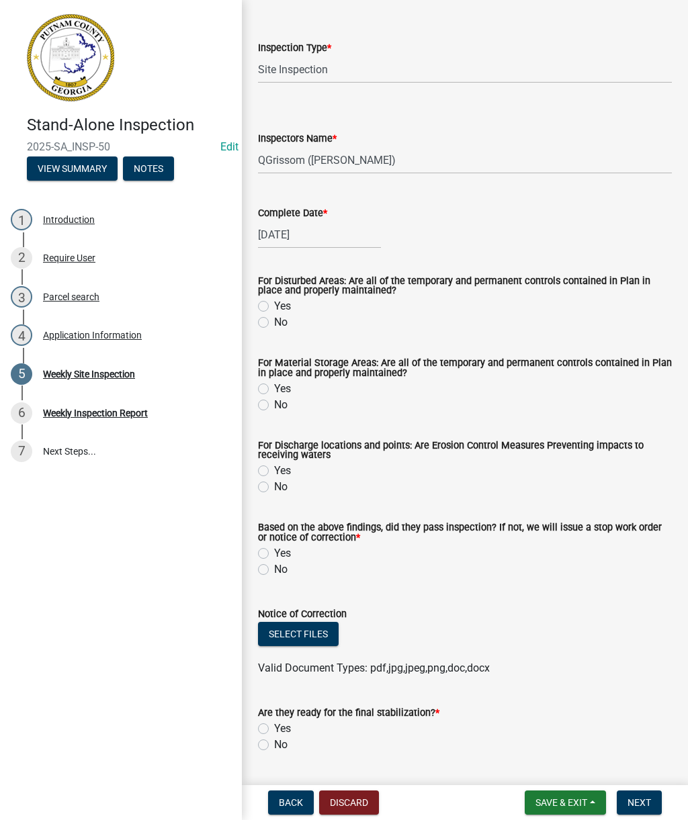
click at [279, 310] on label "Yes" at bounding box center [282, 306] width 17 height 16
click at [279, 307] on input "Yes" at bounding box center [278, 302] width 9 height 9
radio input "true"
click at [294, 384] on div "Yes" at bounding box center [465, 389] width 414 height 16
click at [275, 390] on label "Yes" at bounding box center [282, 389] width 17 height 16
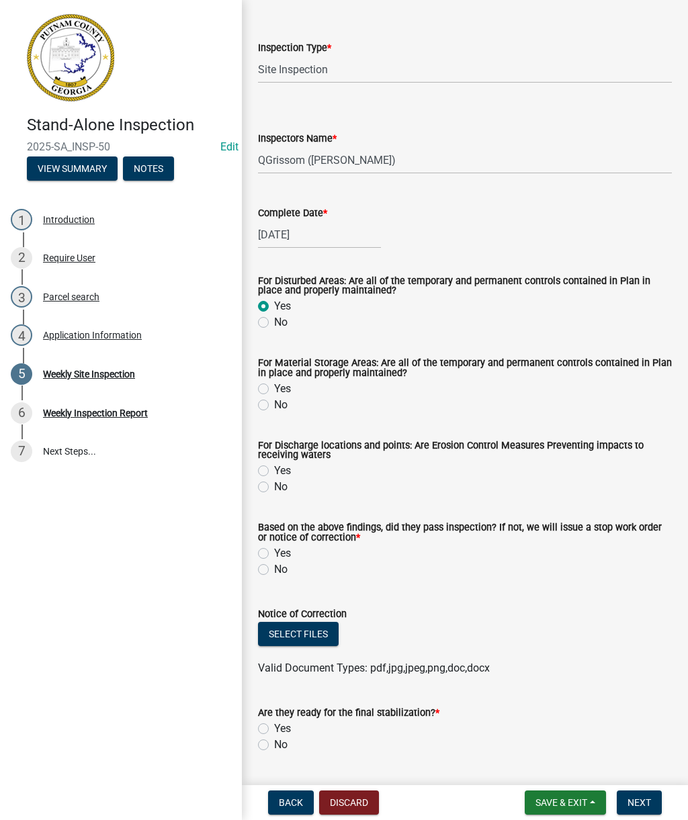
click at [275, 390] on input "Yes" at bounding box center [278, 385] width 9 height 9
radio input "true"
click at [279, 467] on label "Yes" at bounding box center [282, 471] width 17 height 16
click at [279, 467] on input "Yes" at bounding box center [278, 467] width 9 height 9
radio input "true"
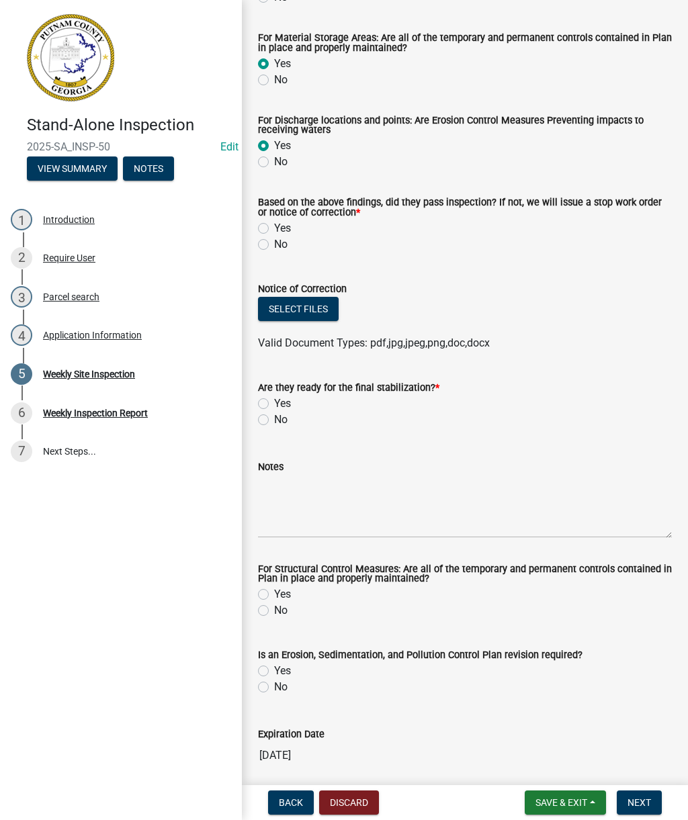
scroll to position [414, 0]
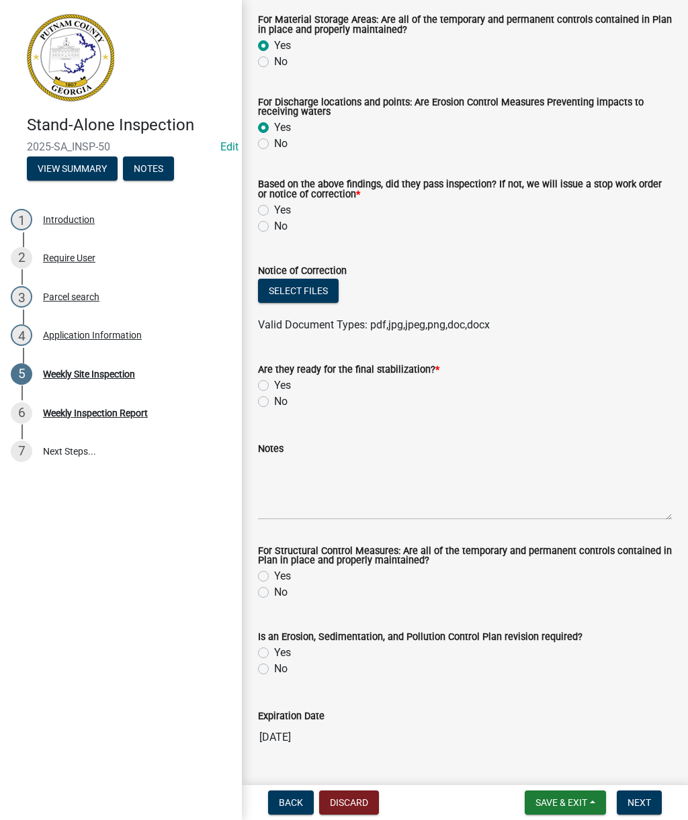
click at [281, 215] on label "Yes" at bounding box center [282, 210] width 17 height 16
click at [281, 211] on input "Yes" at bounding box center [278, 206] width 9 height 9
radio input "true"
click at [290, 388] on label "Yes" at bounding box center [282, 386] width 17 height 16
click at [283, 386] on input "Yes" at bounding box center [278, 382] width 9 height 9
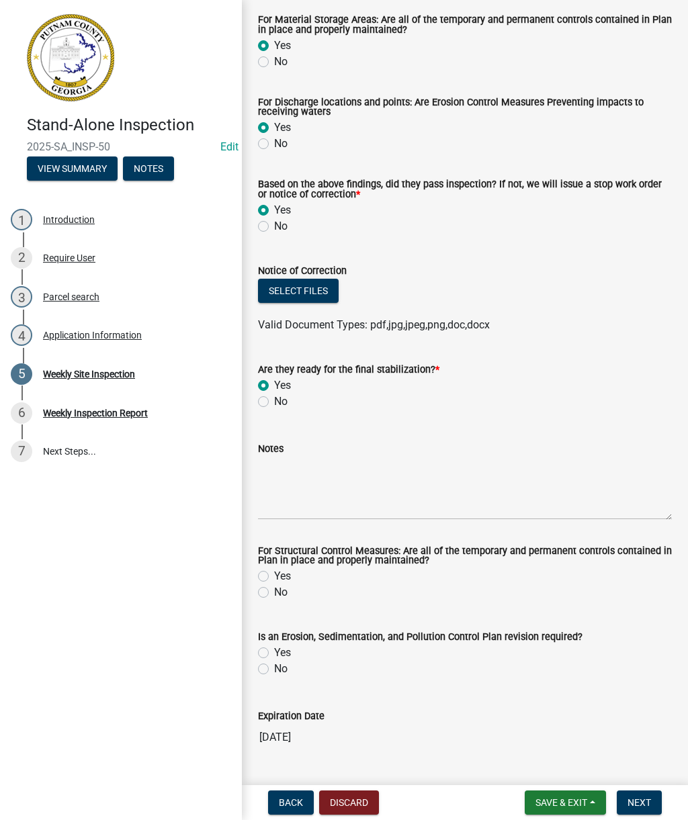
radio input "true"
click at [415, 492] on textarea "Notes" at bounding box center [465, 488] width 414 height 63
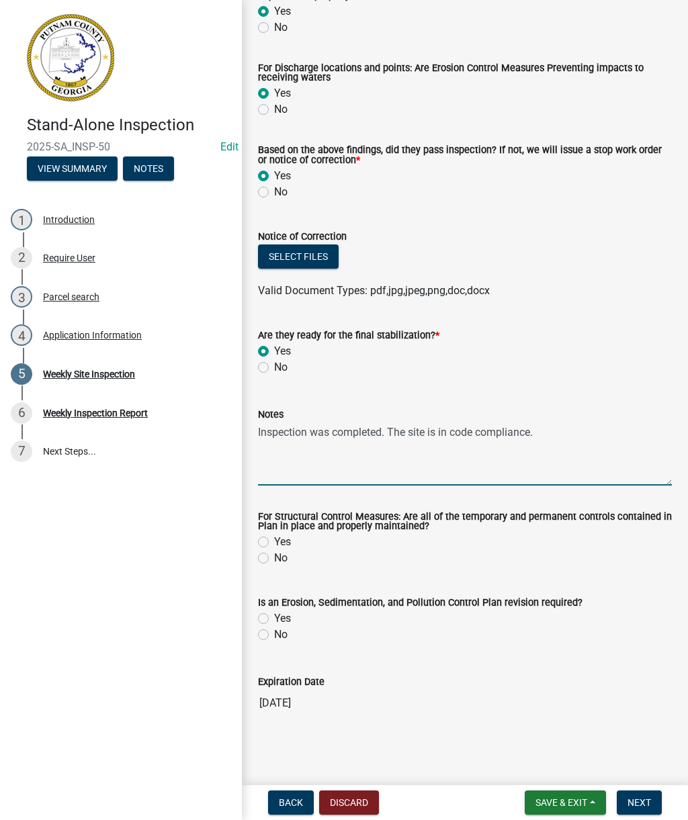
scroll to position [450, 0]
type textarea "Inspection was completed. The site is in code compliance."
click at [632, 403] on div "Notes Inspection was completed. The site is in code compliance." at bounding box center [465, 437] width 414 height 98
click at [509, 425] on textarea "Inspection was completed. The site is in code compliance." at bounding box center [465, 454] width 414 height 63
click at [522, 426] on textarea "Inspection was completed. The site is in code compliance." at bounding box center [465, 454] width 414 height 63
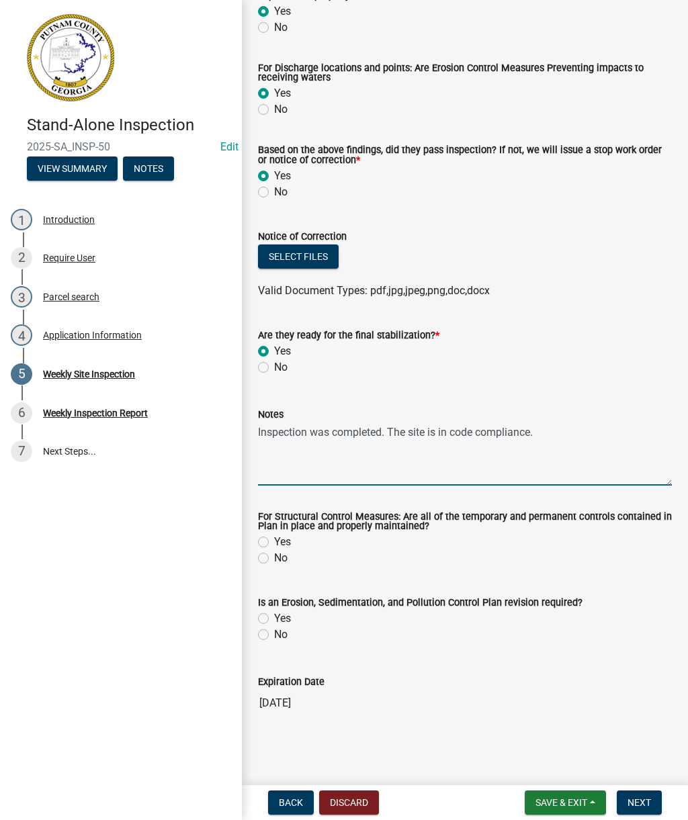
click at [550, 433] on textarea "Inspection was completed. The site is in code compliance." at bounding box center [465, 454] width 414 height 63
click at [548, 473] on textarea "Inspection was completed. The site is in code compliance." at bounding box center [465, 454] width 414 height 63
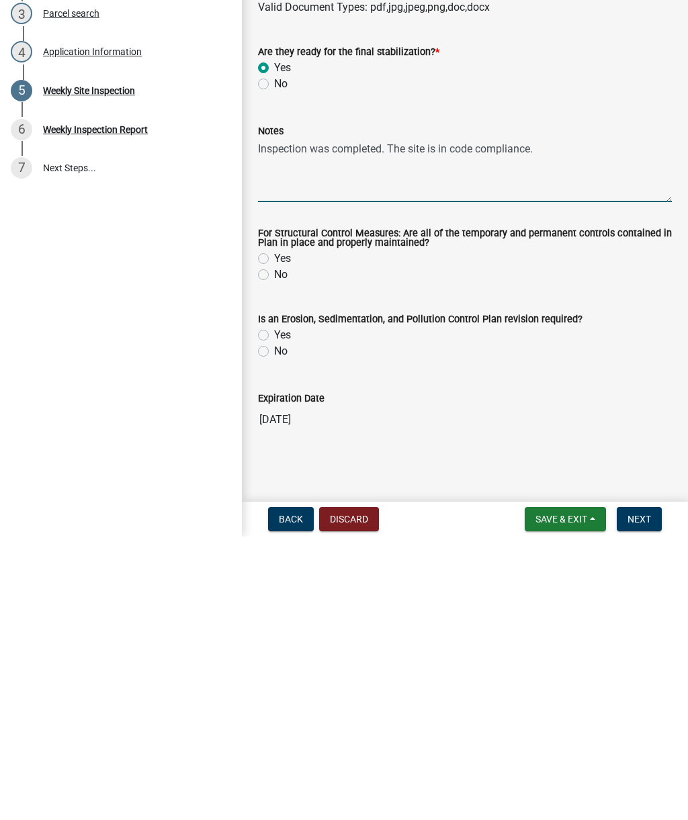
click at [284, 534] on label "Yes" at bounding box center [282, 542] width 17 height 16
click at [283, 534] on input "Yes" at bounding box center [278, 538] width 9 height 9
radio input "true"
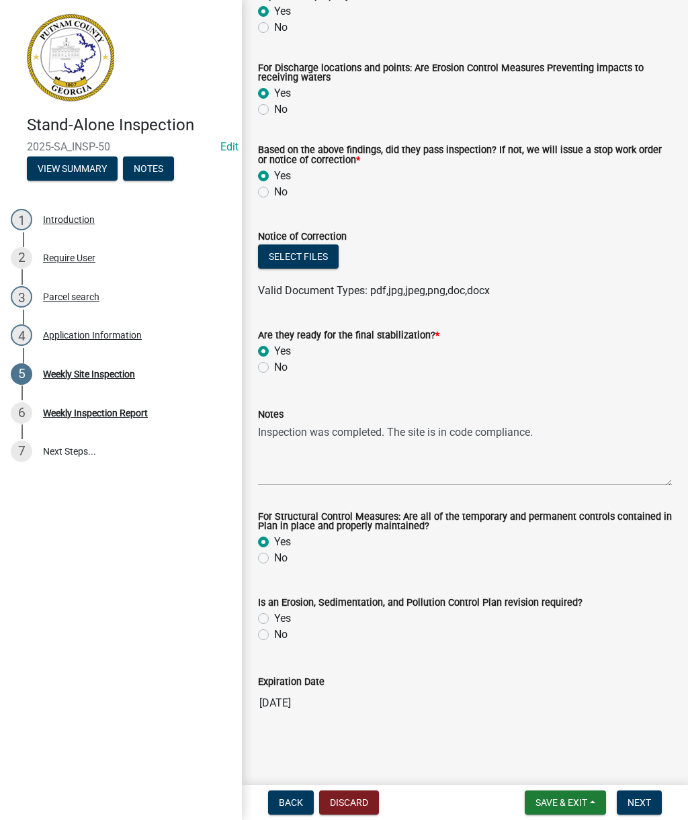
click at [290, 615] on label "Yes" at bounding box center [282, 619] width 17 height 16
click at [283, 615] on input "Yes" at bounding box center [278, 615] width 9 height 9
radio input "true"
click at [642, 800] on span "Next" at bounding box center [639, 802] width 24 height 11
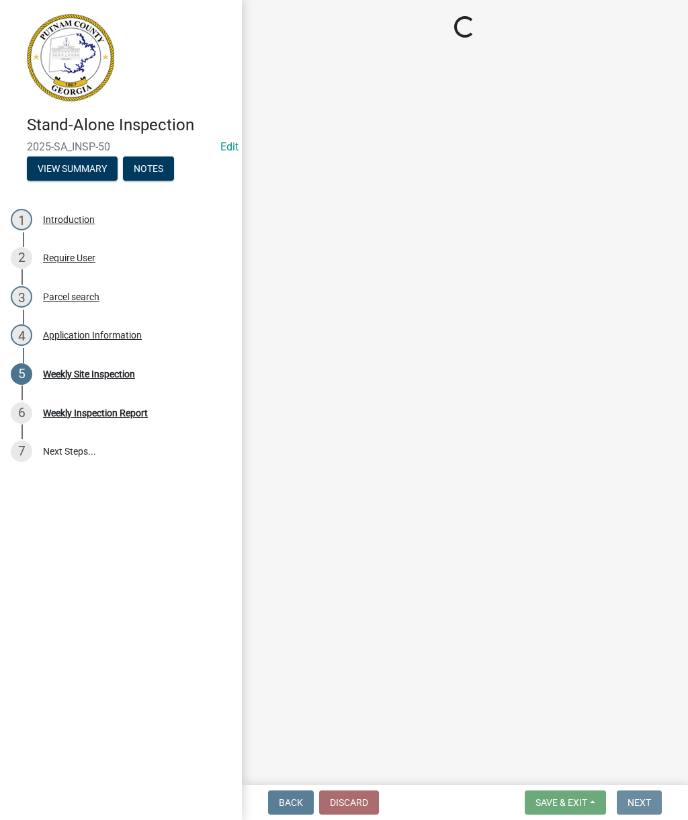
scroll to position [0, 0]
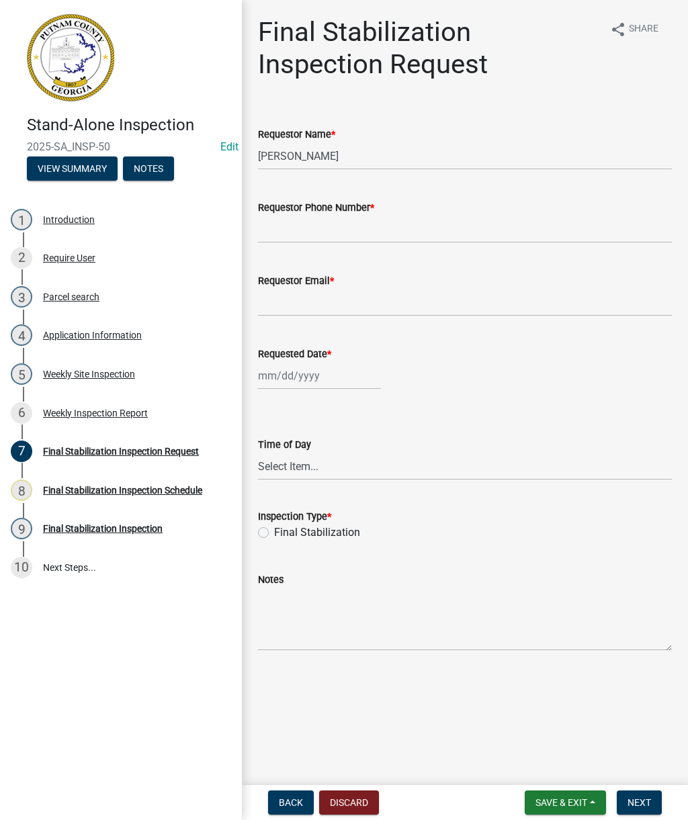
click at [286, 799] on span "Back" at bounding box center [291, 802] width 24 height 11
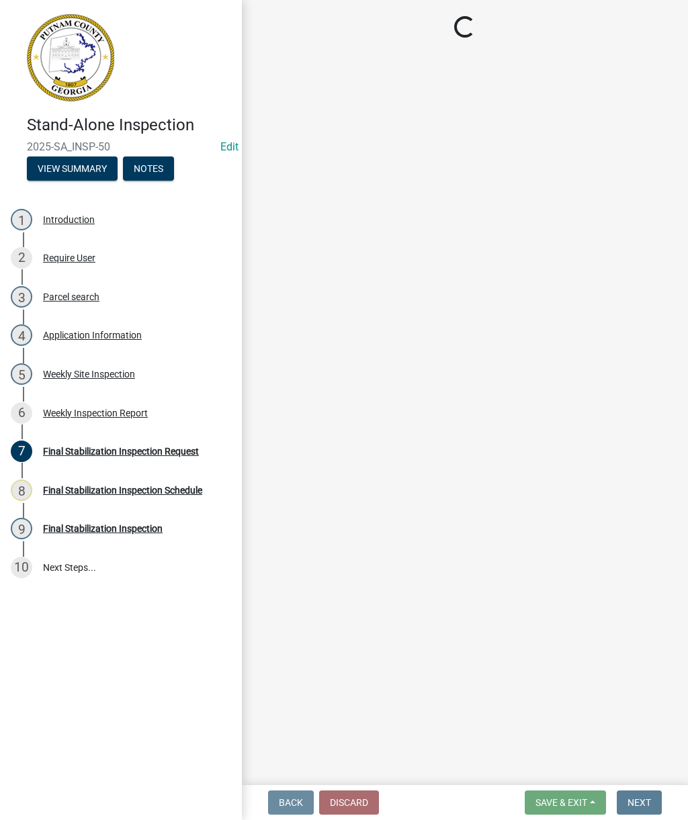
select select "93c72d9c-4ccd-4a4f-9c87-9d2cfc81a2e2"
select select "4c2db1a9-6398-42e1-a920-5225c7eaa966"
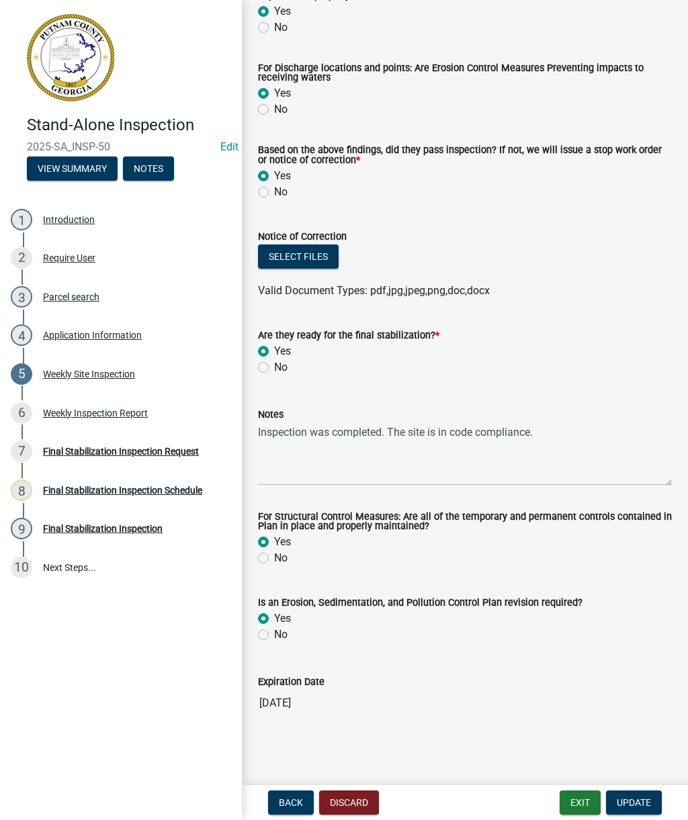
scroll to position [450, 0]
click at [653, 798] on button "Update" at bounding box center [634, 803] width 56 height 24
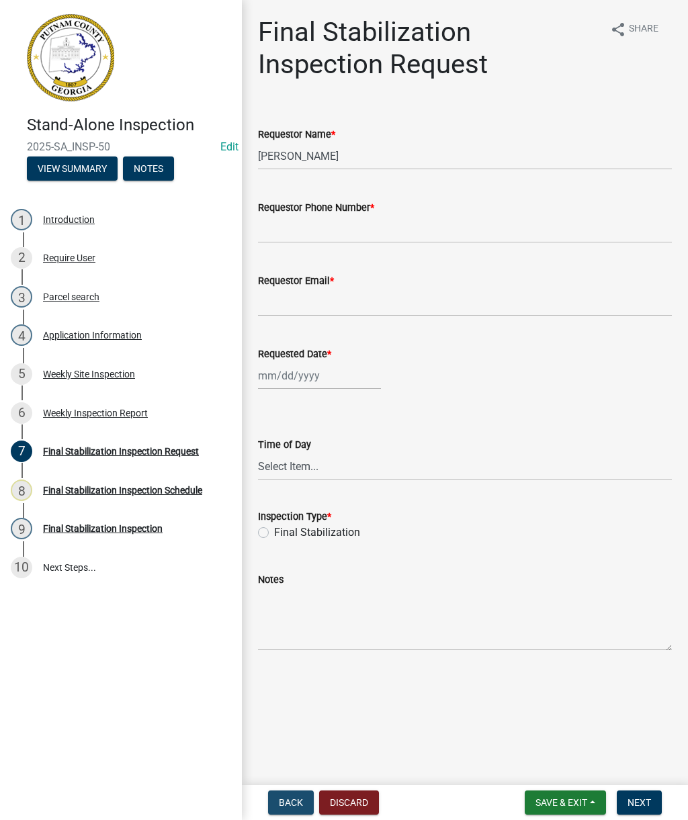
click at [283, 814] on button "Back" at bounding box center [291, 803] width 46 height 24
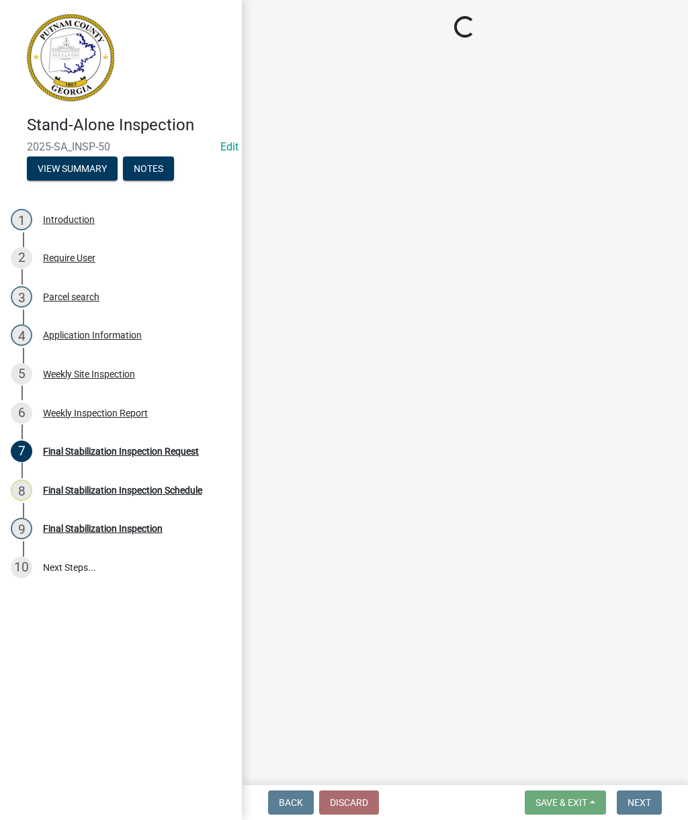
select select "93c72d9c-4ccd-4a4f-9c87-9d2cfc81a2e2"
select select "4c2db1a9-6398-42e1-a920-5225c7eaa966"
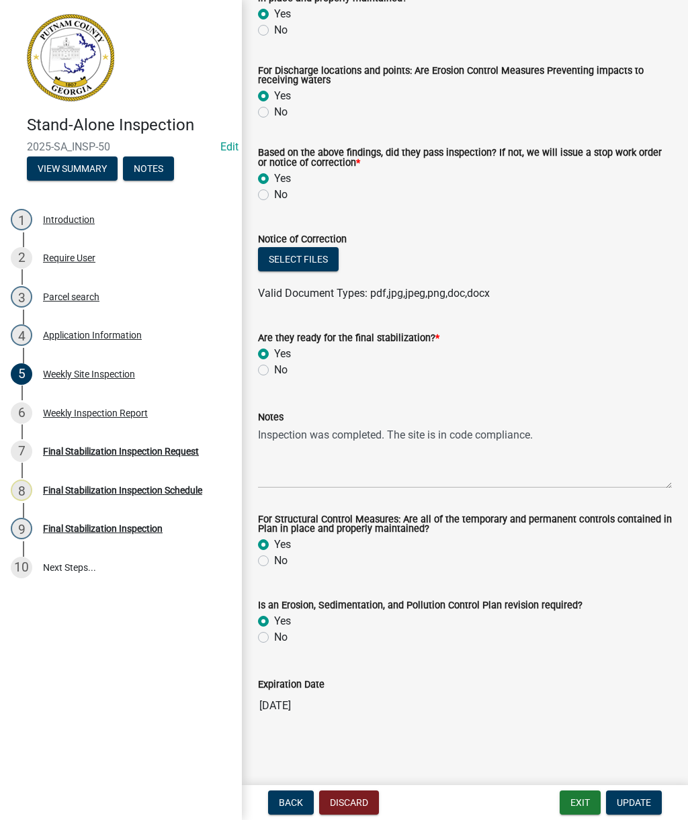
scroll to position [446, 0]
click at [283, 376] on label "No" at bounding box center [280, 369] width 13 height 16
click at [283, 370] on input "No" at bounding box center [278, 365] width 9 height 9
radio input "true"
click at [638, 797] on span "Update" at bounding box center [634, 802] width 34 height 11
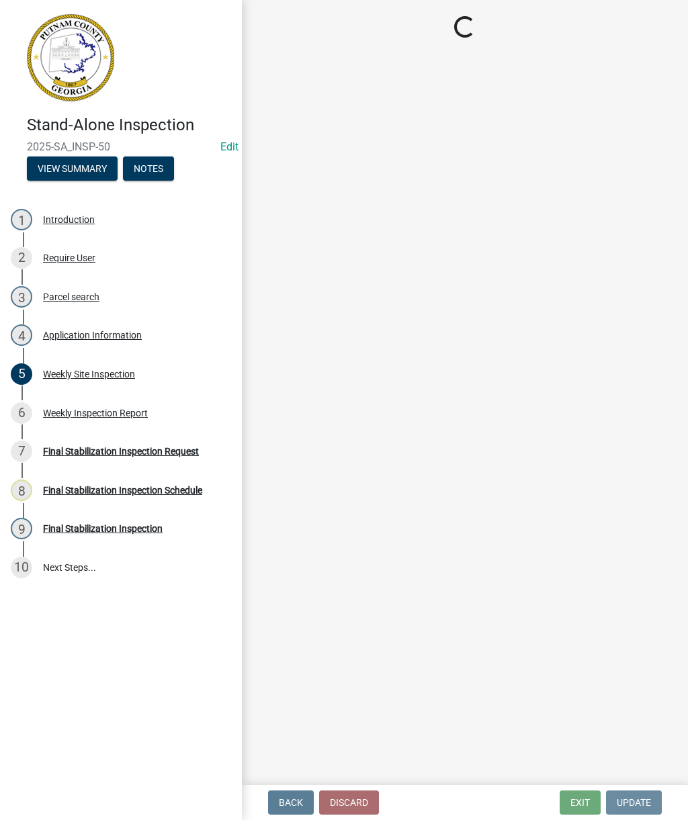
scroll to position [0, 0]
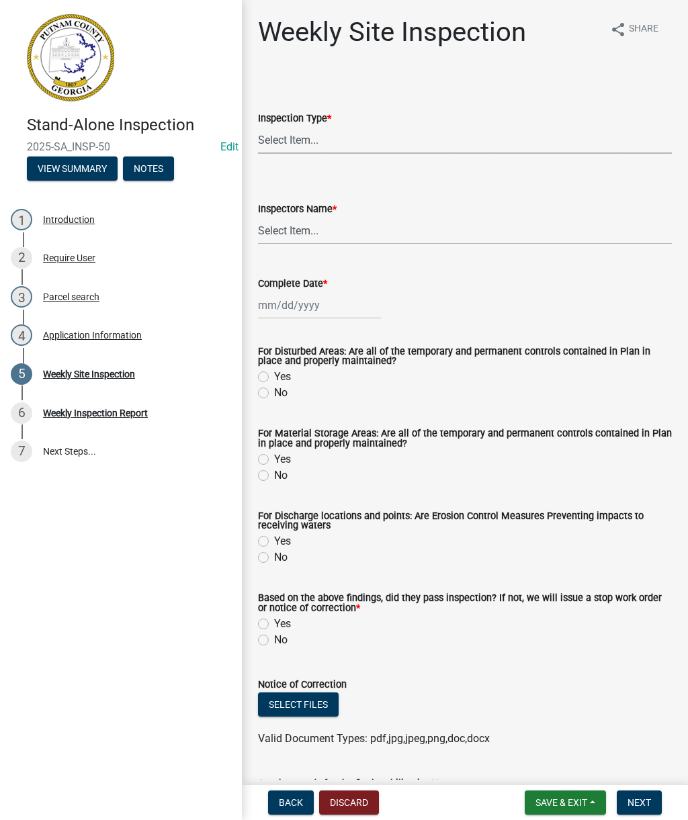
click at [463, 141] on select "Select Item... Site Inspection Initial Inspection Within 24 hours of a 0.5" sto…" at bounding box center [465, 140] width 414 height 28
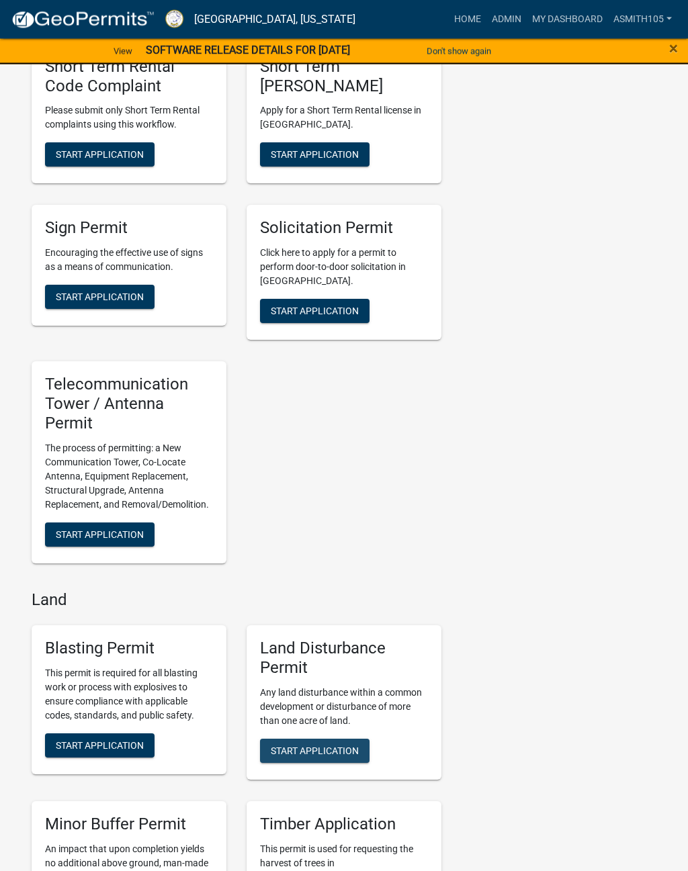
click at [358, 751] on span "Start Application" at bounding box center [315, 751] width 88 height 11
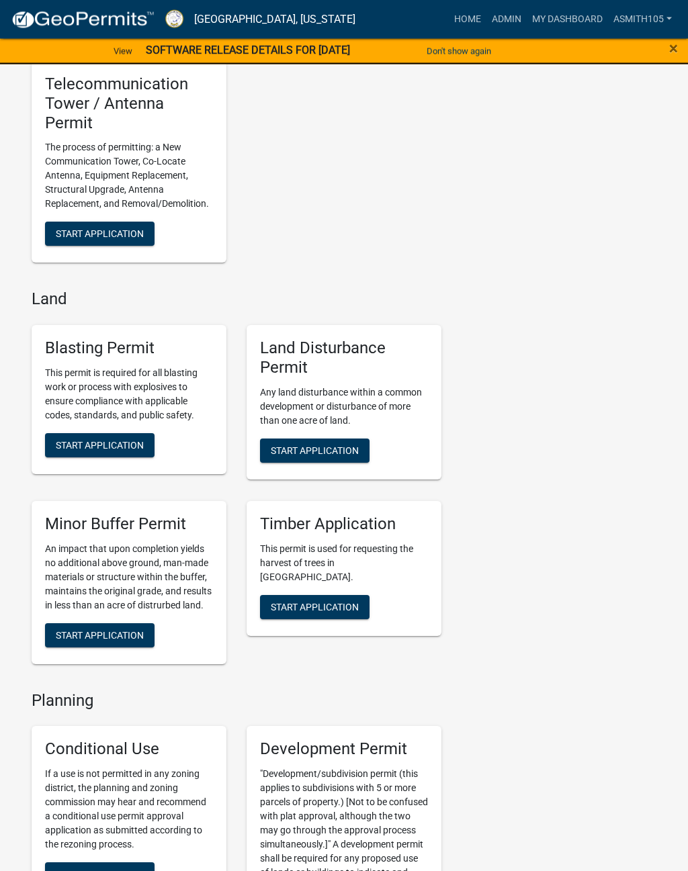
scroll to position [2084, 0]
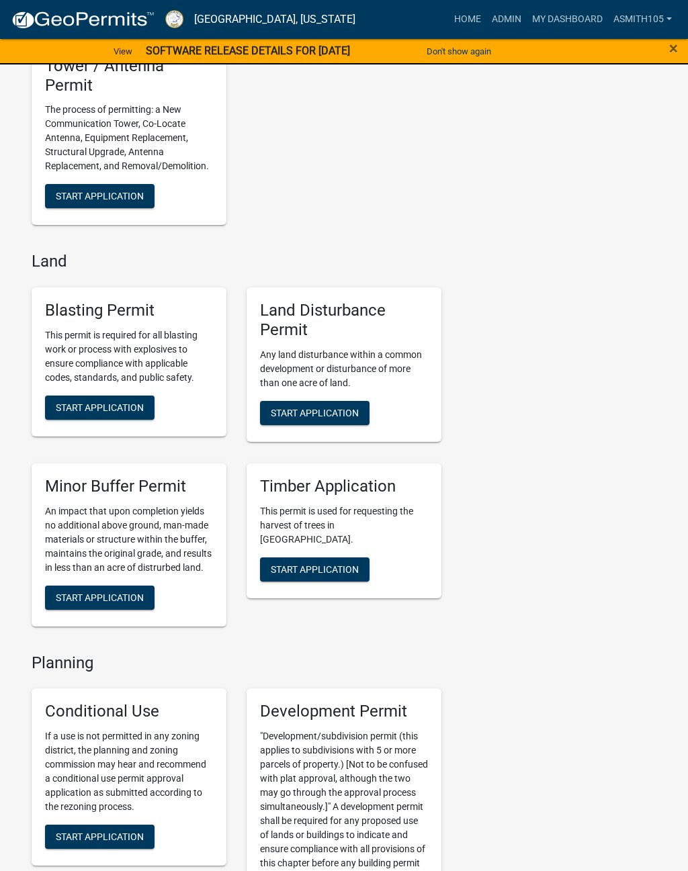
click at [355, 418] on span "Start Application" at bounding box center [315, 412] width 88 height 11
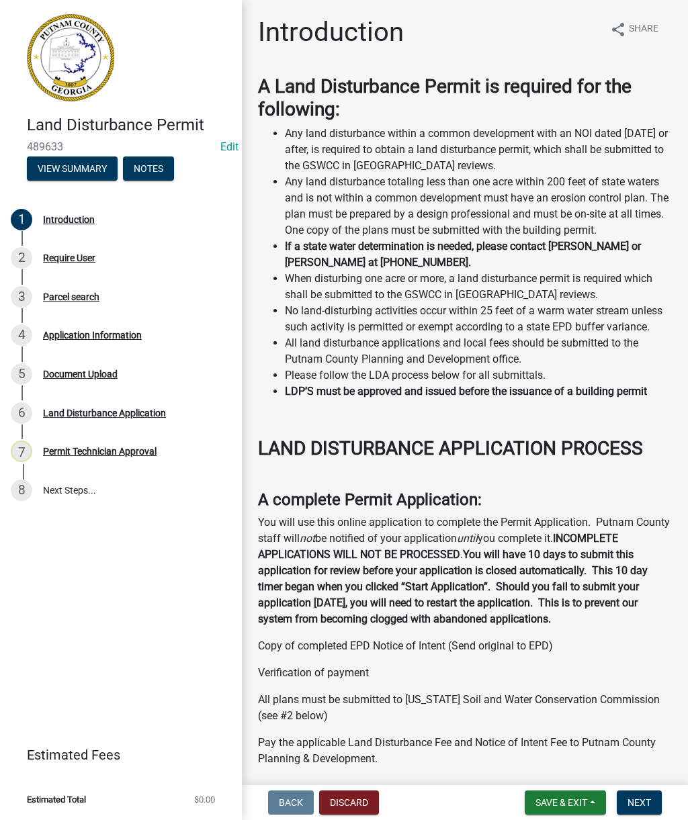
click at [642, 804] on span "Next" at bounding box center [639, 802] width 24 height 11
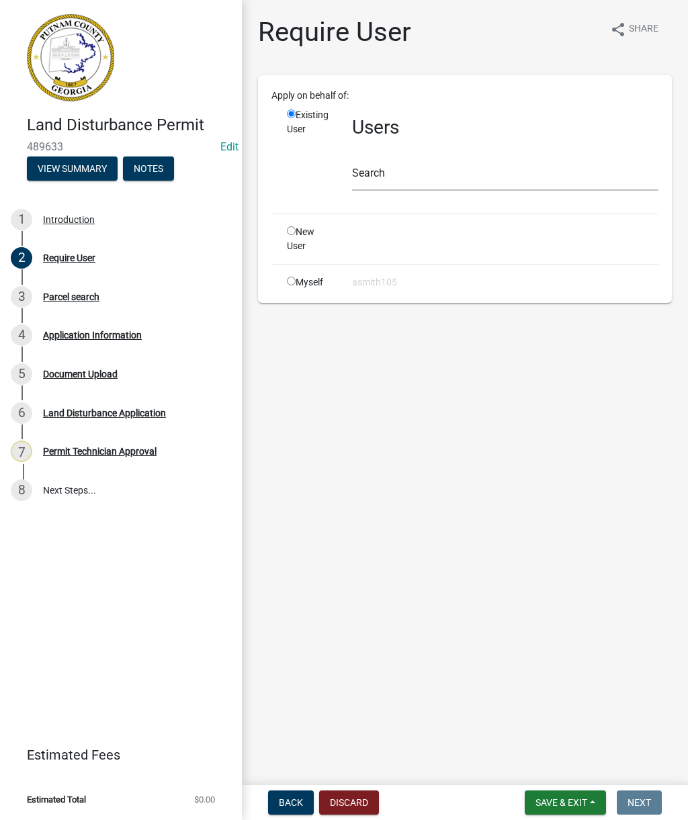
click at [296, 279] on input "radio" at bounding box center [291, 281] width 9 height 9
radio input "true"
radio input "false"
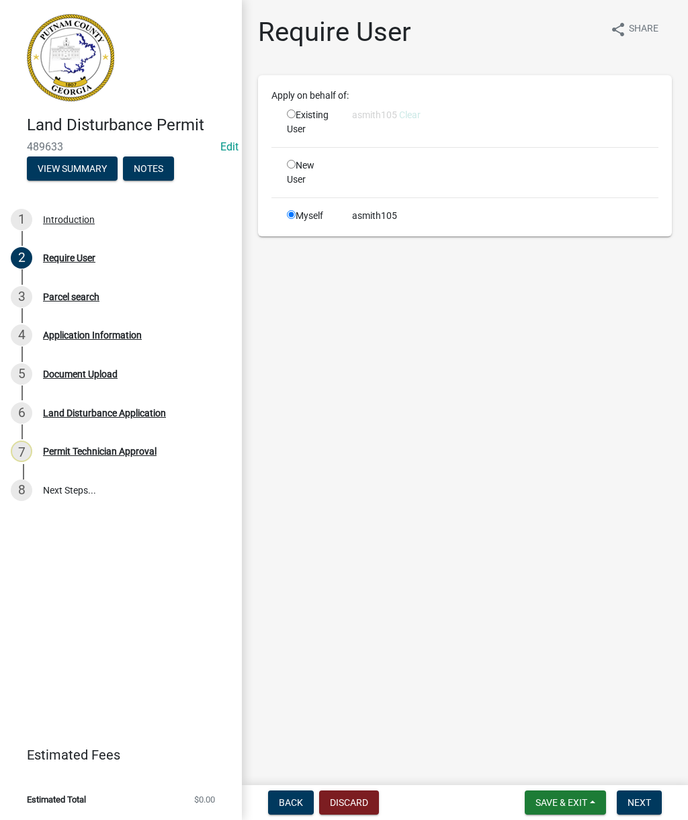
click at [638, 807] on span "Next" at bounding box center [639, 802] width 24 height 11
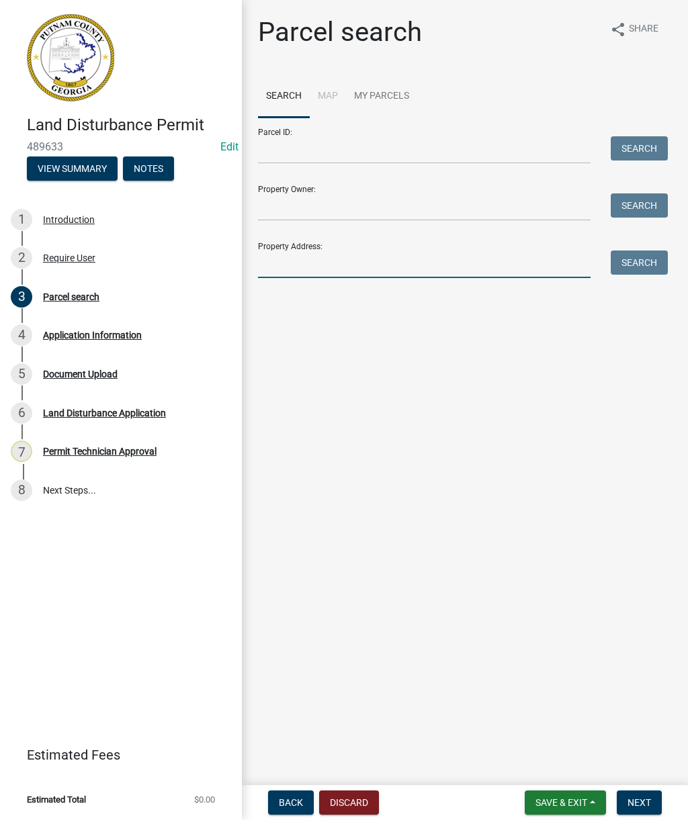
click at [402, 271] on input "Property Address:" at bounding box center [424, 265] width 333 height 28
click at [651, 261] on button "Search" at bounding box center [639, 263] width 57 height 24
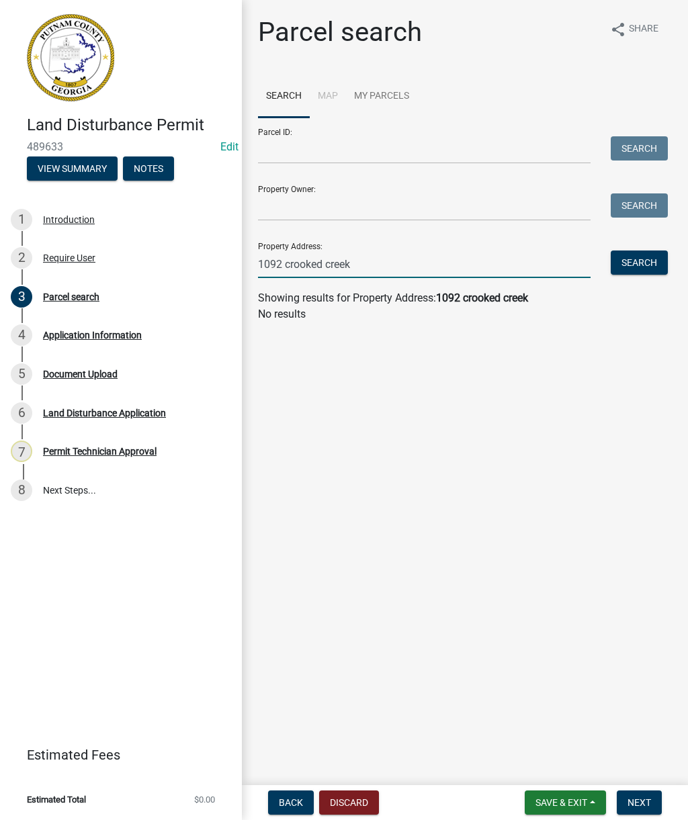
click at [425, 261] on input "1092 crooked creek" at bounding box center [424, 265] width 333 height 28
type input "1092 crooked creek rd"
click at [648, 263] on button "Search" at bounding box center [639, 263] width 57 height 24
click at [287, 800] on span "Back" at bounding box center [291, 802] width 24 height 11
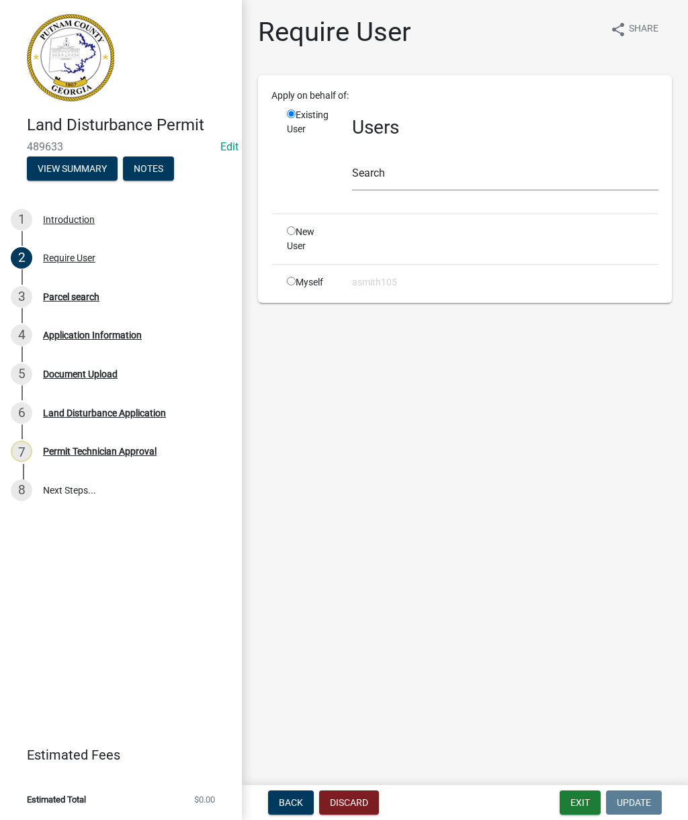
click at [280, 797] on span "Back" at bounding box center [291, 802] width 24 height 11
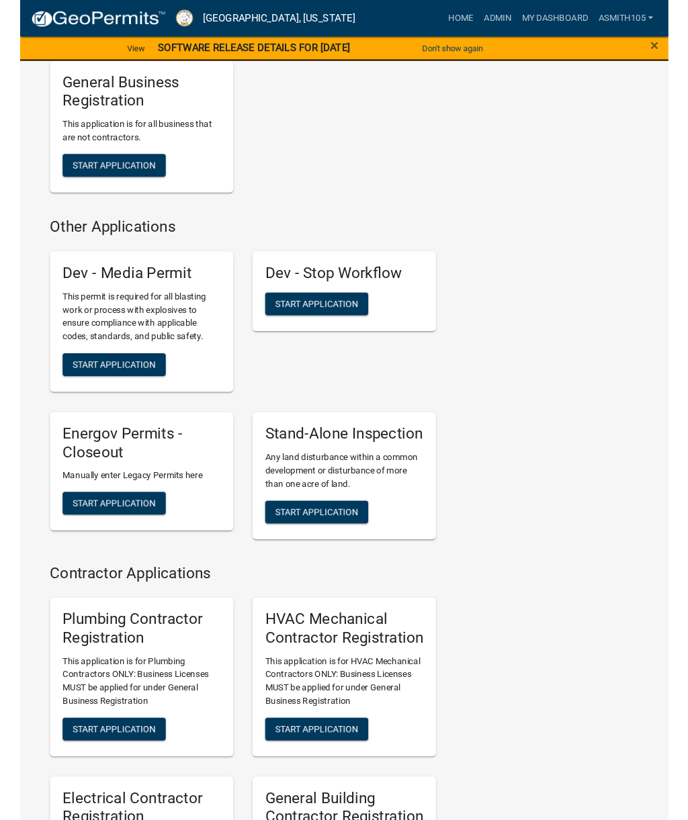
scroll to position [3495, 0]
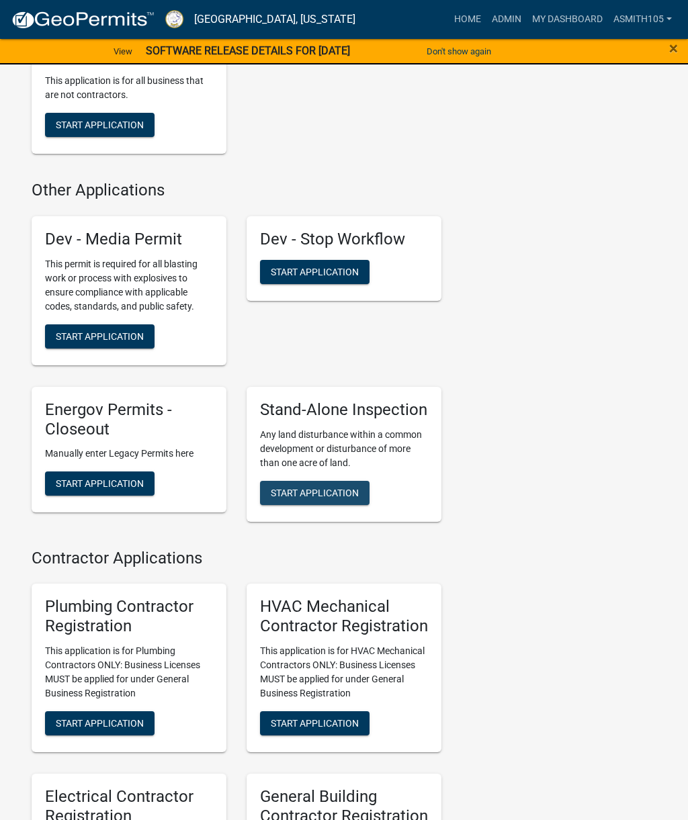
click at [337, 495] on button "Start Application" at bounding box center [315, 493] width 110 height 24
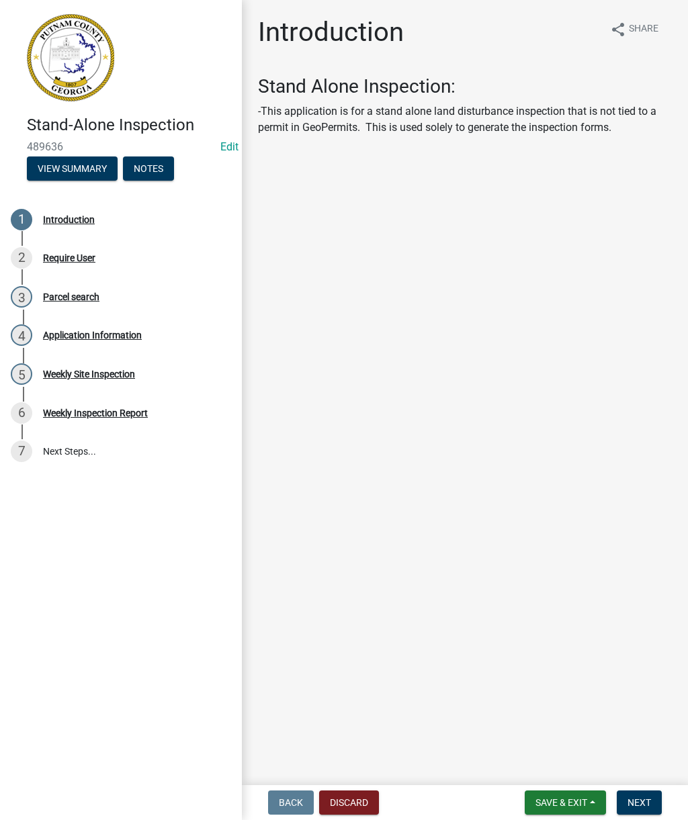
click at [646, 799] on span "Next" at bounding box center [639, 802] width 24 height 11
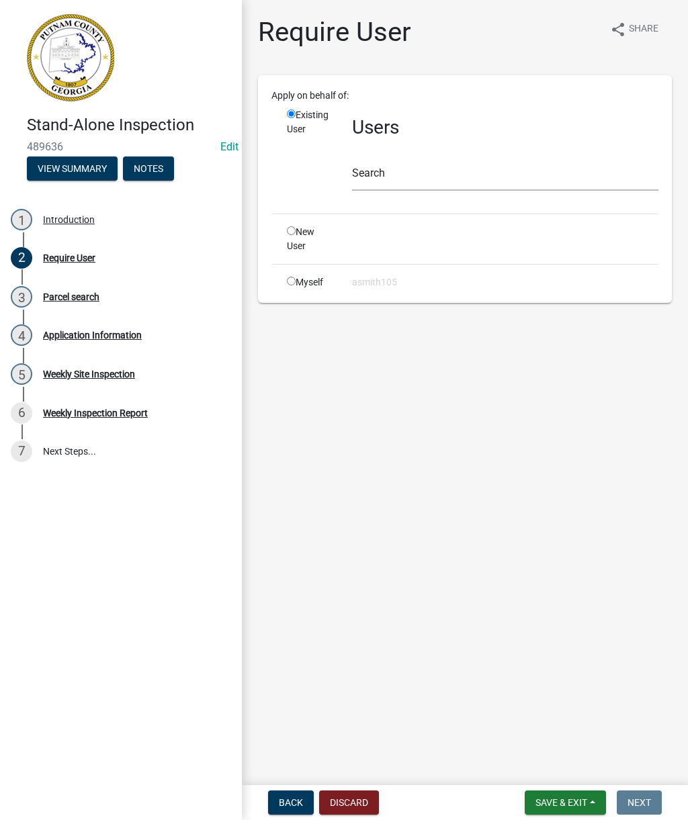
click at [281, 288] on div "Myself" at bounding box center [309, 282] width 65 height 14
click at [294, 285] on input "radio" at bounding box center [291, 281] width 9 height 9
radio input "true"
radio input "false"
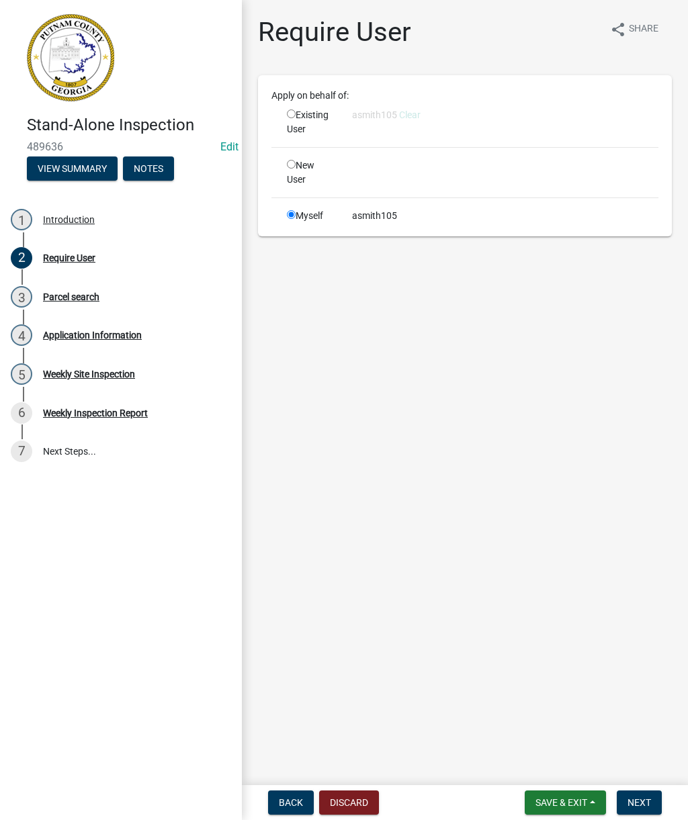
click at [639, 797] on span "Next" at bounding box center [639, 802] width 24 height 11
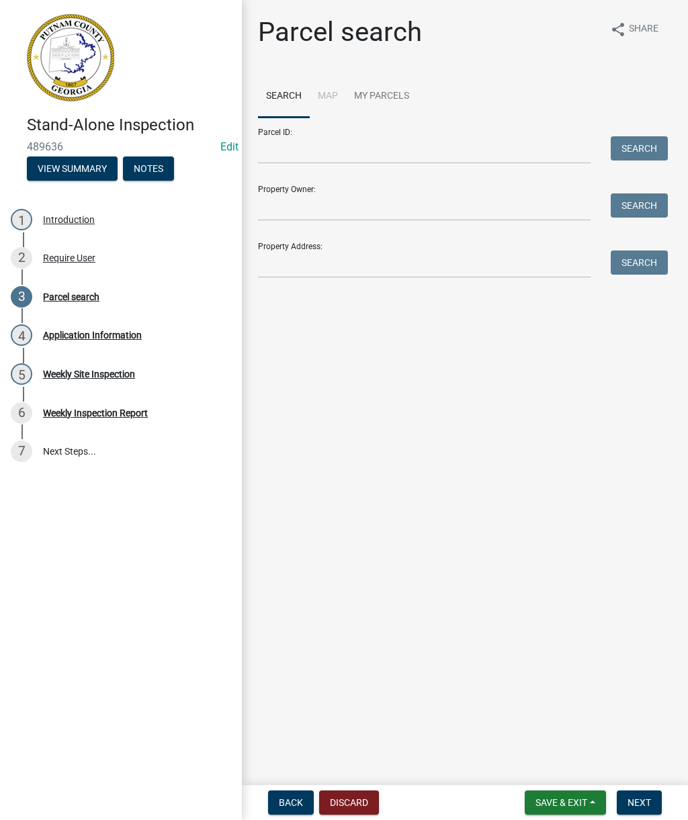
click at [402, 245] on div "Property Address: Search" at bounding box center [459, 255] width 403 height 46
click at [373, 265] on input "Property Address:" at bounding box center [424, 265] width 333 height 28
type input "1092 crooked creed rd"
click at [644, 261] on button "Search" at bounding box center [639, 263] width 57 height 24
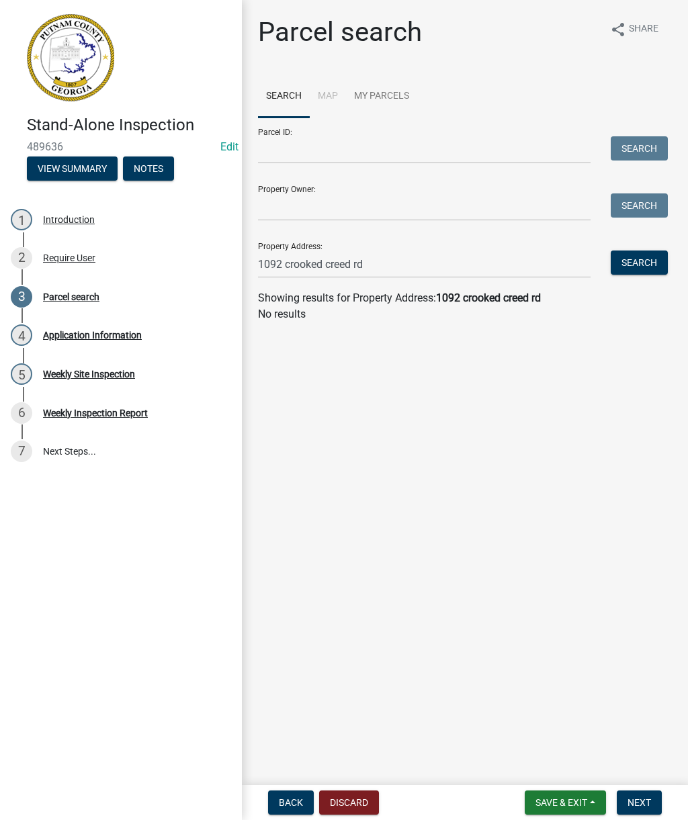
click at [290, 814] on button "Back" at bounding box center [291, 803] width 46 height 24
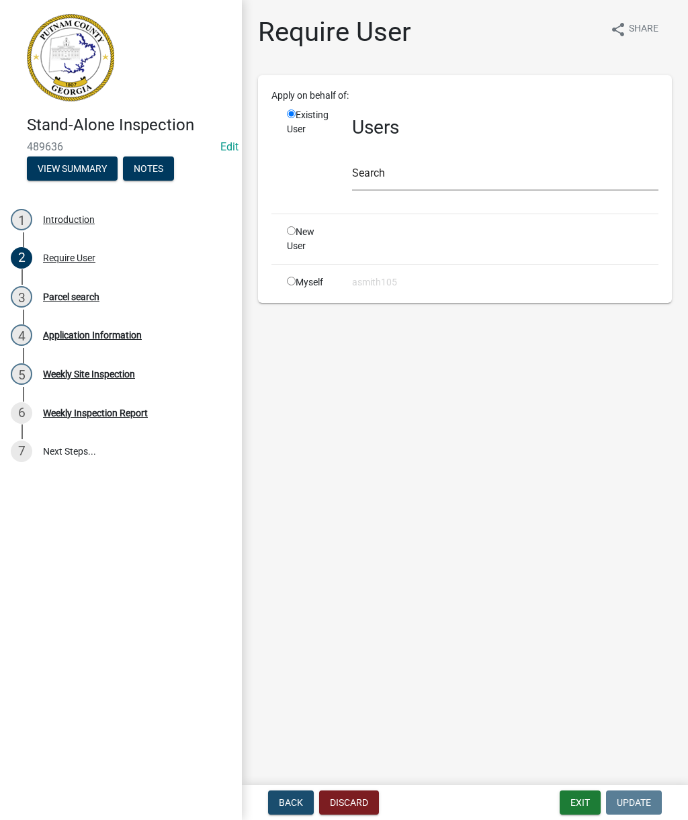
click at [286, 804] on span "Back" at bounding box center [291, 802] width 24 height 11
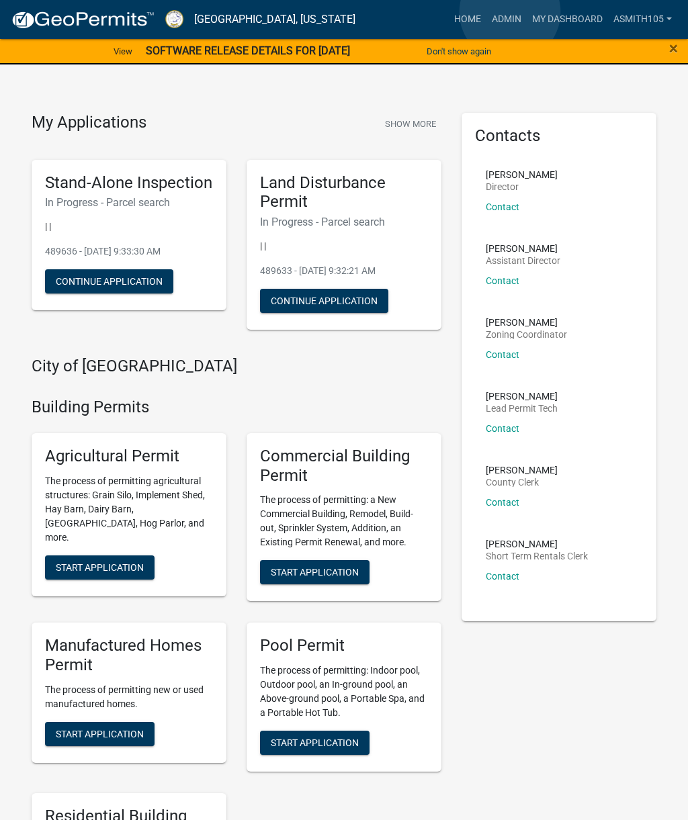
click at [511, 12] on link "Admin" at bounding box center [506, 20] width 40 height 26
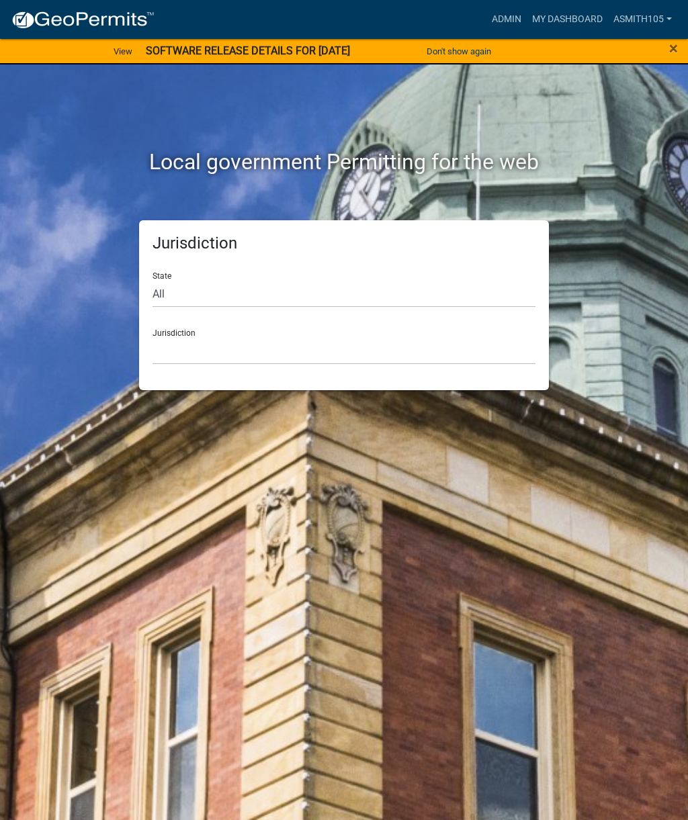
click at [219, 273] on div "State All [US_STATE] [US_STATE] [US_STATE] [US_STATE] [US_STATE] [US_STATE] [US…" at bounding box center [344, 284] width 383 height 46
click at [275, 298] on select "All [US_STATE] [US_STATE] [US_STATE] [US_STATE] [US_STATE] [US_STATE] [US_STATE…" at bounding box center [344, 294] width 383 height 28
select select "[US_STATE]"
click at [262, 350] on select "[GEOGRAPHIC_DATA], [US_STATE][PERSON_NAME][GEOGRAPHIC_DATA], [US_STATE][PERSON_…" at bounding box center [344, 351] width 383 height 28
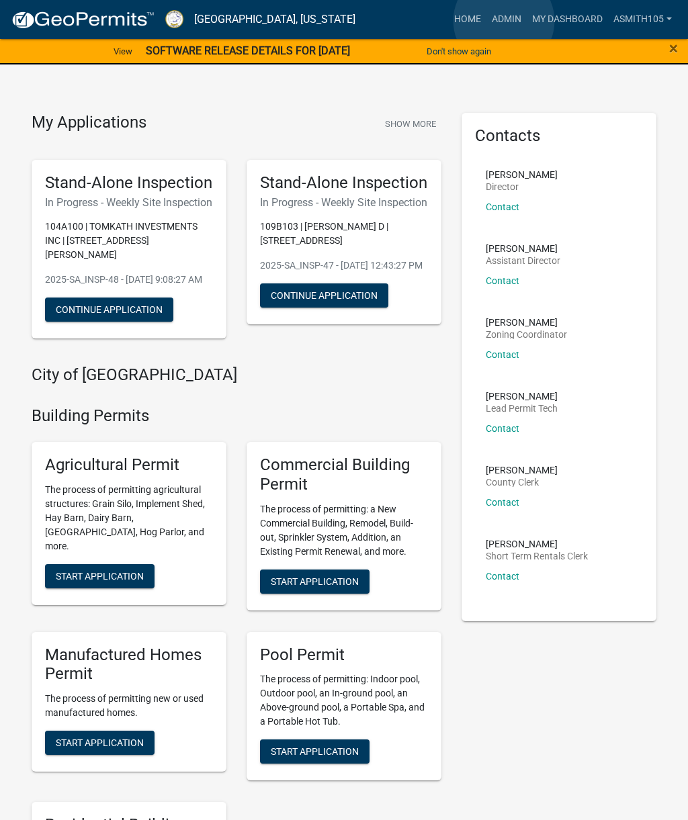
click at [505, 21] on link "Admin" at bounding box center [506, 20] width 40 height 26
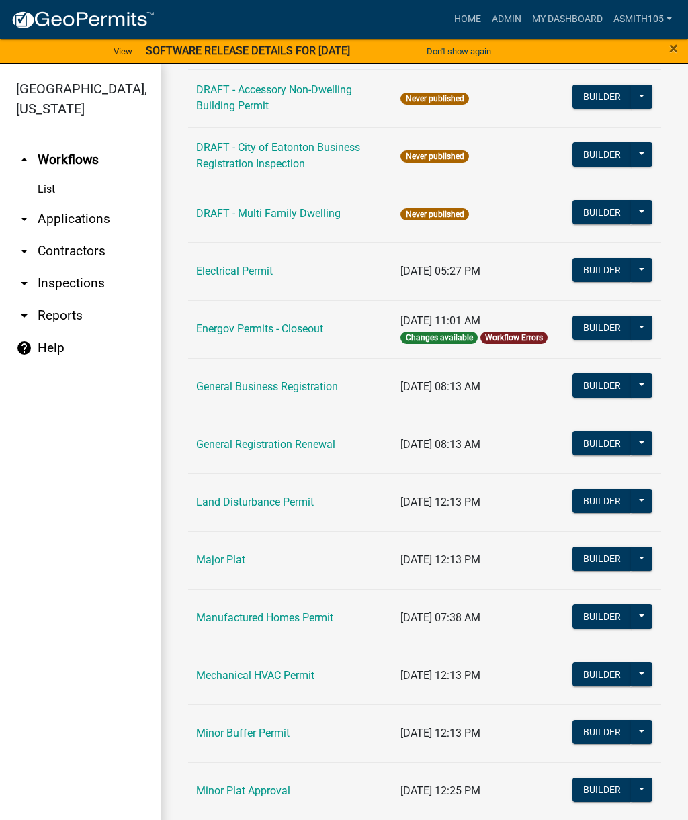
scroll to position [651, 0]
click at [255, 503] on link "Land Disturbance Permit" at bounding box center [255, 502] width 118 height 13
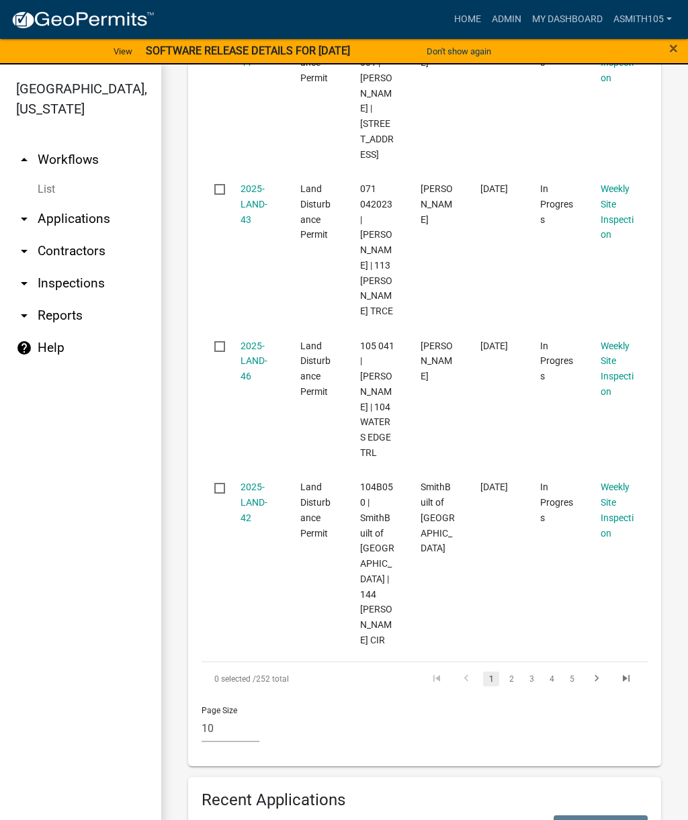
scroll to position [1652, 0]
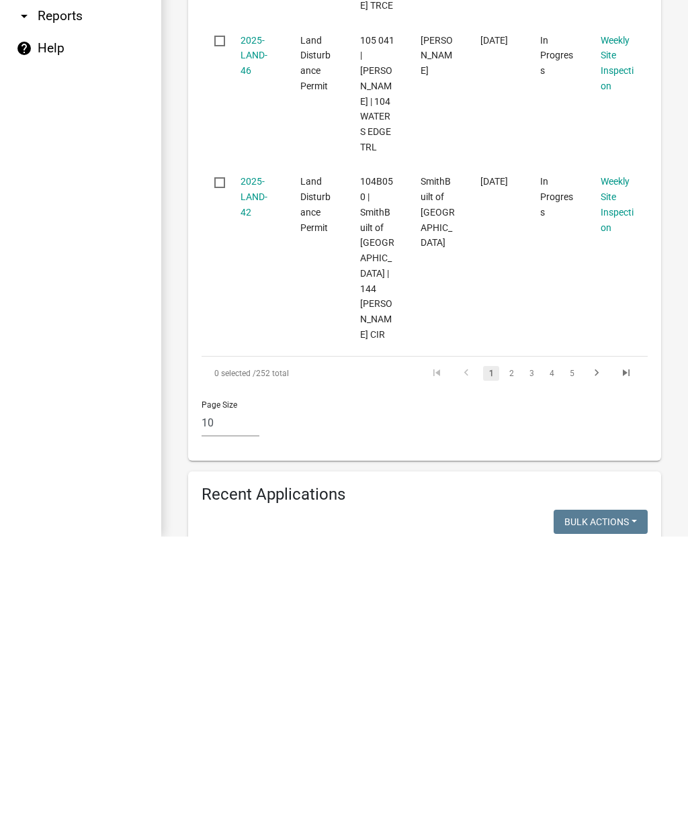
scroll to position [1588, 0]
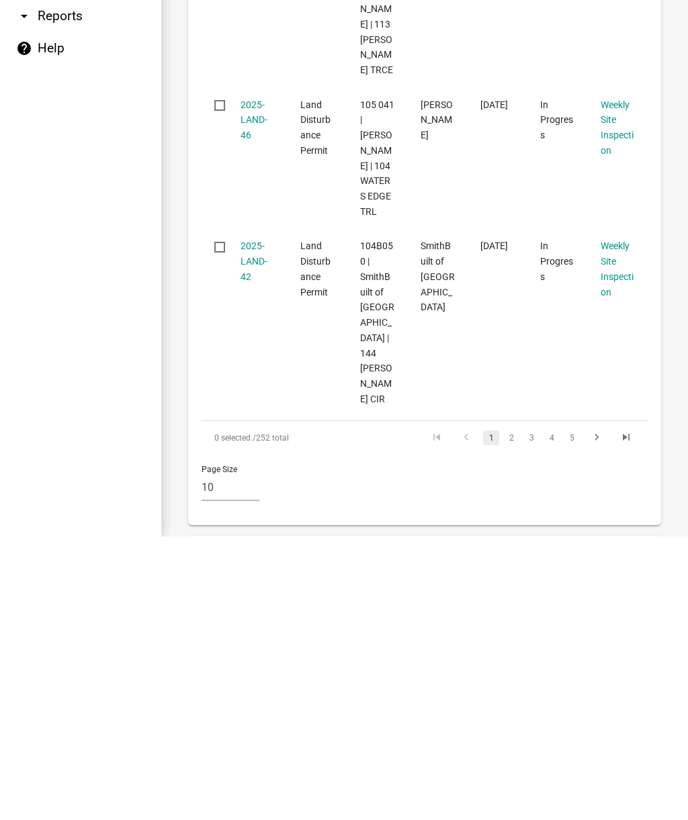
type input "156 [DEMOGRAPHIC_DATA]"
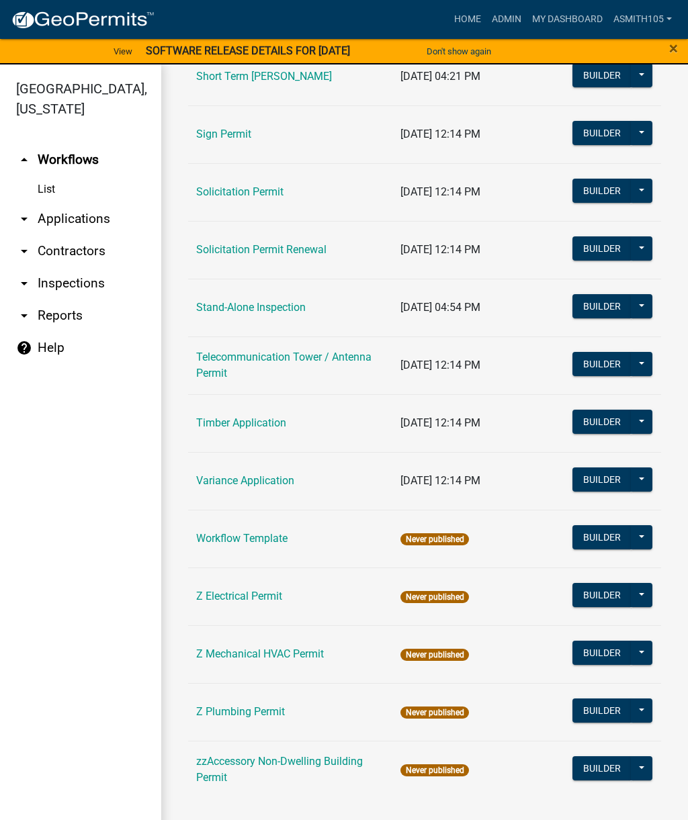
scroll to position [1827, 0]
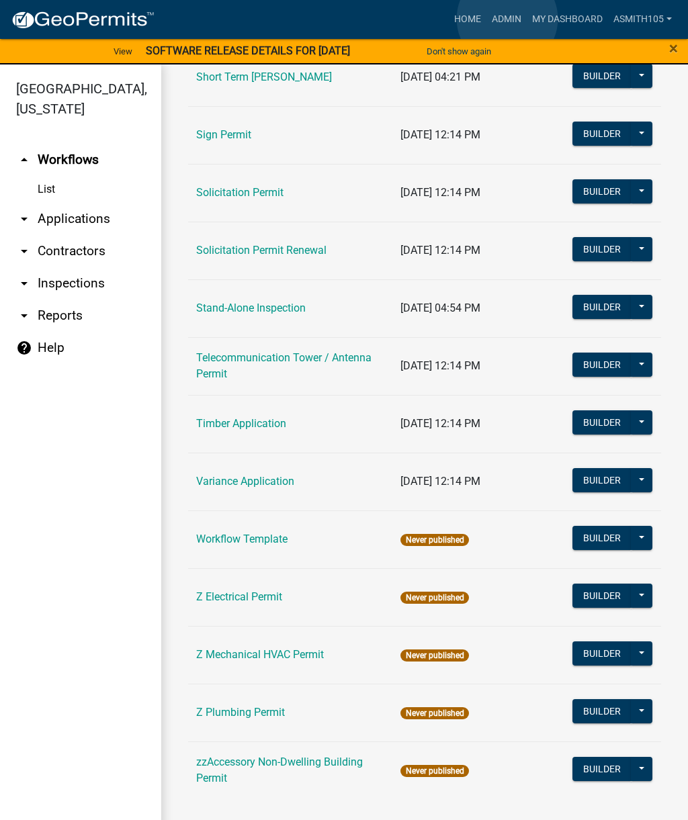
click at [507, 19] on link "Admin" at bounding box center [506, 20] width 40 height 26
click at [465, 15] on link "Home" at bounding box center [468, 20] width 38 height 26
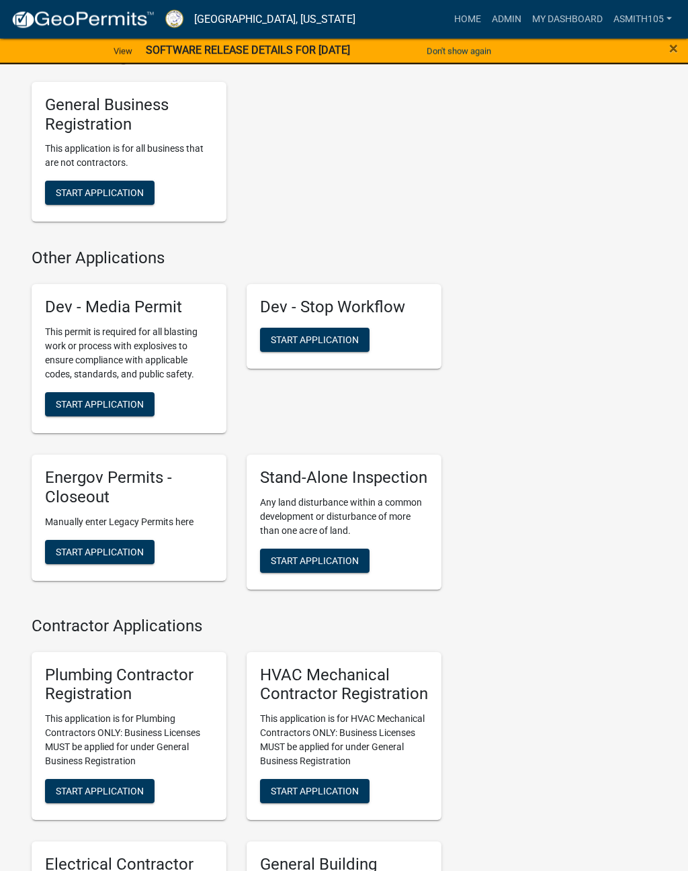
scroll to position [3436, 0]
click at [320, 562] on button "Start Application" at bounding box center [315, 561] width 110 height 24
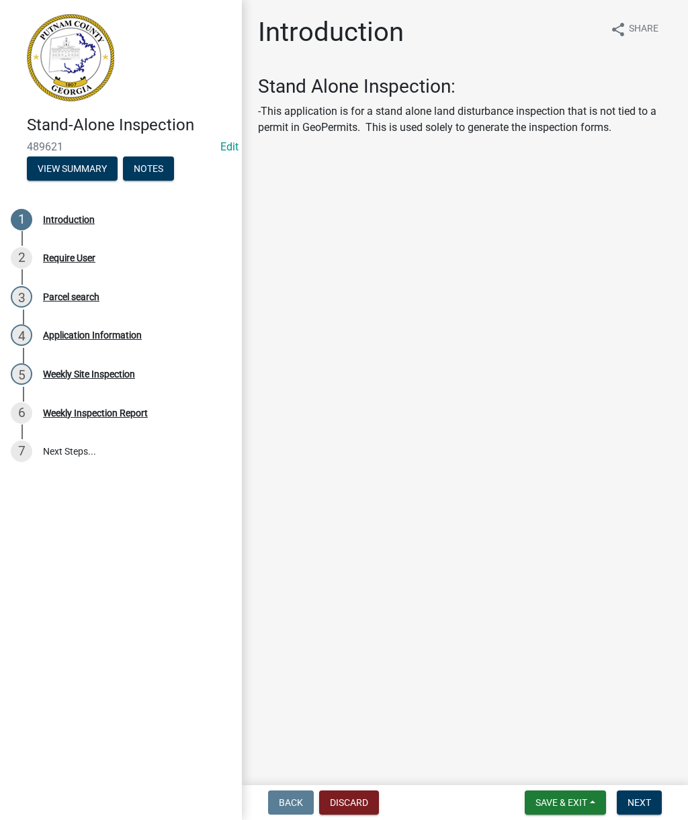
click at [644, 797] on span "Next" at bounding box center [639, 802] width 24 height 11
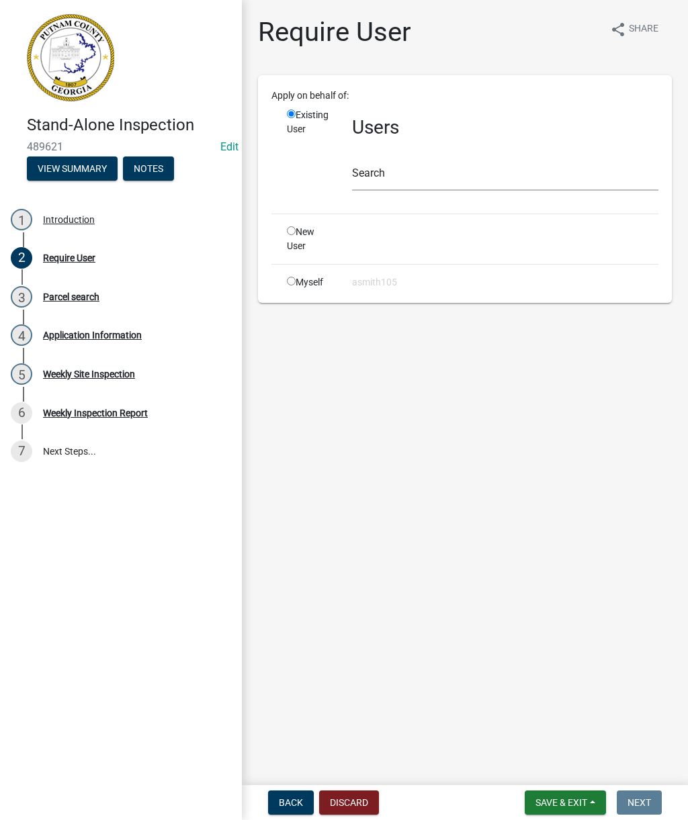
click at [290, 279] on input "radio" at bounding box center [291, 281] width 9 height 9
radio input "true"
radio input "false"
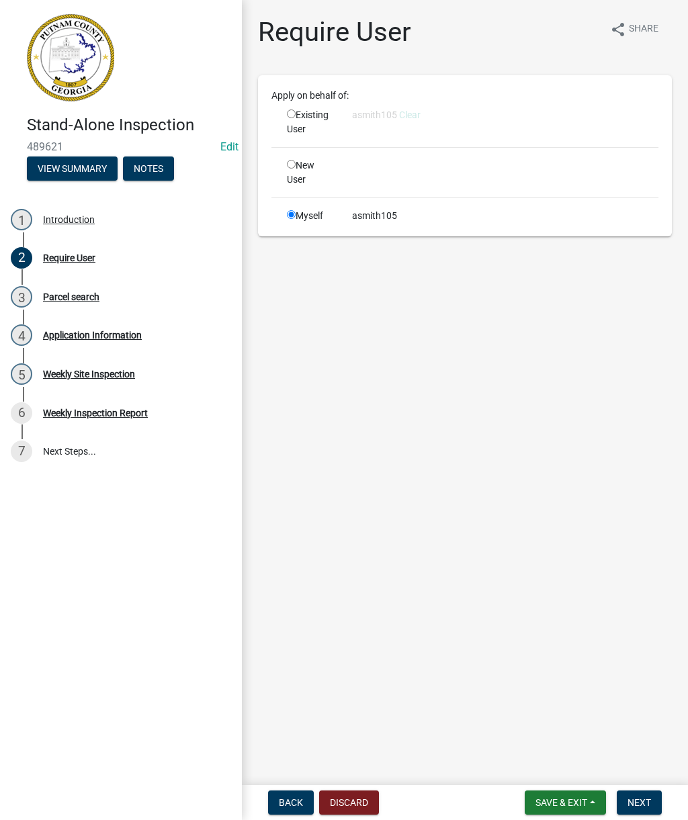
click at [651, 812] on button "Next" at bounding box center [639, 803] width 45 height 24
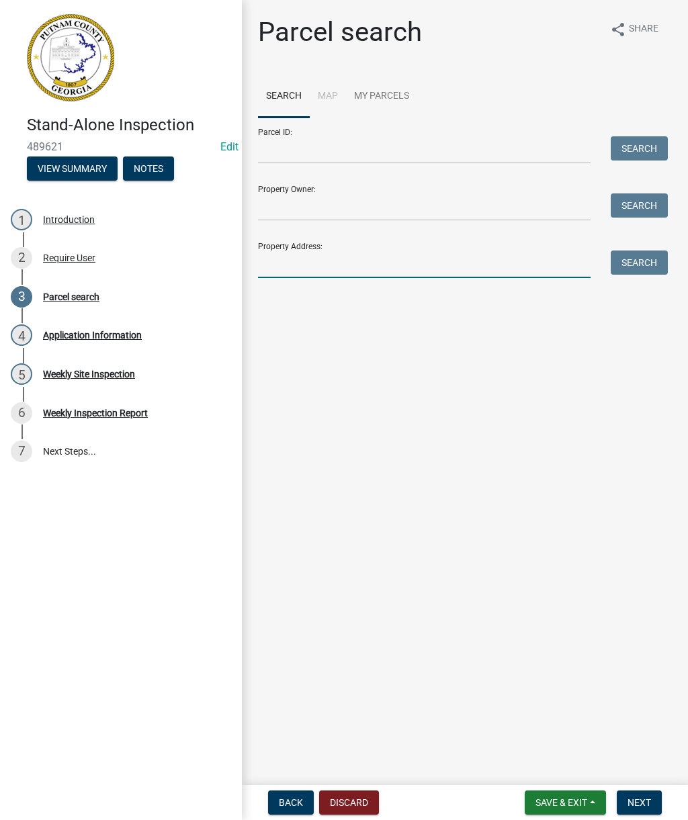
click at [372, 251] on input "Property Address:" at bounding box center [424, 265] width 333 height 28
type input "156 [PERSON_NAME]"
click at [651, 265] on button "Search" at bounding box center [639, 263] width 57 height 24
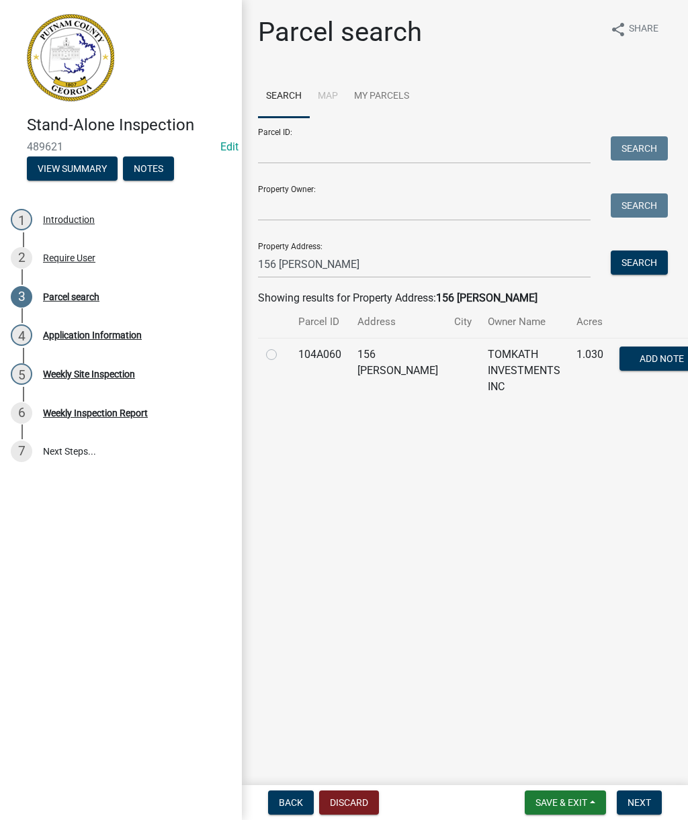
click at [292, 353] on td "104A060" at bounding box center [319, 370] width 59 height 65
click at [284, 357] on td at bounding box center [274, 370] width 32 height 65
click at [282, 347] on label at bounding box center [282, 347] width 0 height 0
click at [282, 354] on input "radio" at bounding box center [286, 351] width 9 height 9
radio input "true"
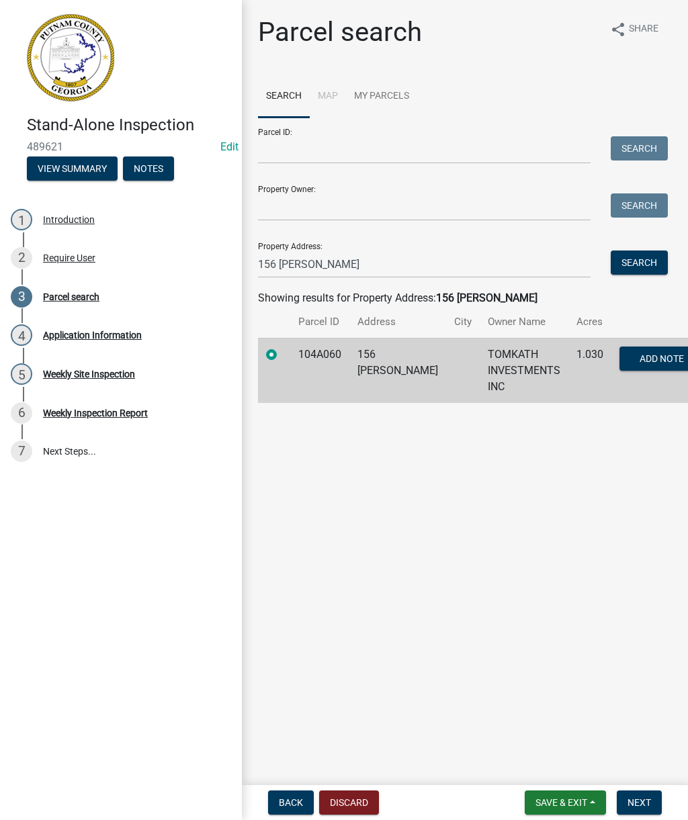
click at [641, 798] on span "Next" at bounding box center [639, 802] width 24 height 11
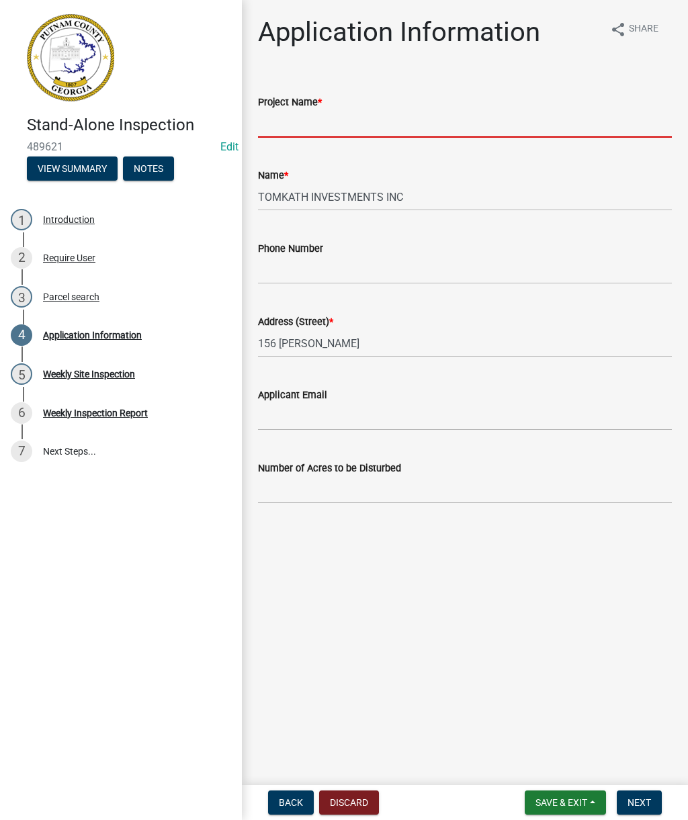
click at [423, 126] on input "Project Name *" at bounding box center [465, 124] width 414 height 28
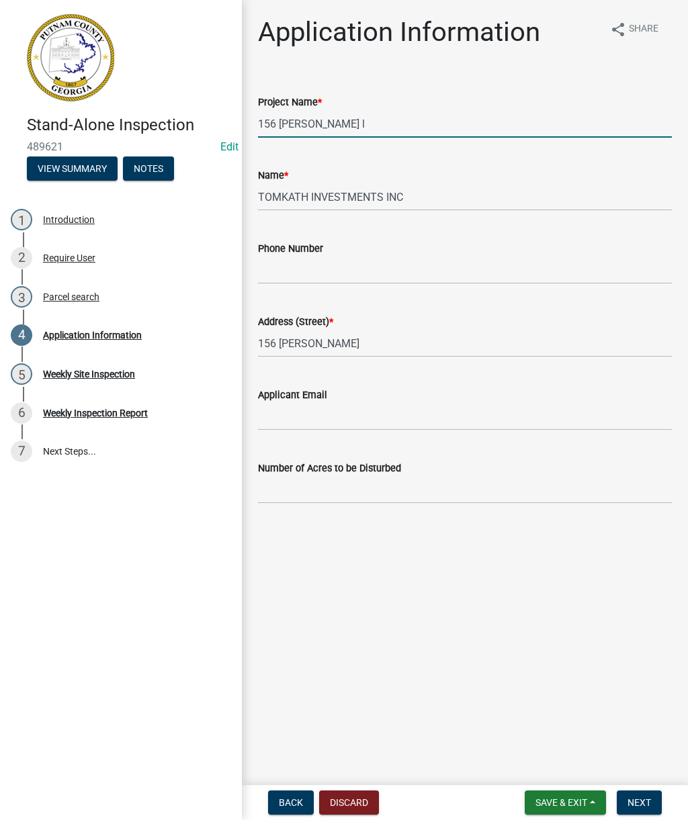
type input "156 Capps ln"
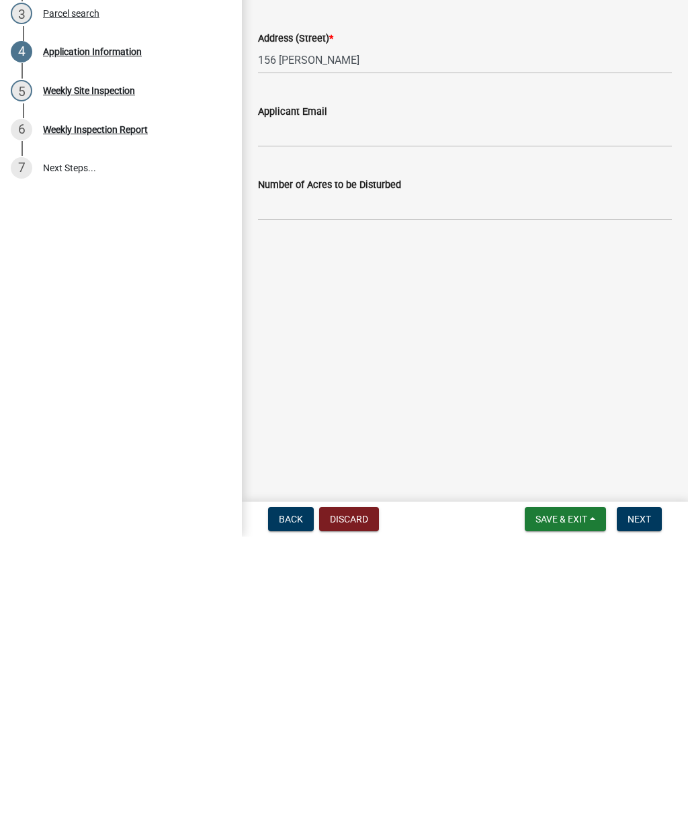
click at [650, 797] on span "Next" at bounding box center [639, 802] width 24 height 11
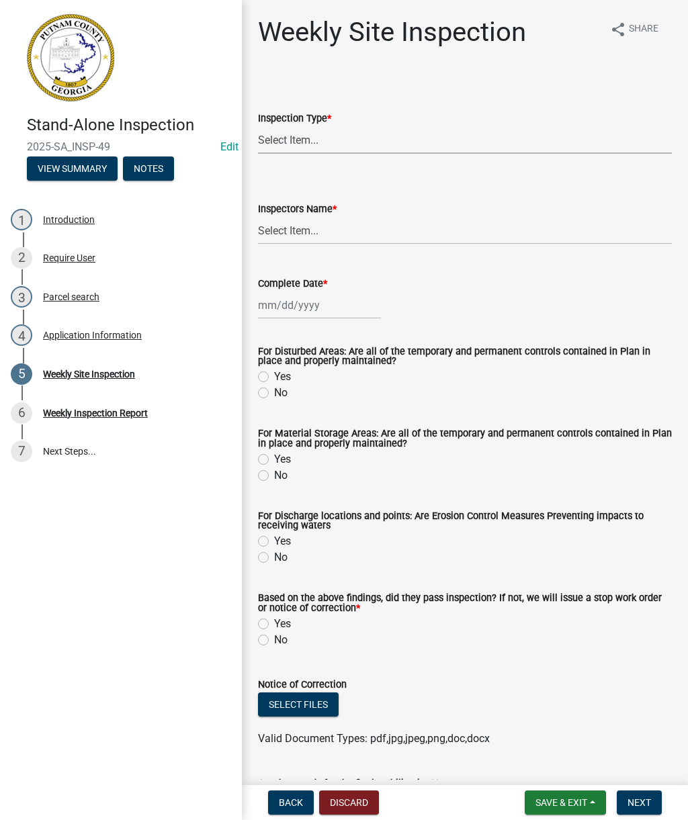
click at [425, 138] on select "Select Item... Site Inspection Initial Inspection Within 24 hours of a 0.5" sto…" at bounding box center [465, 140] width 414 height 28
select select "93c72d9c-4ccd-4a4f-9c87-9d2cfc81a2e2"
click at [484, 230] on select "Select Item... mrivera (Michele Rivera) StephanieM (Stephanie Morris ) QGrissom…" at bounding box center [465, 231] width 414 height 28
select select "4c2db1a9-6398-42e1-a920-5225c7eaa966"
click at [343, 312] on div at bounding box center [319, 306] width 123 height 28
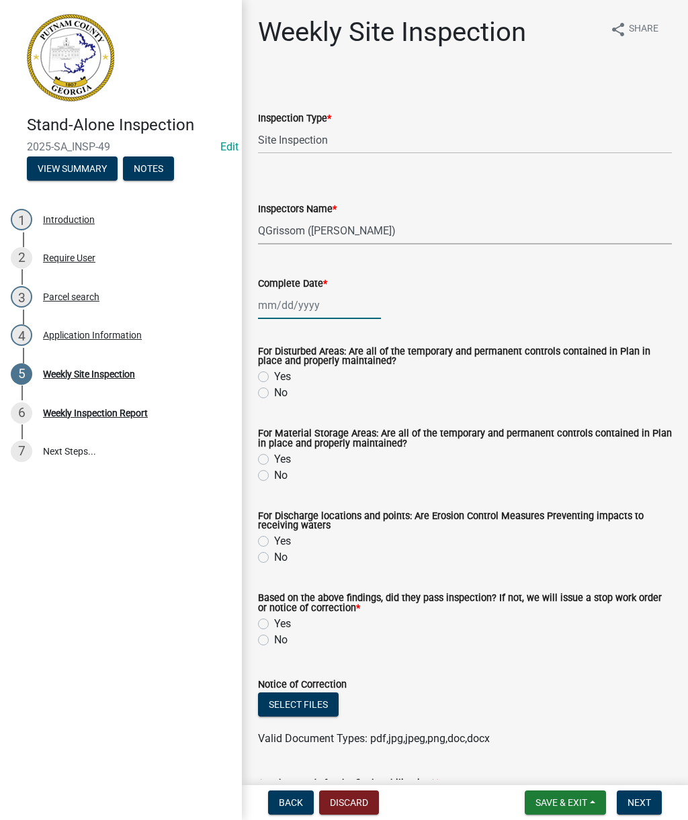
select select "10"
select select "2025"
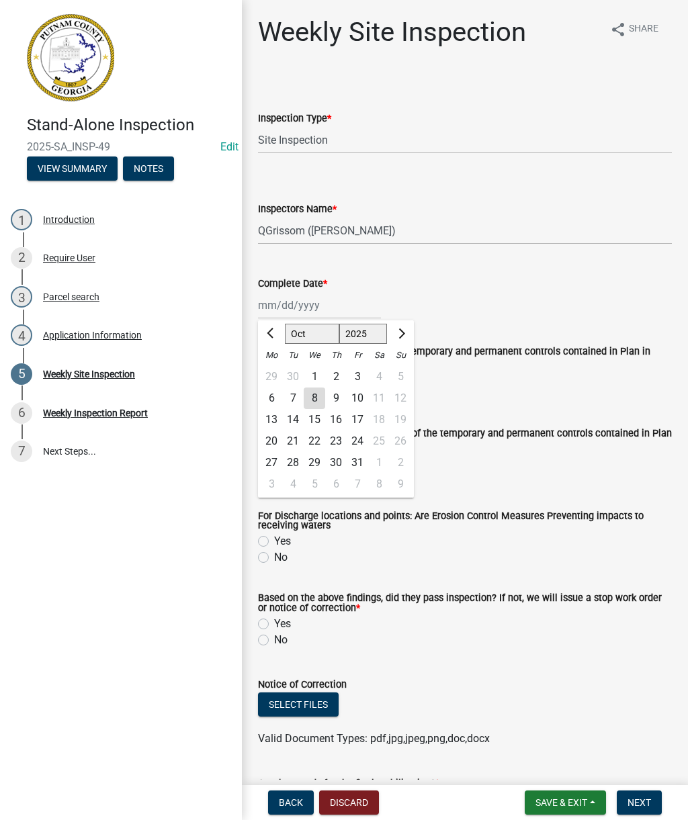
click at [300, 394] on div "7" at bounding box center [292, 398] width 21 height 21
type input "10/07/2025"
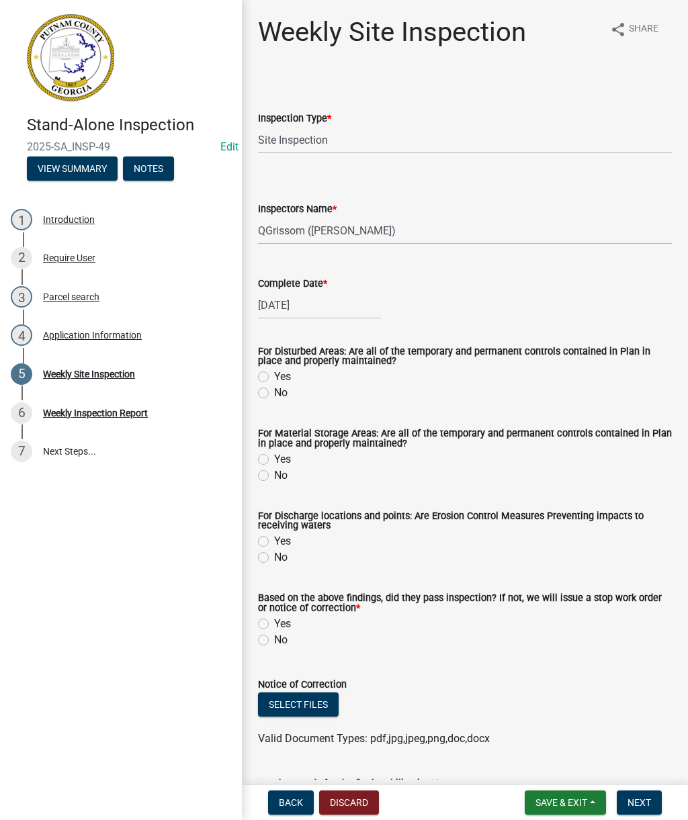
click at [280, 400] on label "No" at bounding box center [280, 393] width 13 height 16
click at [280, 394] on input "No" at bounding box center [278, 389] width 9 height 9
radio input "true"
click at [280, 474] on label "No" at bounding box center [280, 476] width 13 height 16
click at [280, 474] on input "No" at bounding box center [278, 472] width 9 height 9
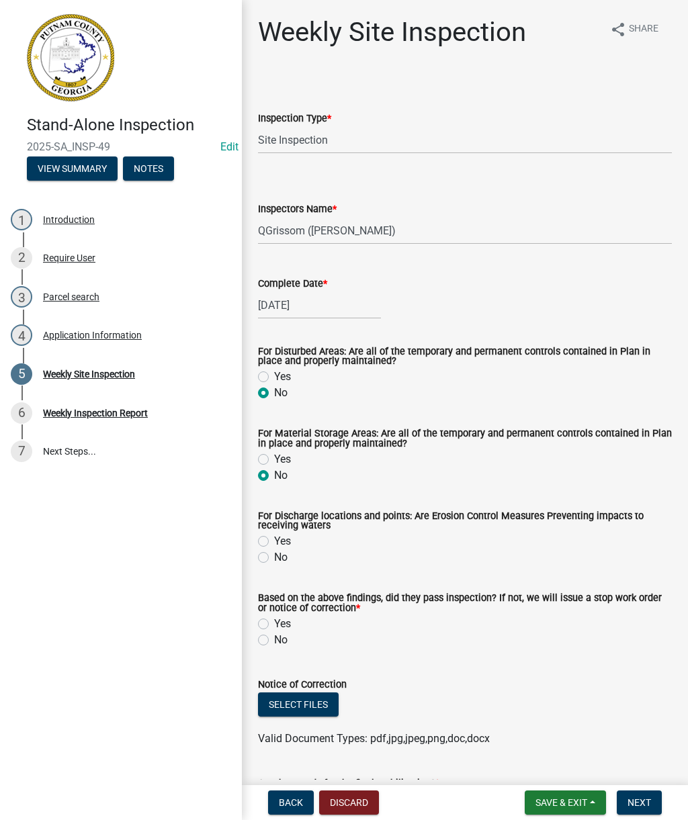
radio input "true"
click at [280, 561] on label "No" at bounding box center [280, 558] width 13 height 16
click at [280, 558] on input "No" at bounding box center [278, 554] width 9 height 9
radio input "true"
click at [275, 648] on label "No" at bounding box center [280, 640] width 13 height 16
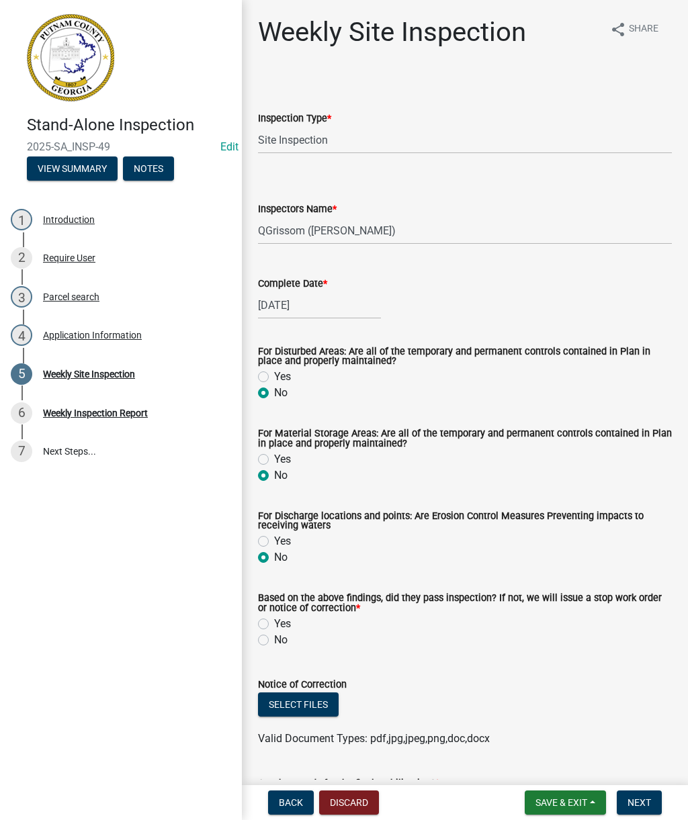
click at [275, 641] on input "No" at bounding box center [278, 636] width 9 height 9
radio input "true"
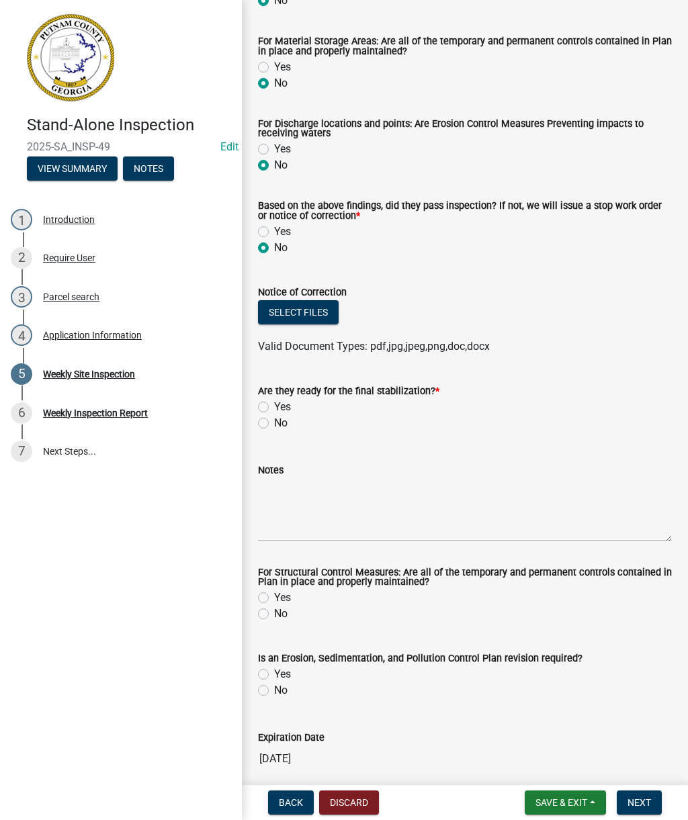
scroll to position [392, 0]
click at [310, 324] on button "Select files" at bounding box center [298, 312] width 81 height 24
click at [331, 315] on button "Select files" at bounding box center [298, 312] width 81 height 24
click at [329, 324] on button "Select files" at bounding box center [298, 312] width 81 height 24
click at [300, 313] on button "Select files" at bounding box center [298, 312] width 81 height 24
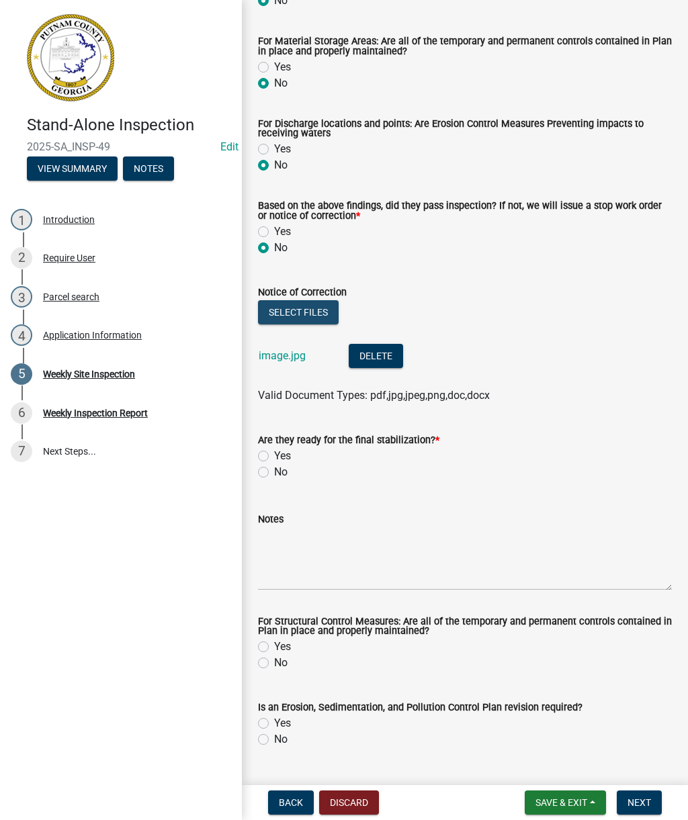
click at [305, 310] on button "Select files" at bounding box center [298, 312] width 81 height 24
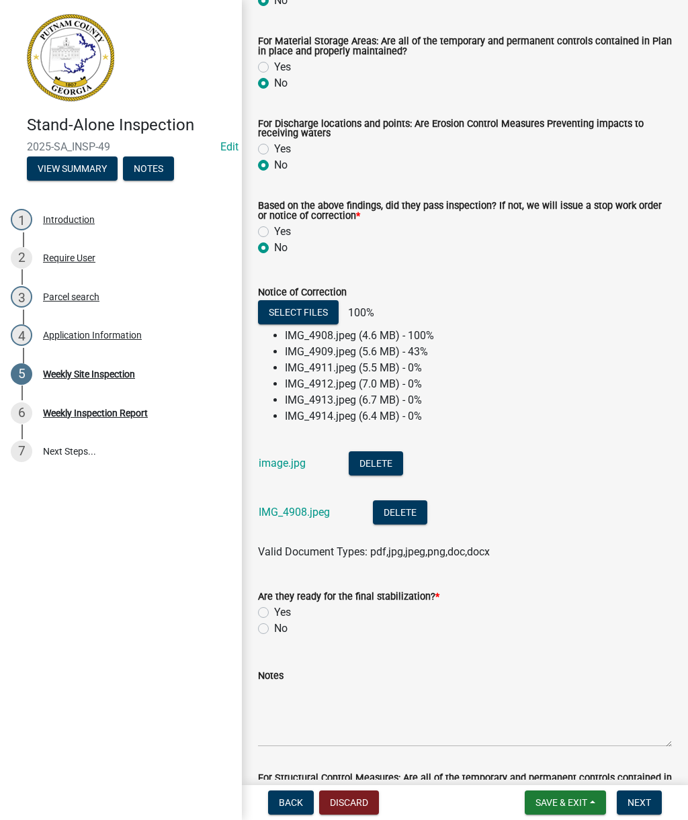
click at [286, 627] on label "No" at bounding box center [280, 629] width 13 height 16
click at [283, 627] on input "No" at bounding box center [278, 625] width 9 height 9
radio input "true"
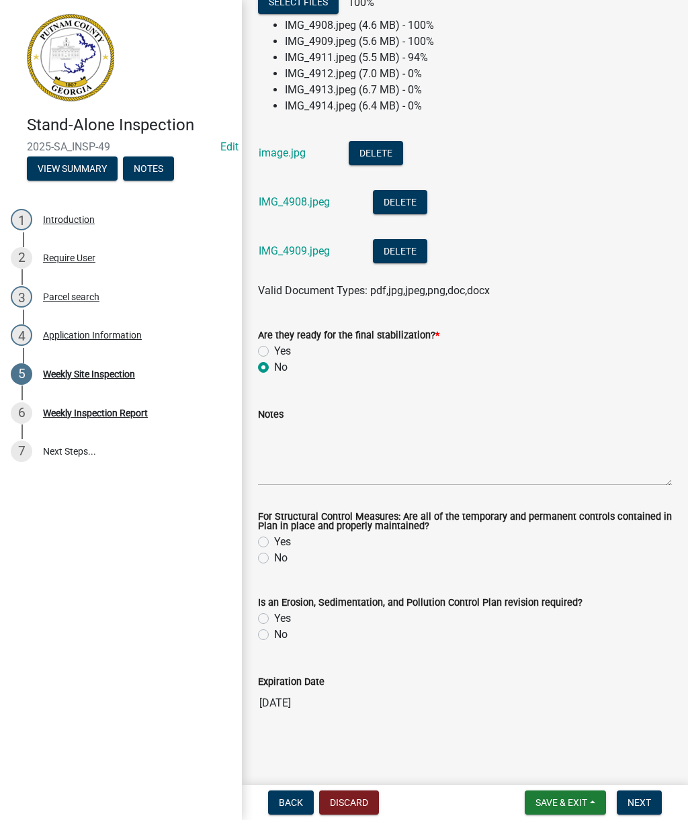
scroll to position [707, 0]
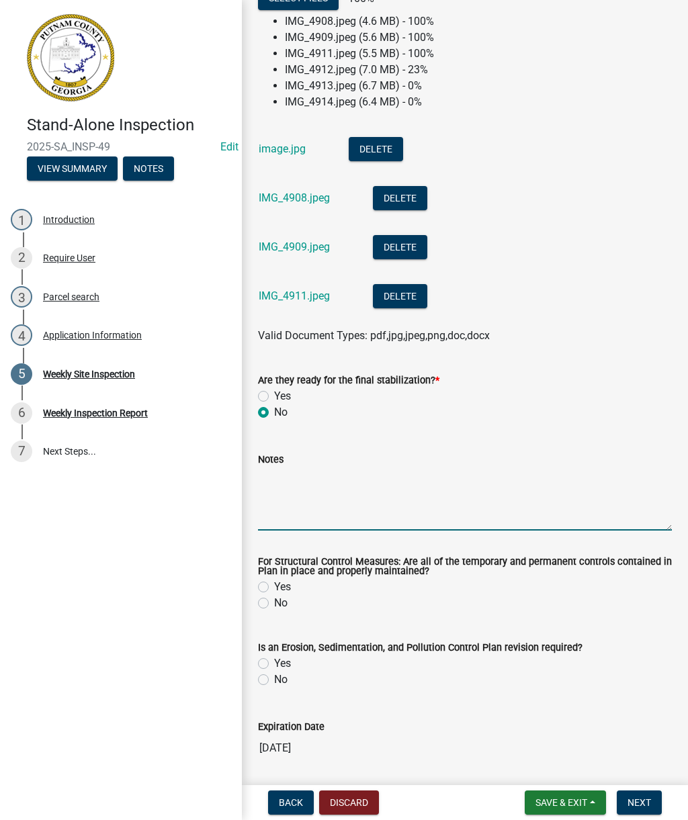
click at [370, 509] on textarea "Notes" at bounding box center [465, 499] width 414 height 63
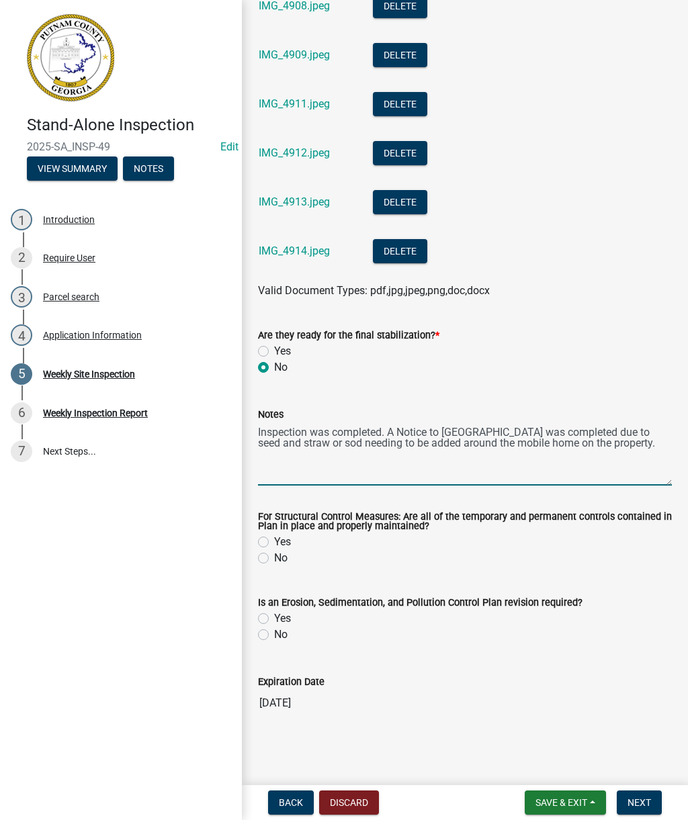
scroll to position [793, 0]
click at [514, 429] on textarea "Inspection was completed. A Notice to Correct was completed due to seed and str…" at bounding box center [465, 454] width 414 height 63
click at [595, 447] on textarea "Inspection was completed. A Notice to Correct was completed due to seed and str…" at bounding box center [465, 454] width 414 height 63
click at [593, 450] on textarea "Inspection was completed. A Notice to Correct was completed due to seed and str…" at bounding box center [465, 454] width 414 height 63
click at [592, 453] on textarea "Inspection was completed. A Notice to Correct was completed due to seed and str…" at bounding box center [465, 454] width 414 height 63
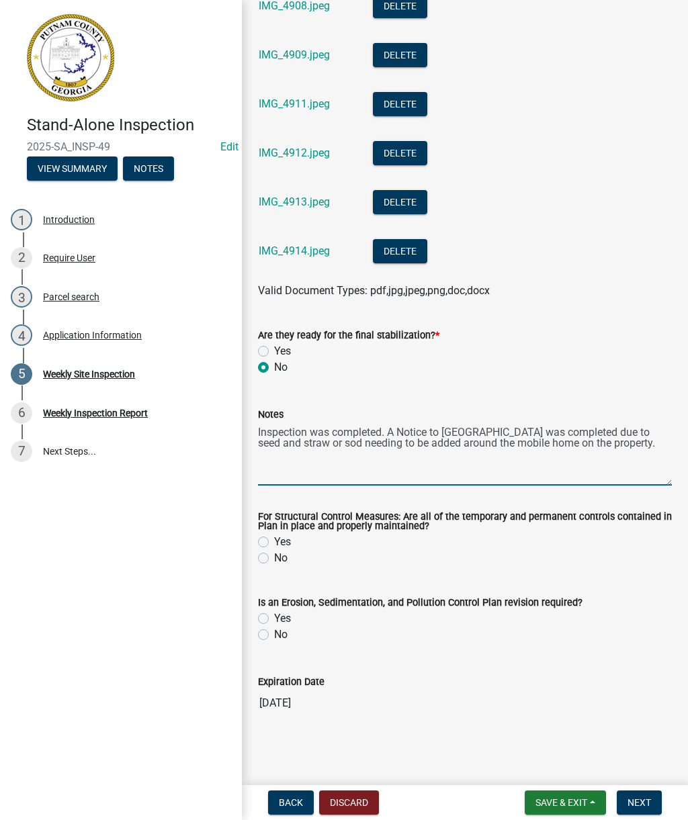
click at [625, 464] on textarea "Inspection was completed. A Notice to Correct was completed due to seed and str…" at bounding box center [465, 454] width 414 height 63
click at [525, 474] on textarea "Inspection was completed. A Notice to Correct was completed due to seed and str…" at bounding box center [465, 454] width 414 height 63
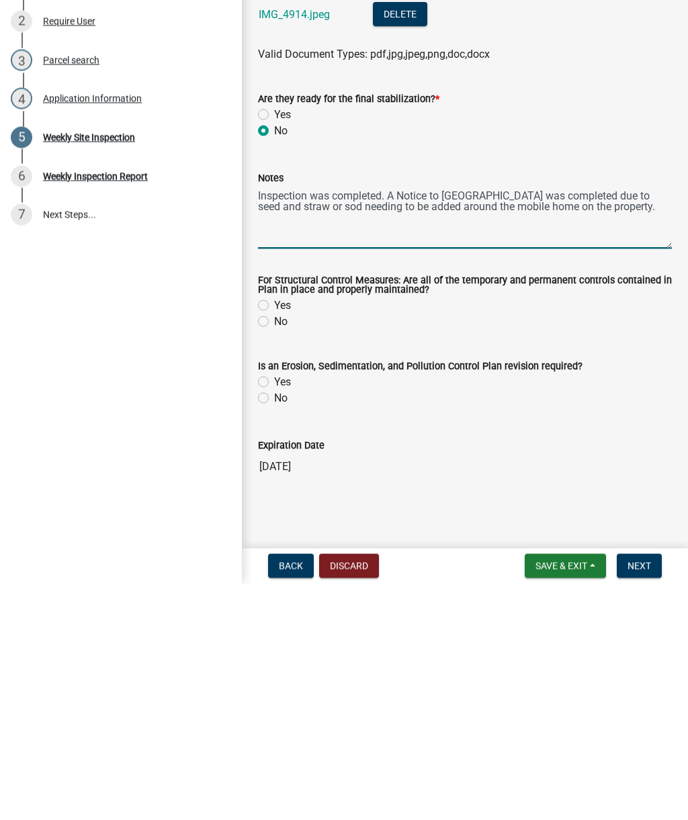
type textarea "Inspection was completed. A Notice to Correct was completed due to seed and str…"
click at [280, 550] on label "No" at bounding box center [280, 558] width 13 height 16
click at [280, 550] on input "No" at bounding box center [278, 554] width 9 height 9
radio input "true"
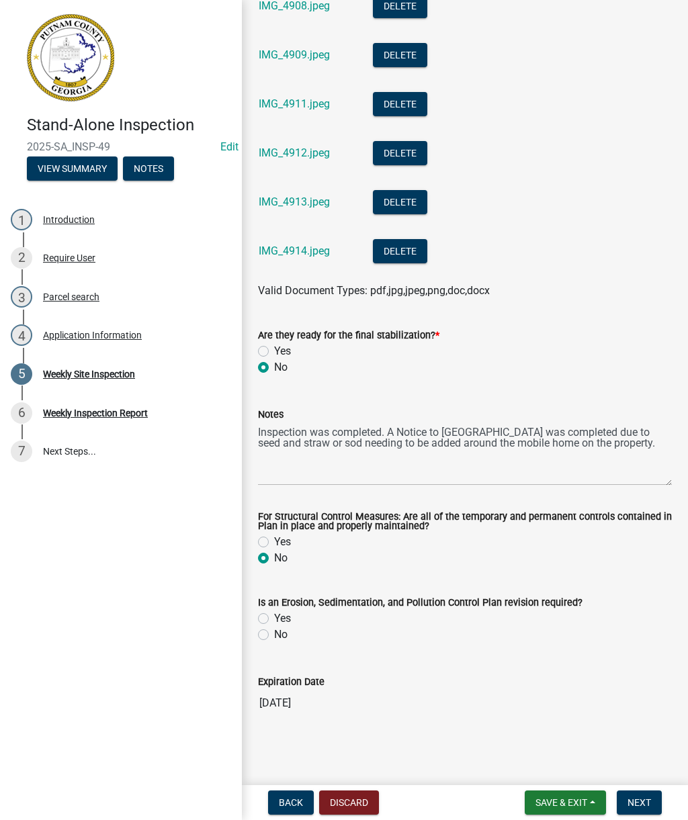
click at [288, 614] on label "Yes" at bounding box center [282, 619] width 17 height 16
click at [283, 614] on input "Yes" at bounding box center [278, 615] width 9 height 9
radio input "true"
click at [645, 797] on span "Next" at bounding box center [639, 802] width 24 height 11
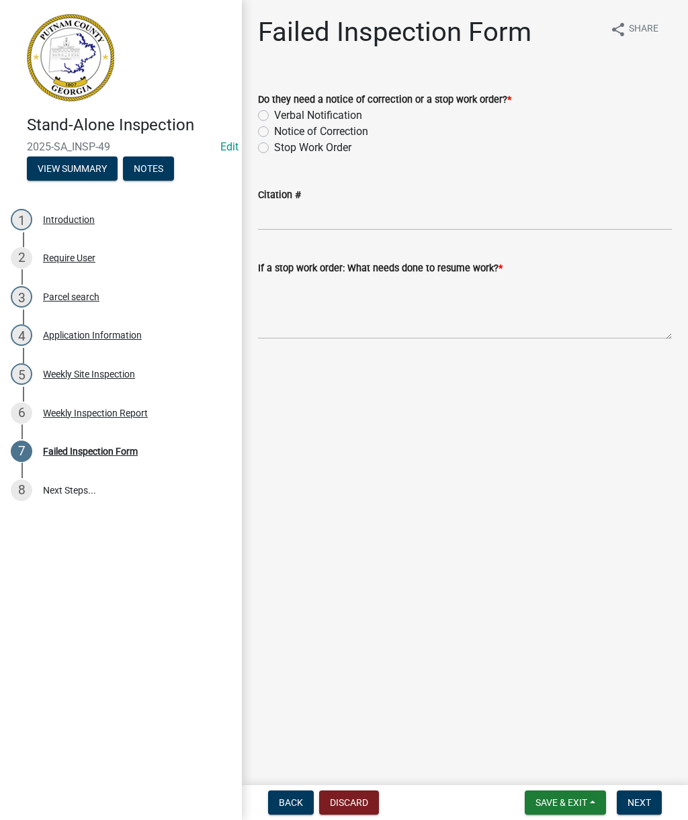
click at [363, 132] on label "Notice of Correction" at bounding box center [321, 132] width 94 height 16
click at [283, 132] on input "Notice of Correction" at bounding box center [278, 128] width 9 height 9
radio input "true"
click at [415, 310] on textarea "If a stop work order: What needs done to resume work? *" at bounding box center [465, 307] width 414 height 63
click at [392, 302] on textarea "If a stop work order: What needs done to resume work? *" at bounding box center [465, 307] width 414 height 63
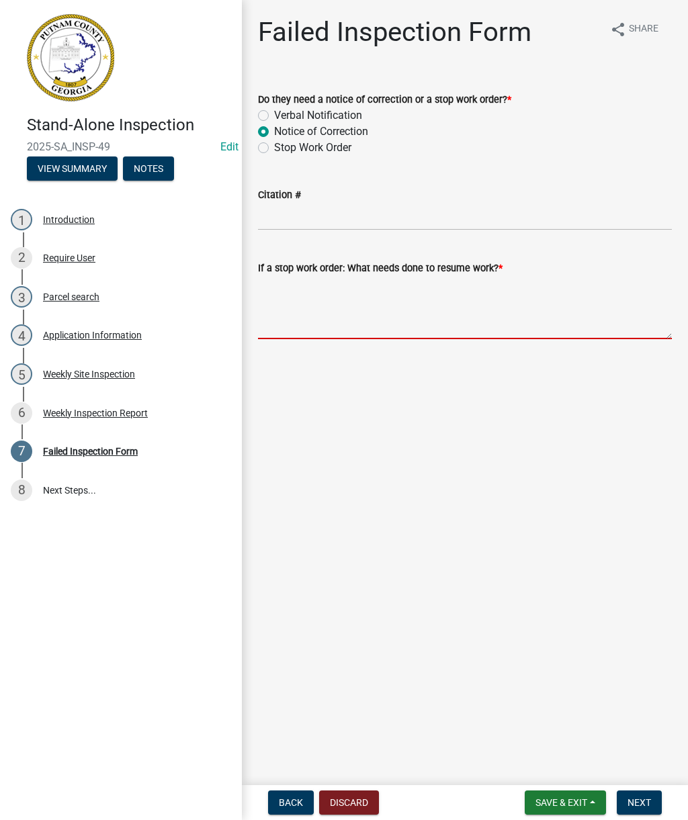
paste textarea "Inspection was completed. A Notice to Correct was completed due to seed and str…"
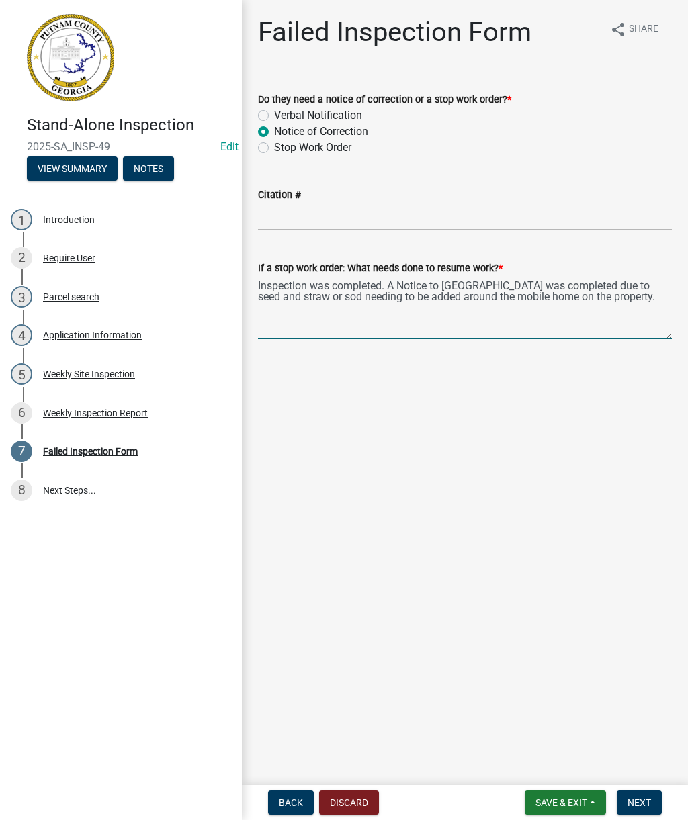
type textarea "Inspection was completed. A Notice to Correct was completed due to seed and str…"
click at [648, 486] on main "Failed Inspection Form share Share Do they need a notice of correction or a sto…" at bounding box center [465, 390] width 446 height 780
click at [643, 795] on button "Next" at bounding box center [639, 803] width 45 height 24
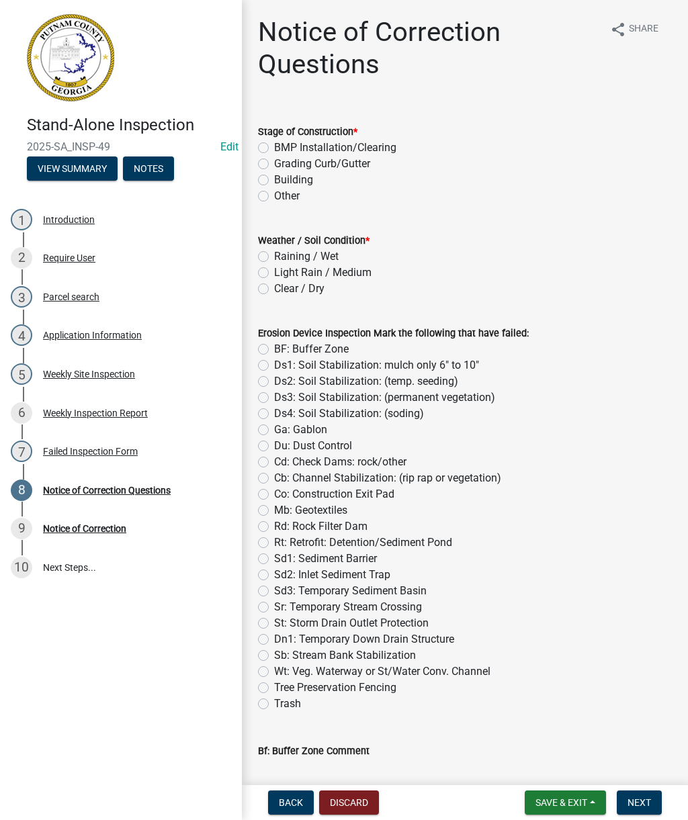
click at [383, 148] on label "BMP Installation/Clearing" at bounding box center [335, 148] width 122 height 16
click at [283, 148] on input "BMP Installation/Clearing" at bounding box center [278, 144] width 9 height 9
radio input "true"
click at [335, 290] on div "Clear / Dry" at bounding box center [465, 289] width 414 height 16
click at [308, 288] on label "Clear / Dry" at bounding box center [299, 289] width 50 height 16
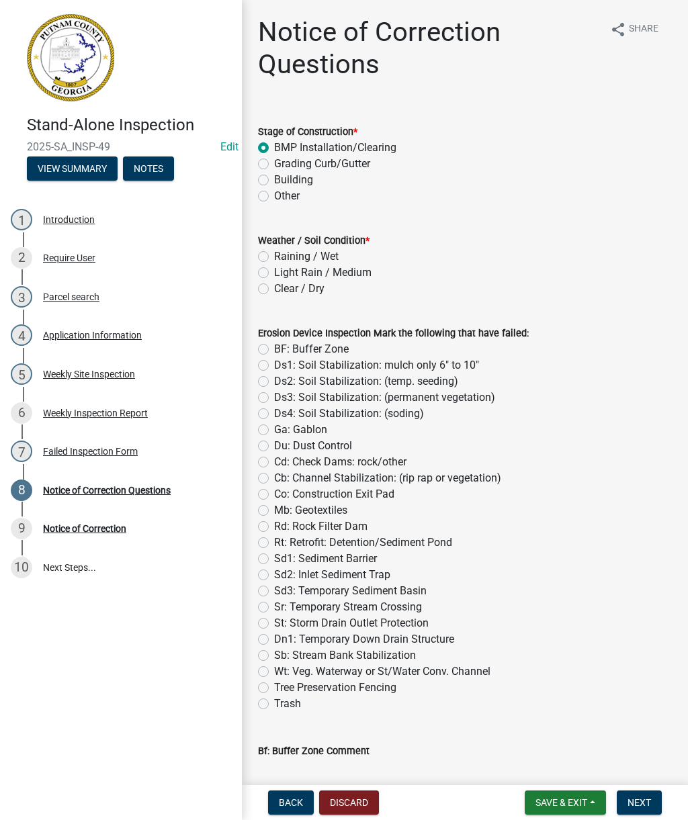
click at [283, 288] on input "Clear / Dry" at bounding box center [278, 285] width 9 height 9
radio input "true"
click at [410, 415] on label "Ds4: Soil Stabilization: (soding)" at bounding box center [349, 414] width 150 height 16
click at [283, 415] on input "Ds4: Soil Stabilization: (soding)" at bounding box center [278, 410] width 9 height 9
radio input "true"
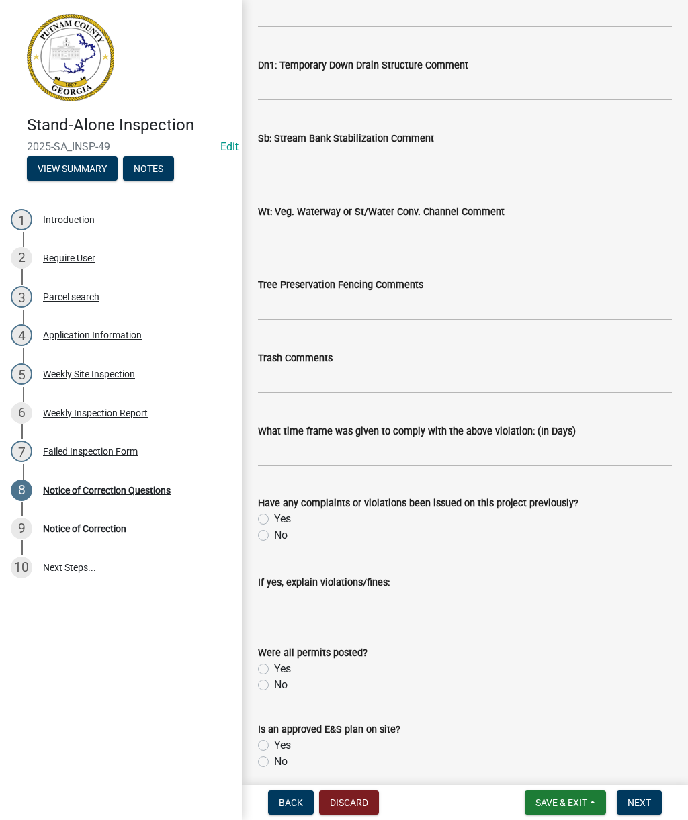
scroll to position [2005, 0]
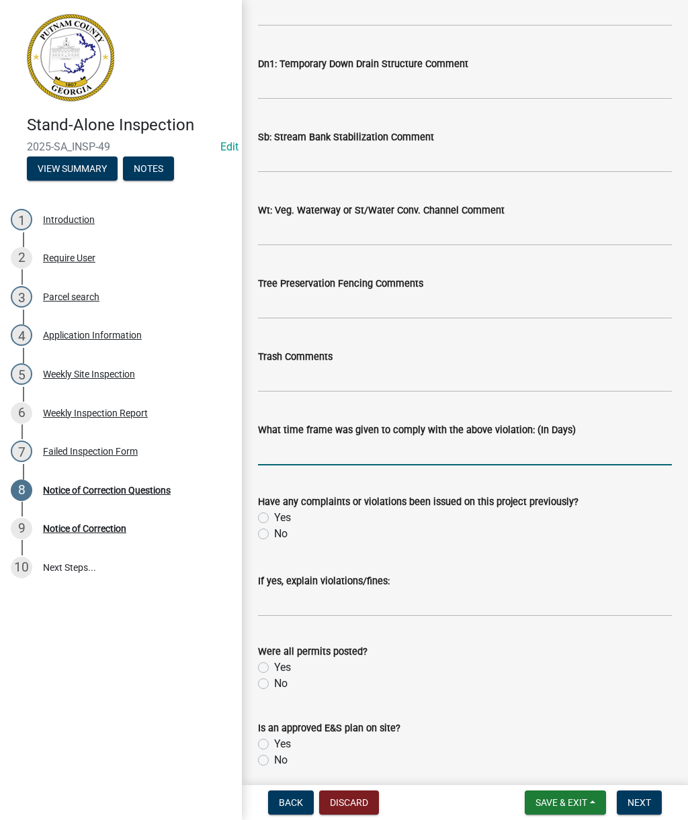
click at [520, 453] on input "text" at bounding box center [465, 452] width 414 height 28
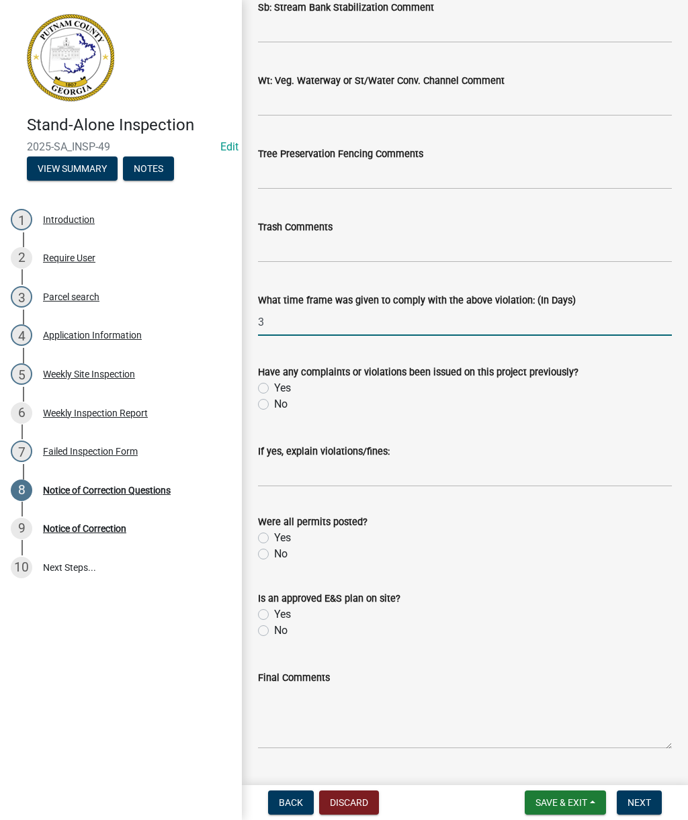
scroll to position [2146, 0]
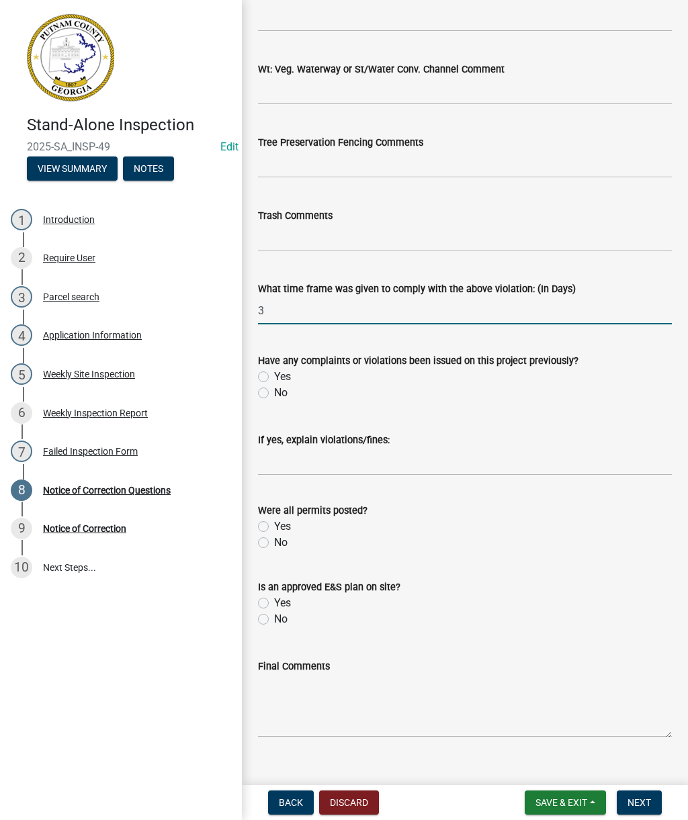
type input "3"
click at [281, 388] on label "No" at bounding box center [280, 393] width 13 height 16
click at [281, 388] on input "No" at bounding box center [278, 389] width 9 height 9
radio input "true"
click at [277, 546] on label "No" at bounding box center [280, 543] width 13 height 16
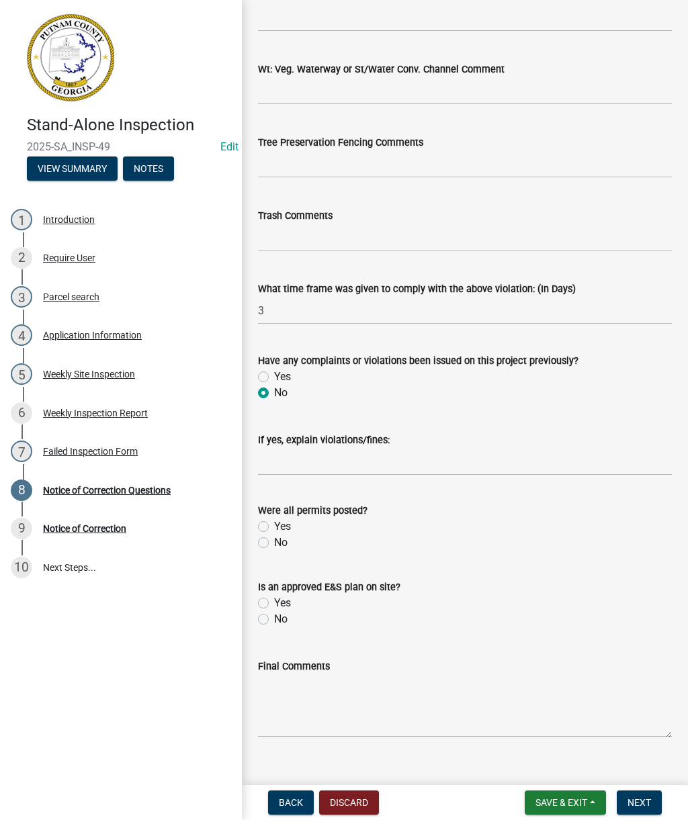
click at [277, 544] on input "No" at bounding box center [278, 539] width 9 height 9
radio input "true"
click at [286, 621] on label "No" at bounding box center [280, 619] width 13 height 16
click at [283, 620] on input "No" at bounding box center [278, 615] width 9 height 9
radio input "true"
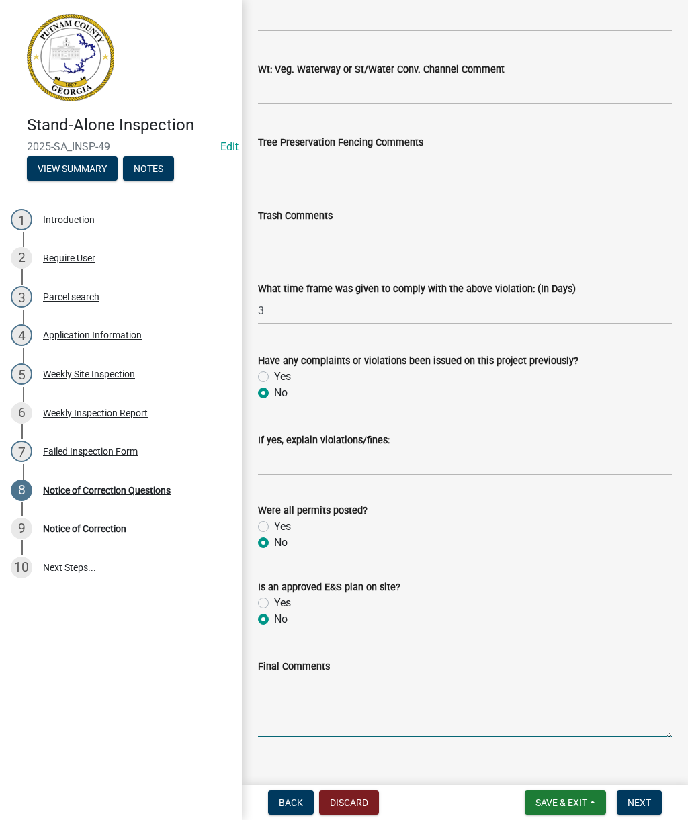
click at [330, 728] on textarea "Final Comments" at bounding box center [465, 706] width 414 height 63
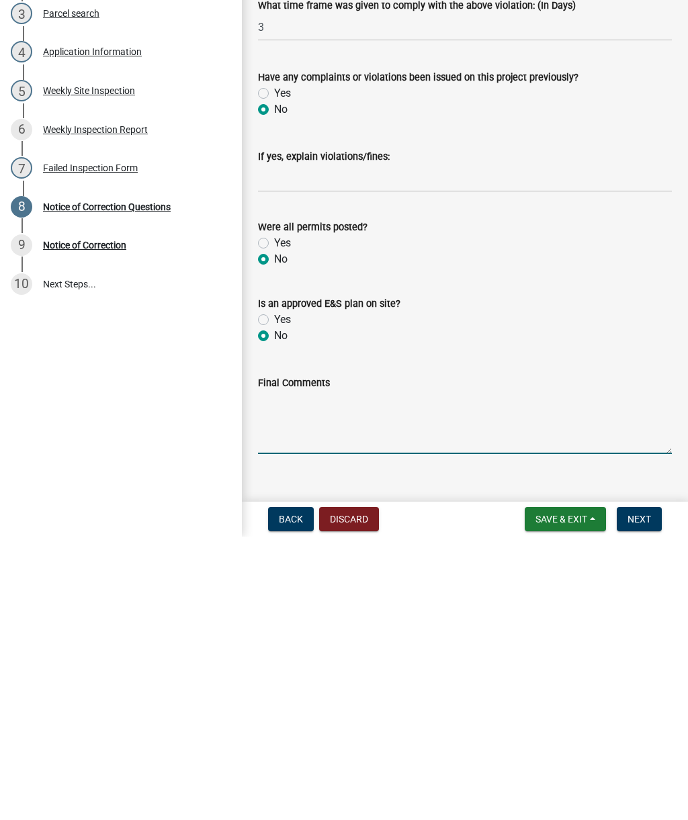
click at [345, 675] on textarea "Final Comments" at bounding box center [465, 706] width 414 height 63
paste textarea "Inspection was completed. A Notice to Correct was completed due to seed and str…"
type textarea "Inspection was completed. A Notice to Correct was completed due to seed and str…"
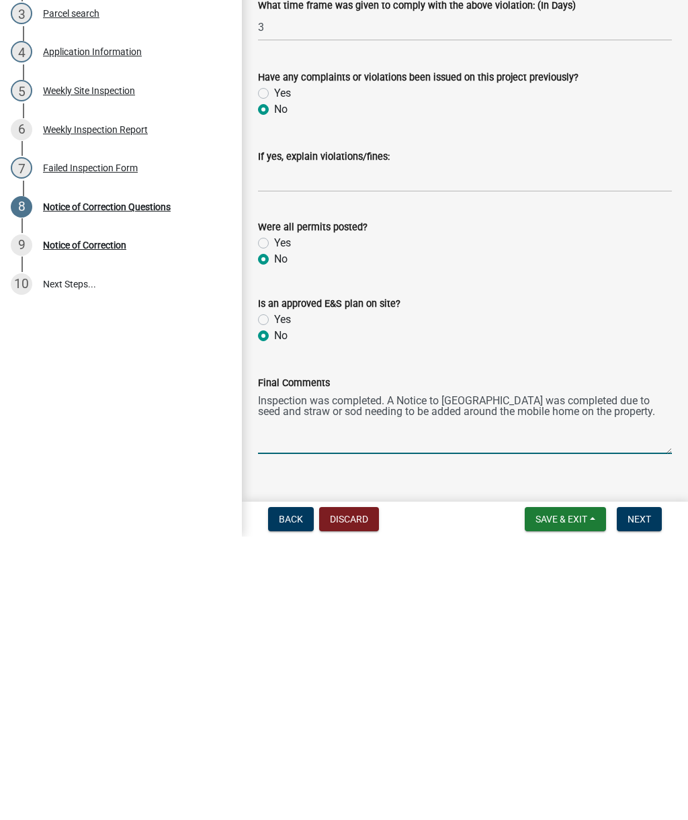
click at [649, 797] on span "Next" at bounding box center [639, 802] width 24 height 11
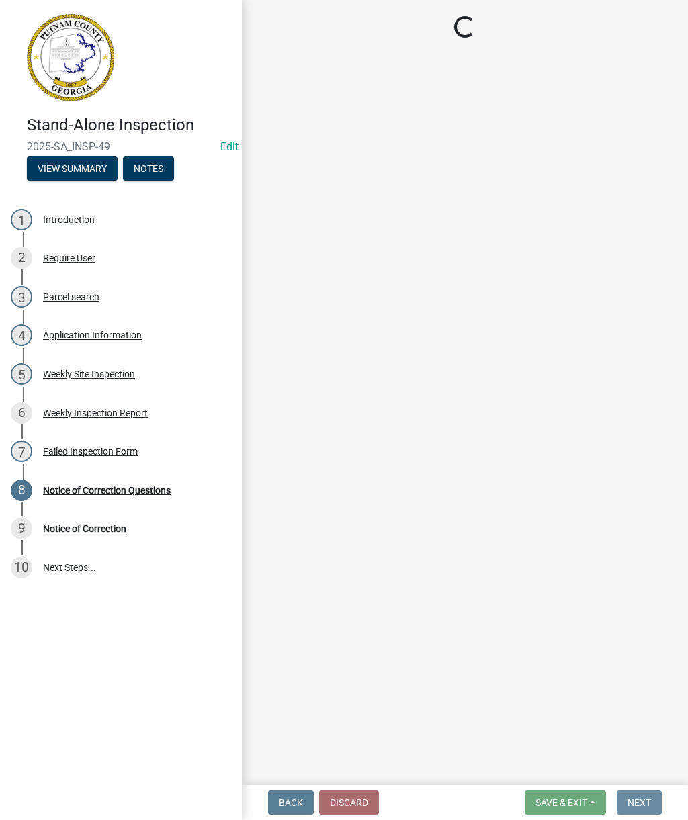
scroll to position [0, 0]
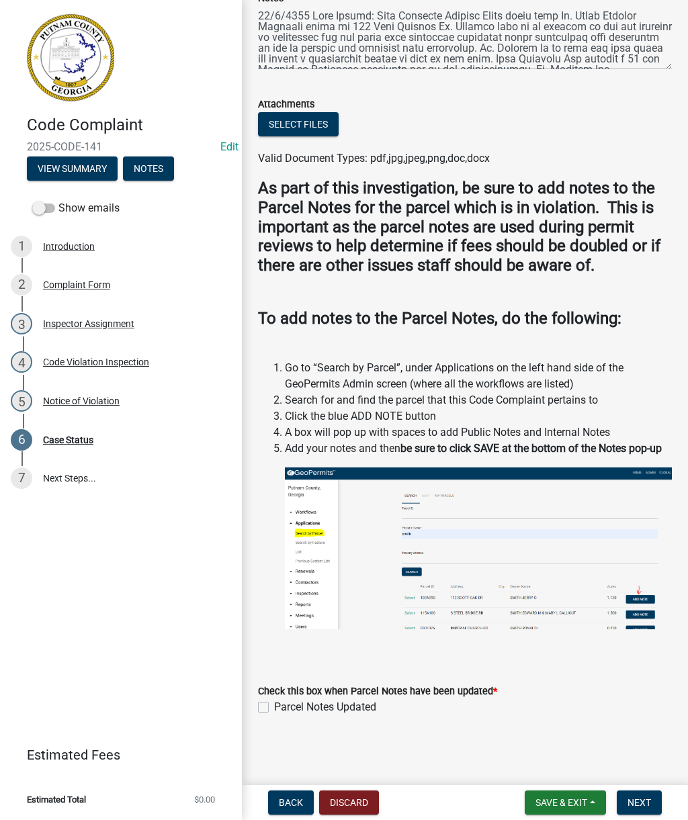
scroll to position [302, 0]
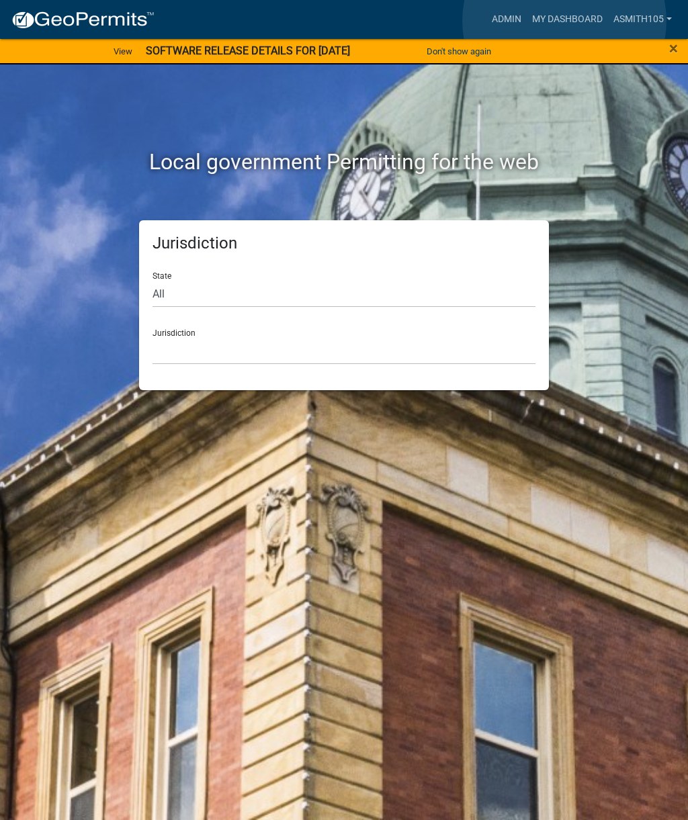
click at [565, 21] on link "My Dashboard" at bounding box center [567, 20] width 81 height 26
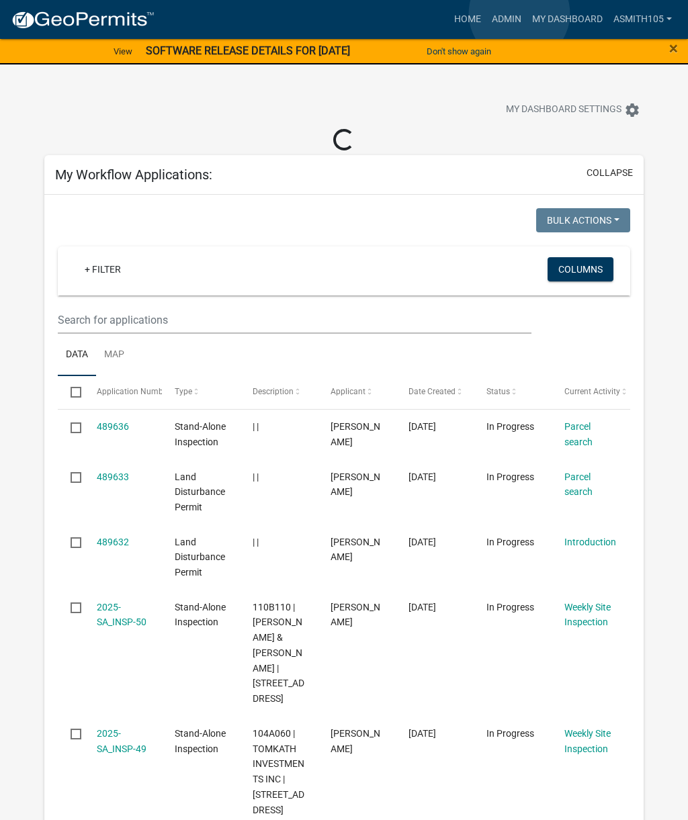
click at [519, 14] on link "Admin" at bounding box center [506, 20] width 40 height 26
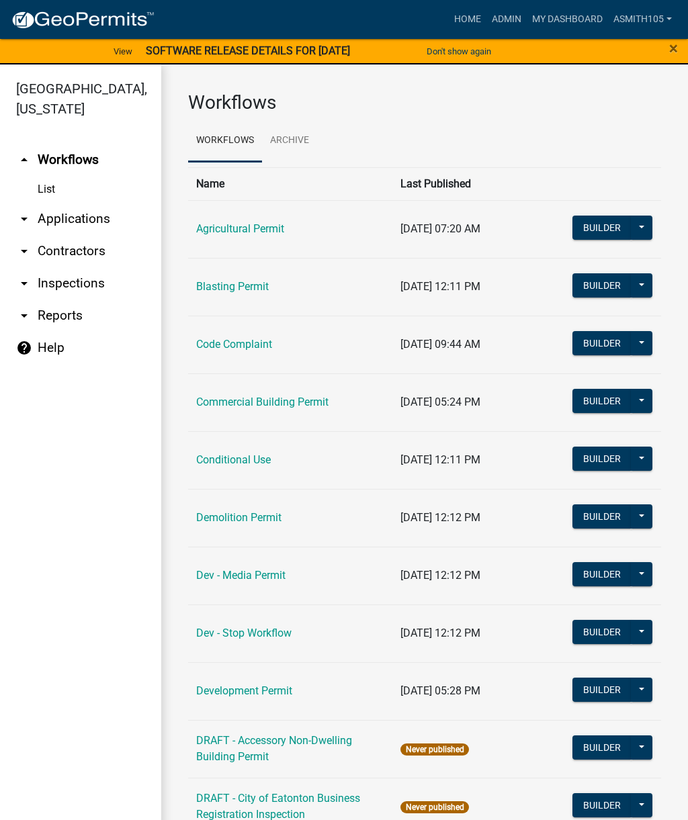
click at [114, 218] on link "arrow_drop_down Applications" at bounding box center [80, 219] width 161 height 32
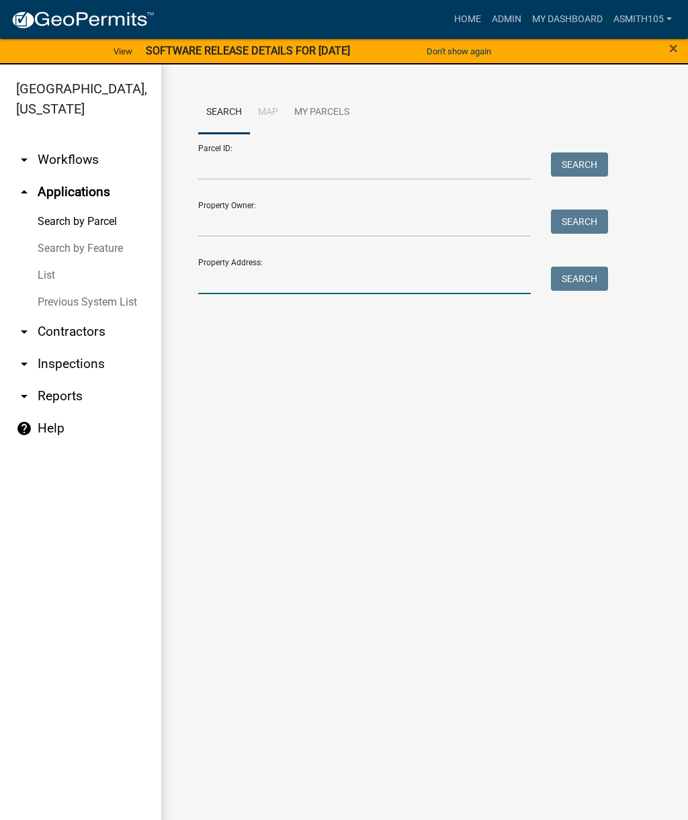
click at [357, 274] on input "Property Address:" at bounding box center [364, 281] width 333 height 28
click at [587, 281] on button "Search" at bounding box center [579, 279] width 57 height 24
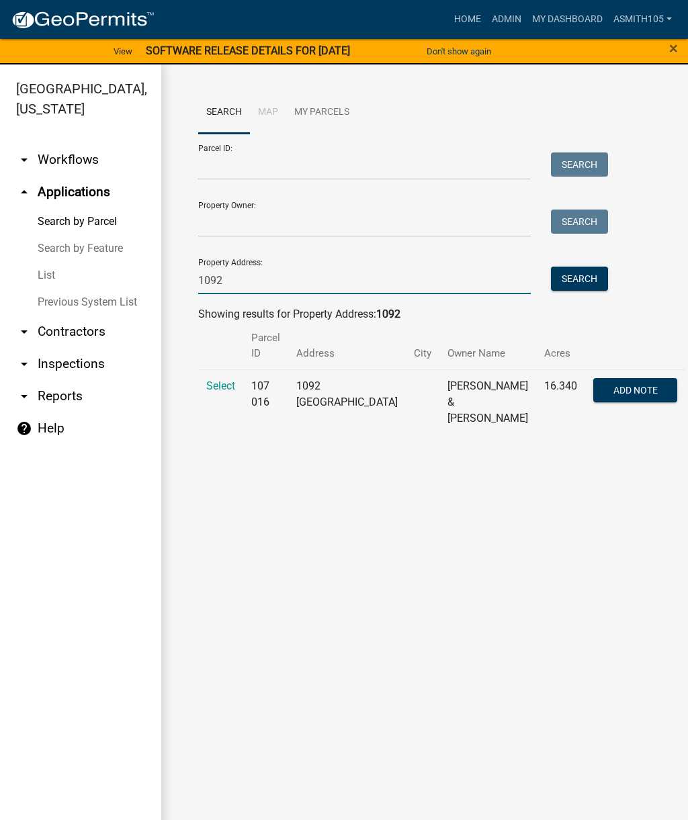
click at [271, 276] on input "1092" at bounding box center [364, 281] width 333 height 28
click at [613, 384] on span "Add Note" at bounding box center [635, 389] width 44 height 11
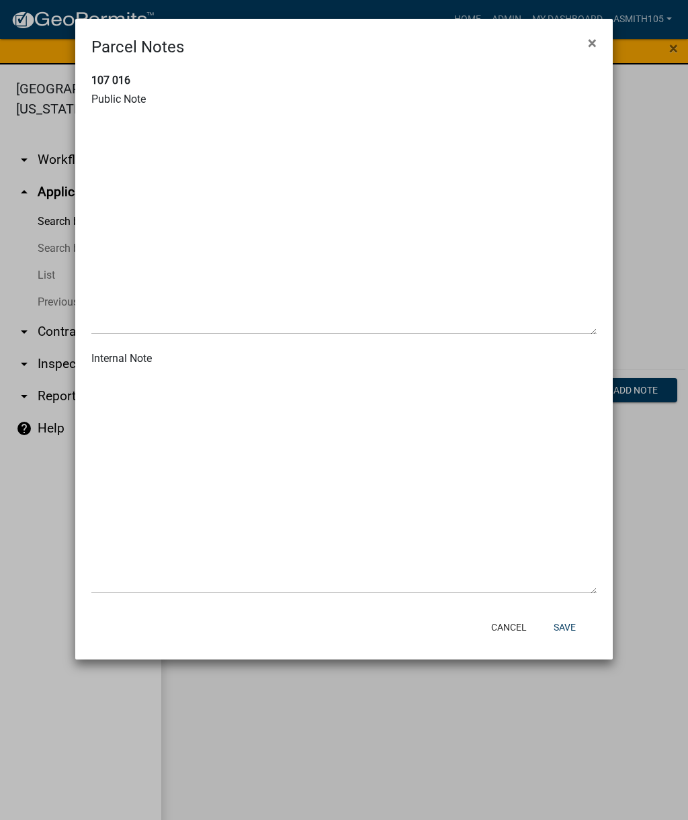
click at [607, 38] on button "×" at bounding box center [592, 43] width 30 height 38
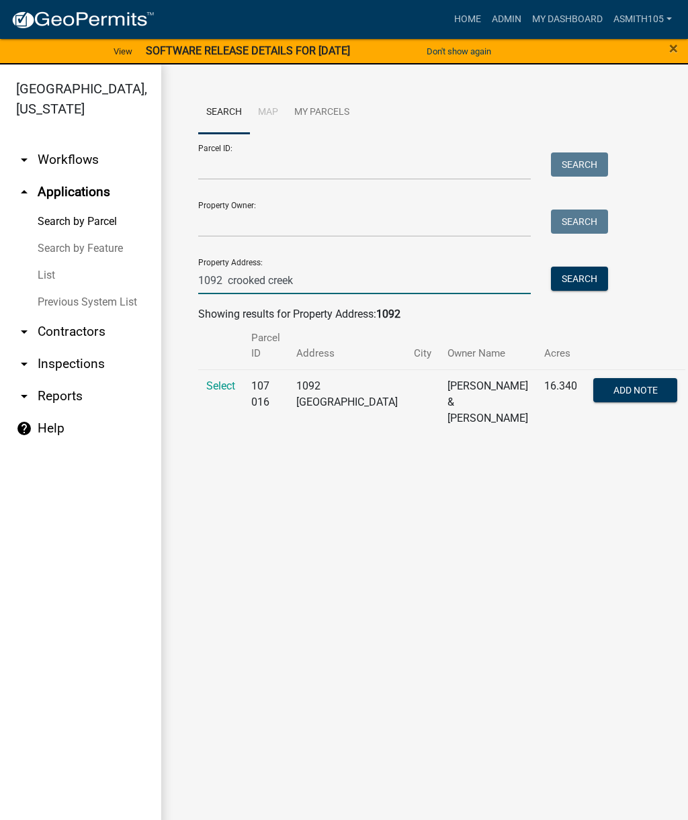
click at [332, 280] on input "1092 crooked creek" at bounding box center [364, 281] width 333 height 28
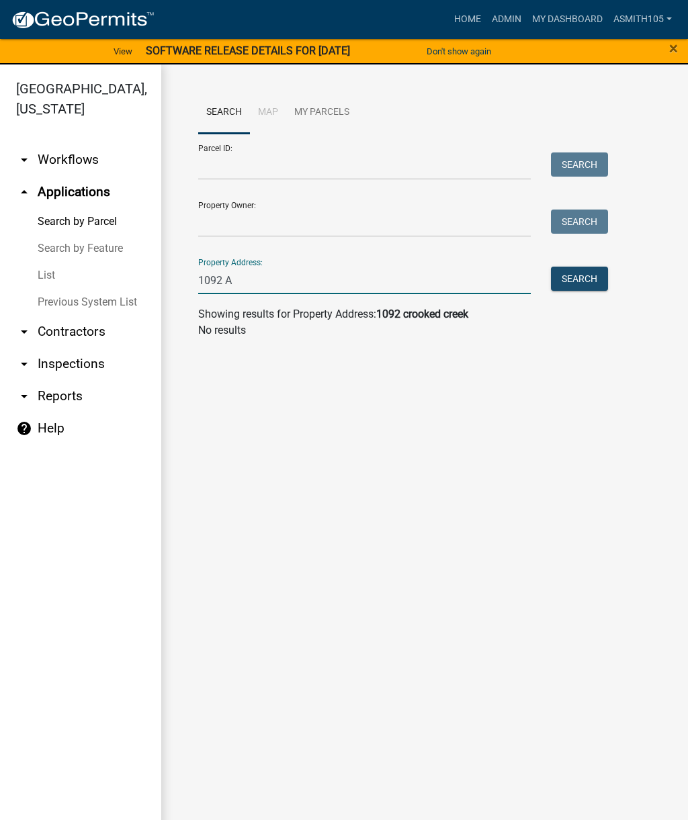
click at [584, 282] on button "Search" at bounding box center [579, 279] width 57 height 24
click at [279, 286] on input "1092 A" at bounding box center [364, 281] width 333 height 28
type input "1"
click at [465, 18] on link "Home" at bounding box center [468, 20] width 38 height 26
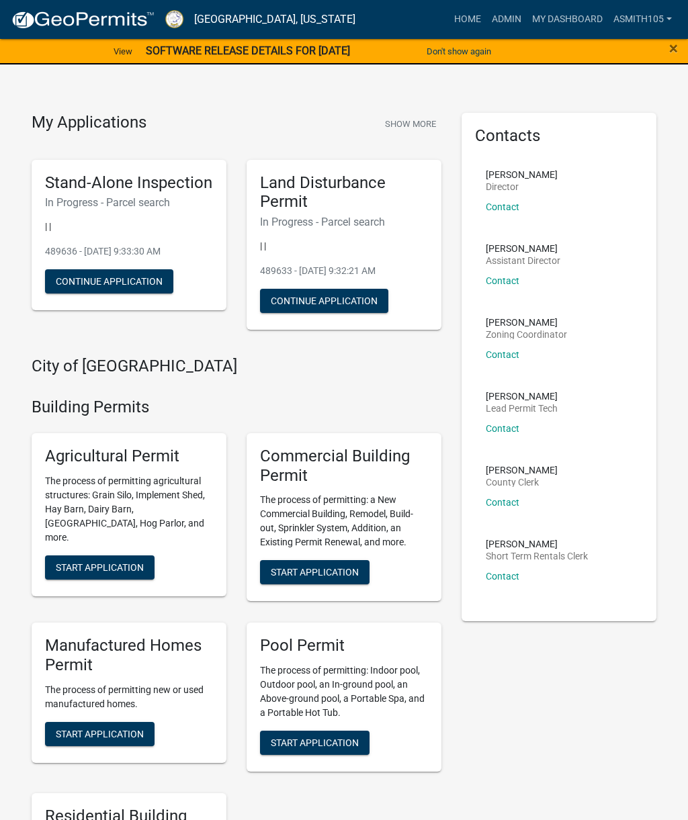
click at [122, 200] on h6 "In Progress - Parcel search" at bounding box center [129, 202] width 168 height 13
click at [126, 212] on div "Stand-Alone Inspection In Progress - Parcel search | | 489636 - [DATE] 9:33:30 …" at bounding box center [129, 235] width 195 height 151
click at [121, 273] on button "Continue Application" at bounding box center [109, 281] width 128 height 24
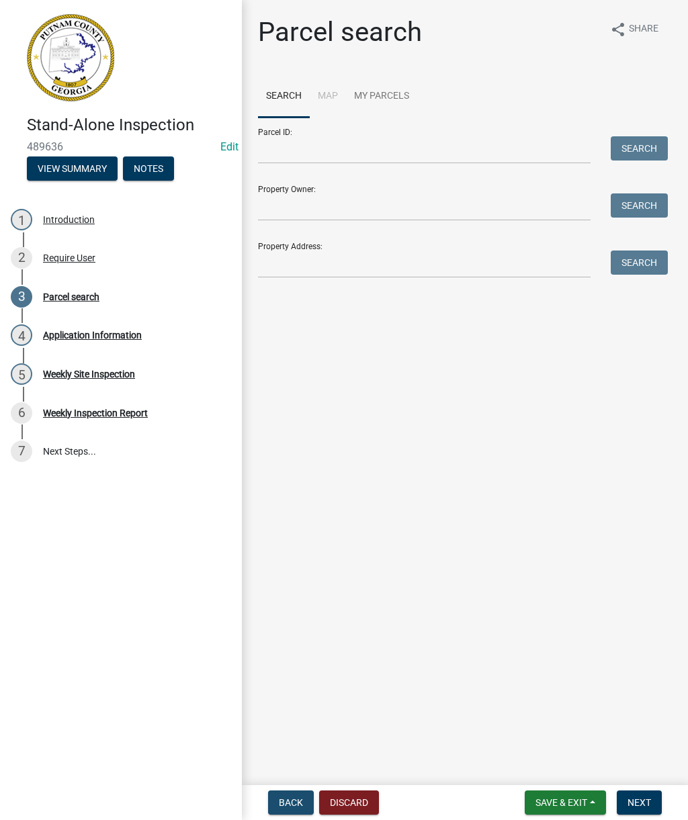
click at [288, 793] on button "Back" at bounding box center [291, 803] width 46 height 24
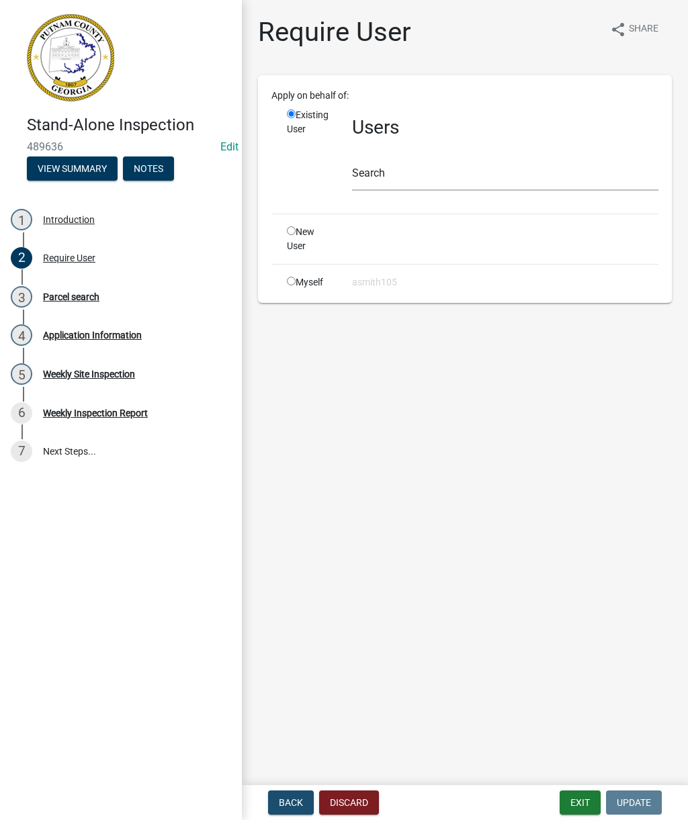
click at [277, 800] on button "Back" at bounding box center [291, 803] width 46 height 24
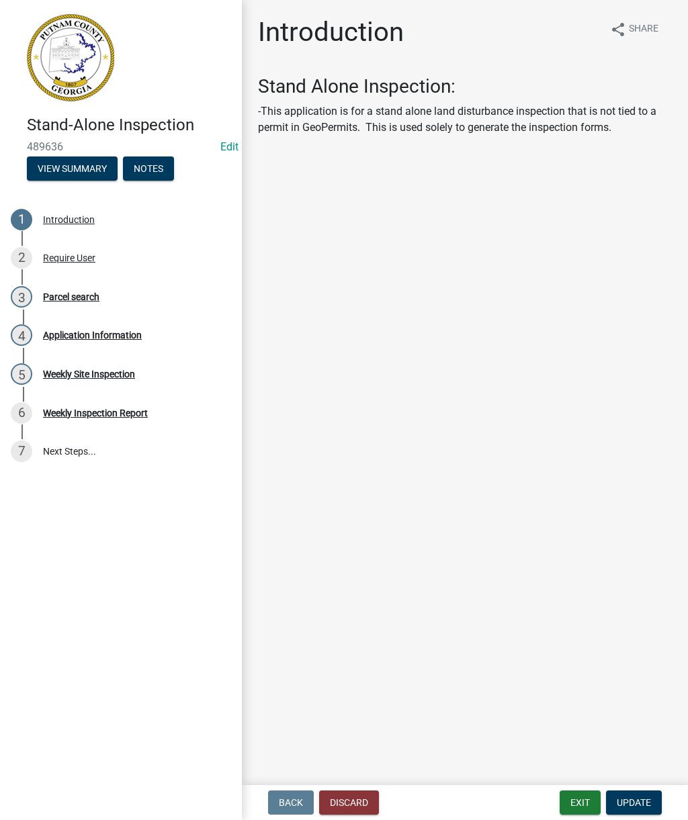
click at [361, 800] on button "Discard" at bounding box center [349, 803] width 60 height 24
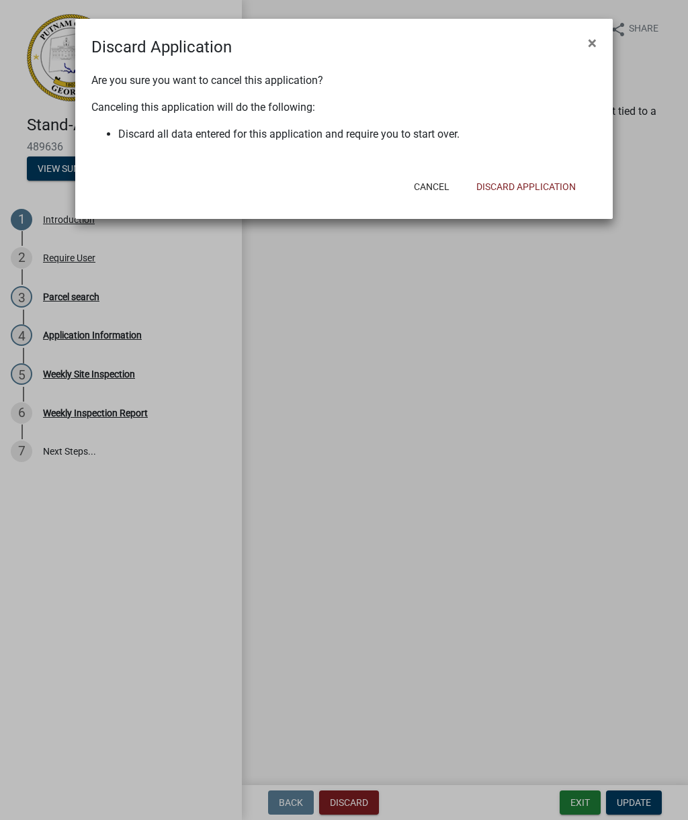
click at [535, 187] on button "Discard Application" at bounding box center [526, 187] width 121 height 24
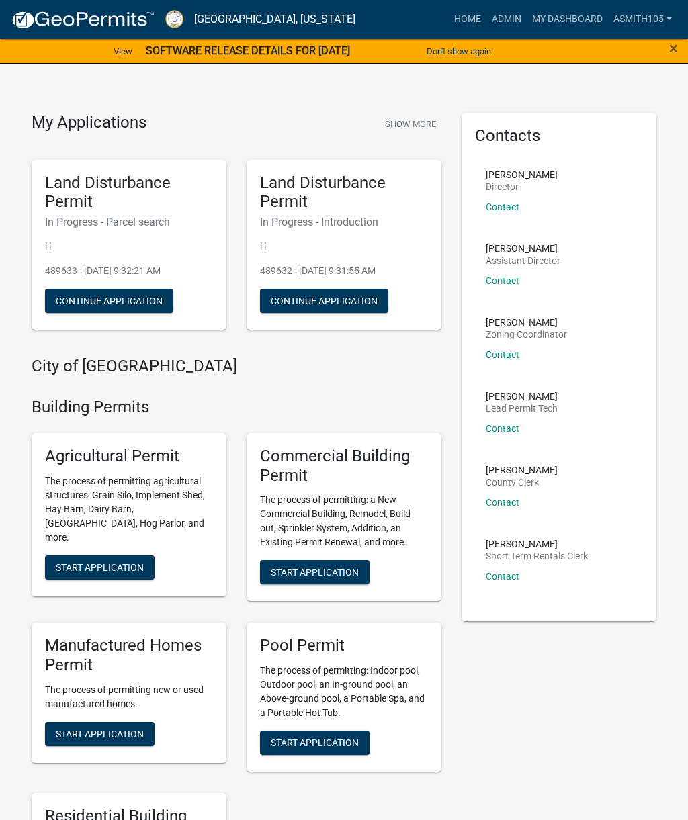
click at [99, 202] on h5 "Land Disturbance Permit" at bounding box center [129, 192] width 168 height 39
click at [109, 293] on button "Continue Application" at bounding box center [109, 301] width 128 height 24
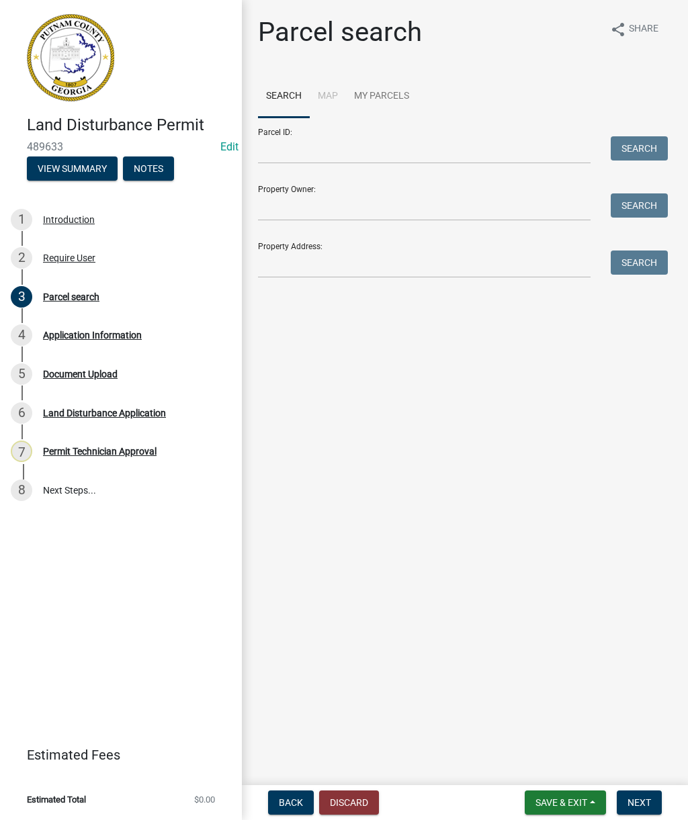
click at [355, 799] on button "Discard" at bounding box center [349, 803] width 60 height 24
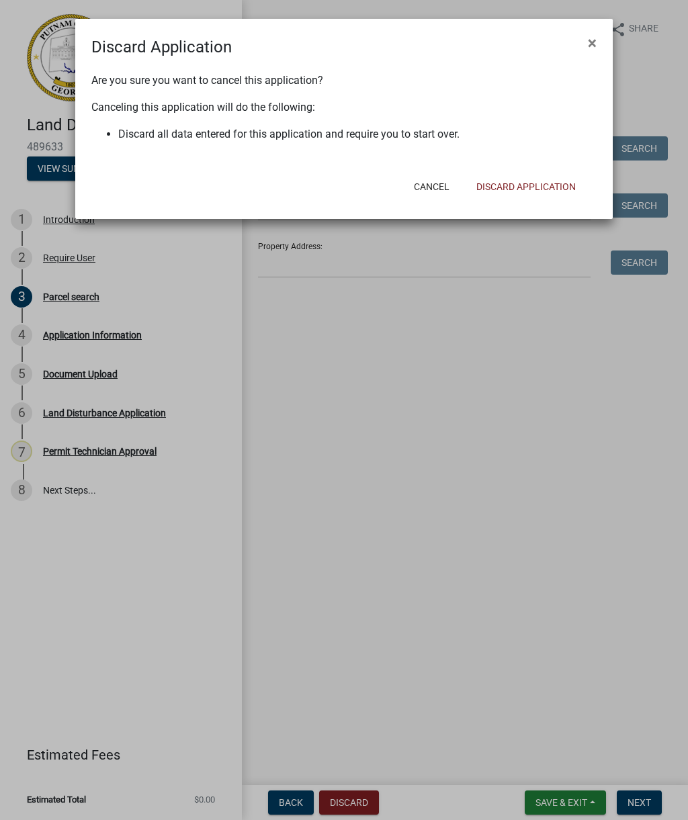
click at [530, 183] on button "Discard Application" at bounding box center [526, 187] width 121 height 24
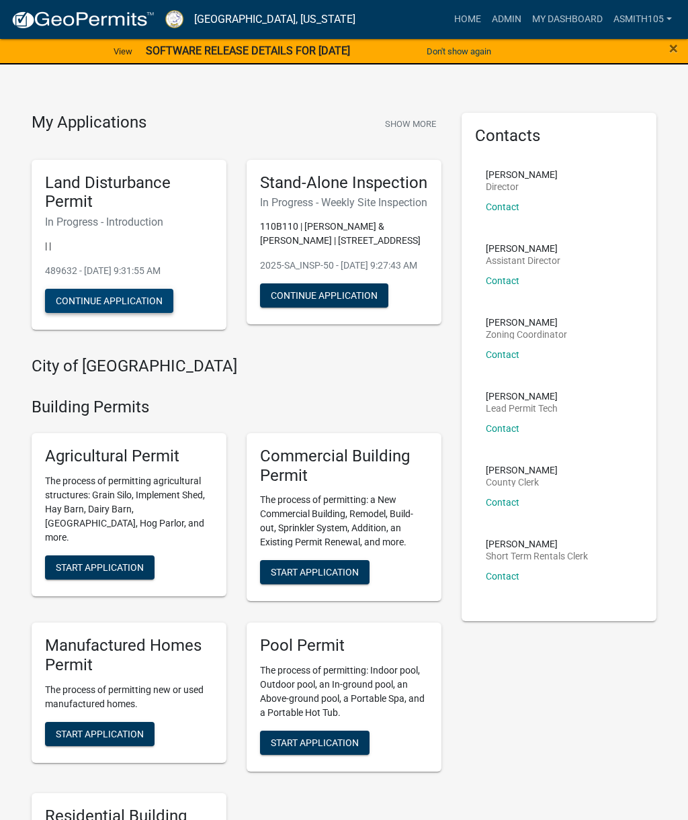
click at [105, 297] on button "Continue Application" at bounding box center [109, 301] width 128 height 24
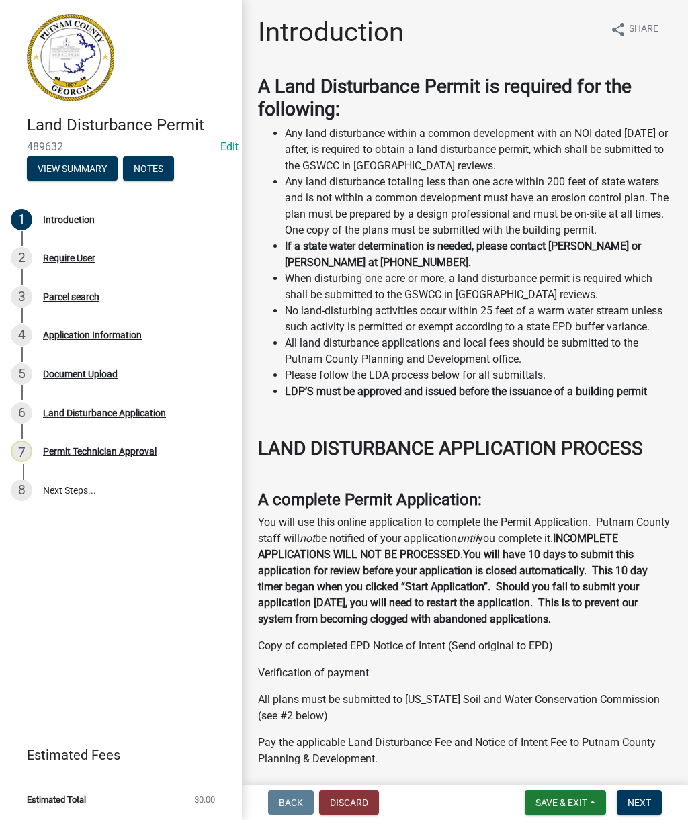
click at [353, 799] on button "Discard" at bounding box center [349, 803] width 60 height 24
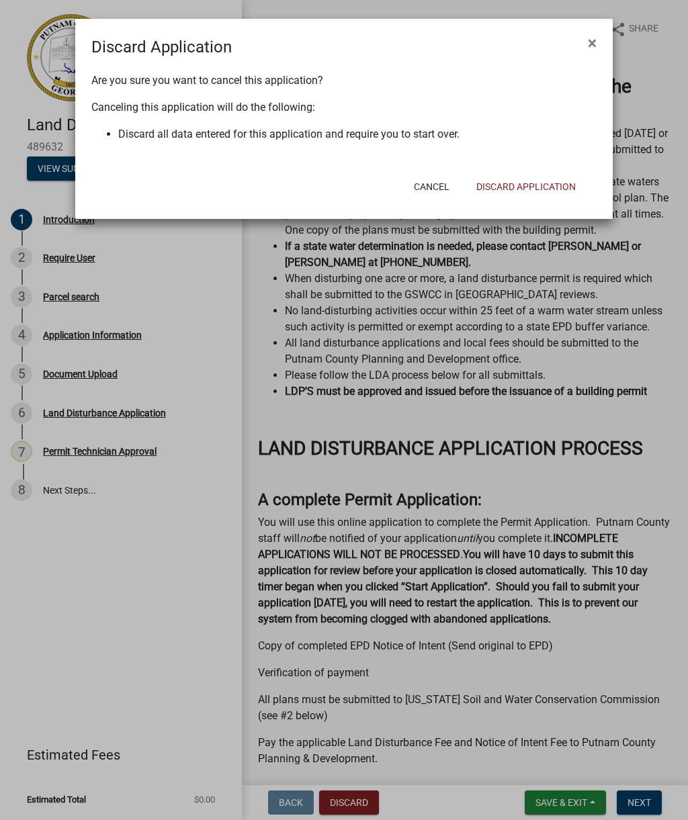
click at [524, 187] on button "Discard Application" at bounding box center [526, 187] width 121 height 24
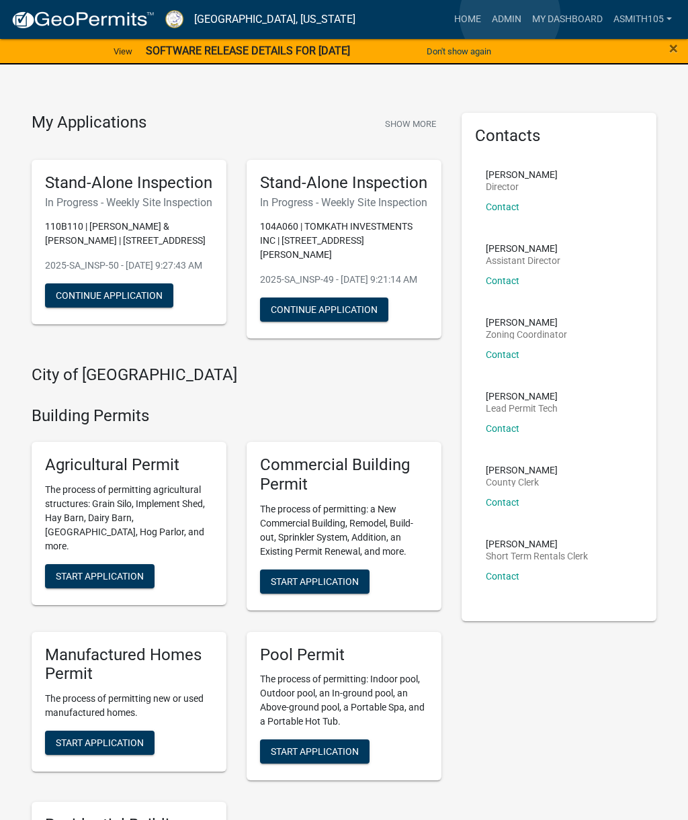
click at [510, 16] on link "Admin" at bounding box center [506, 20] width 40 height 26
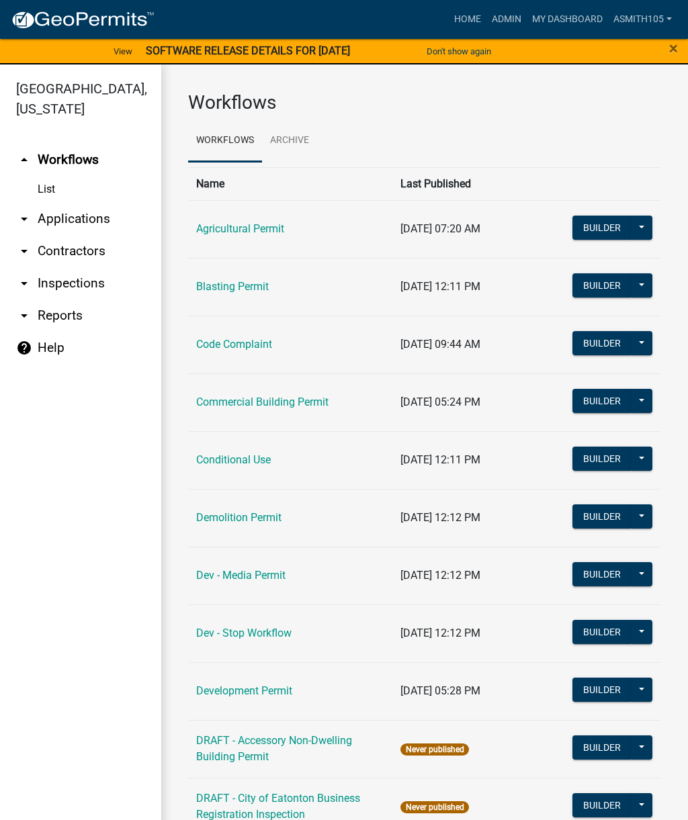
click at [241, 347] on link "Code Complaint" at bounding box center [234, 344] width 76 height 13
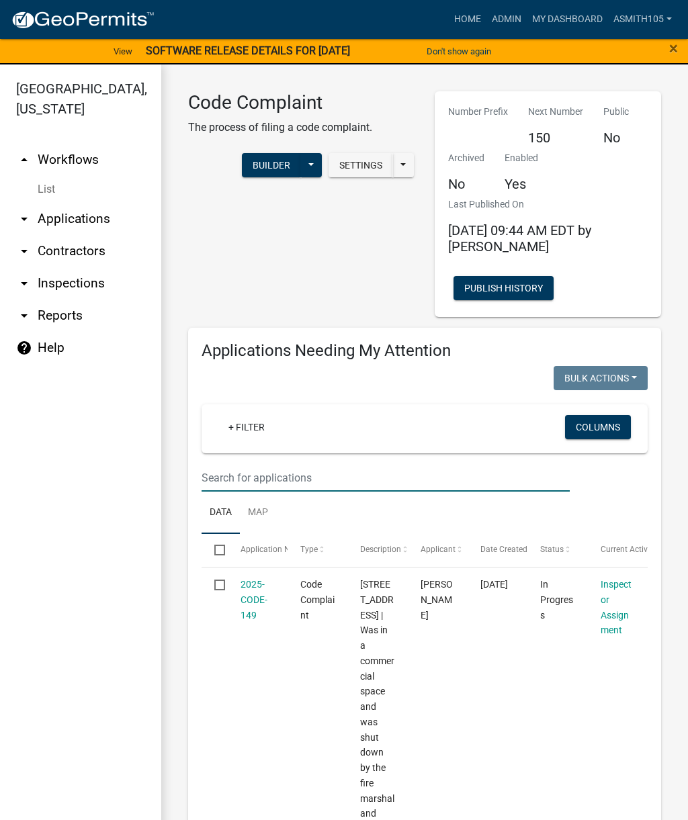
click at [310, 474] on input "text" at bounding box center [386, 478] width 368 height 28
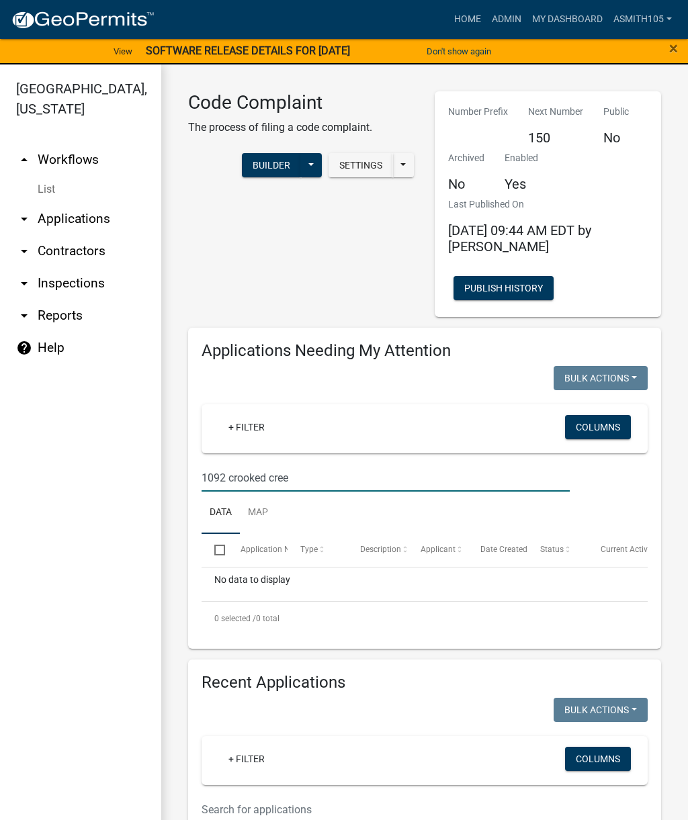
type input "1092 crooked creek"
click at [463, 14] on link "Home" at bounding box center [468, 20] width 38 height 26
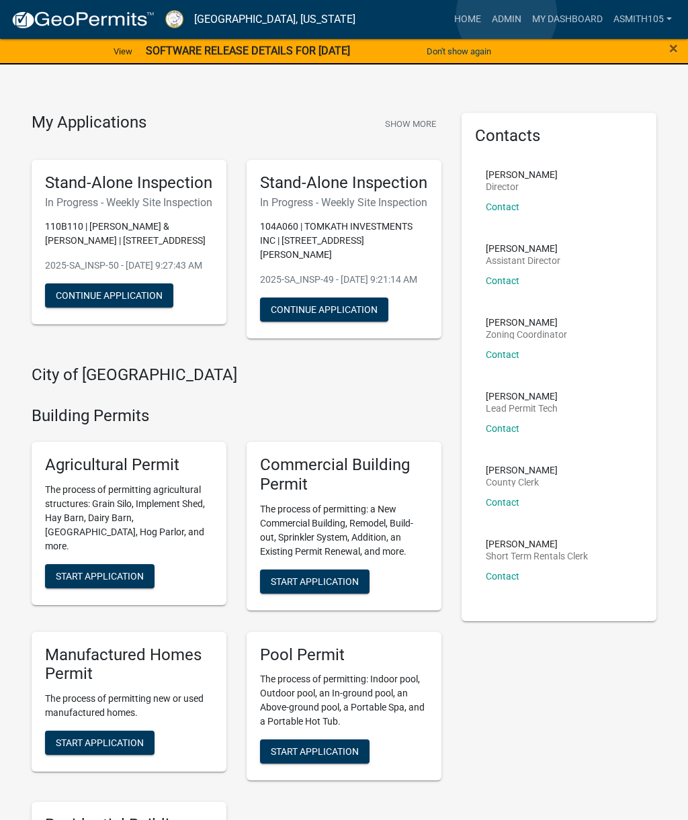
click at [507, 15] on link "Admin" at bounding box center [506, 20] width 40 height 26
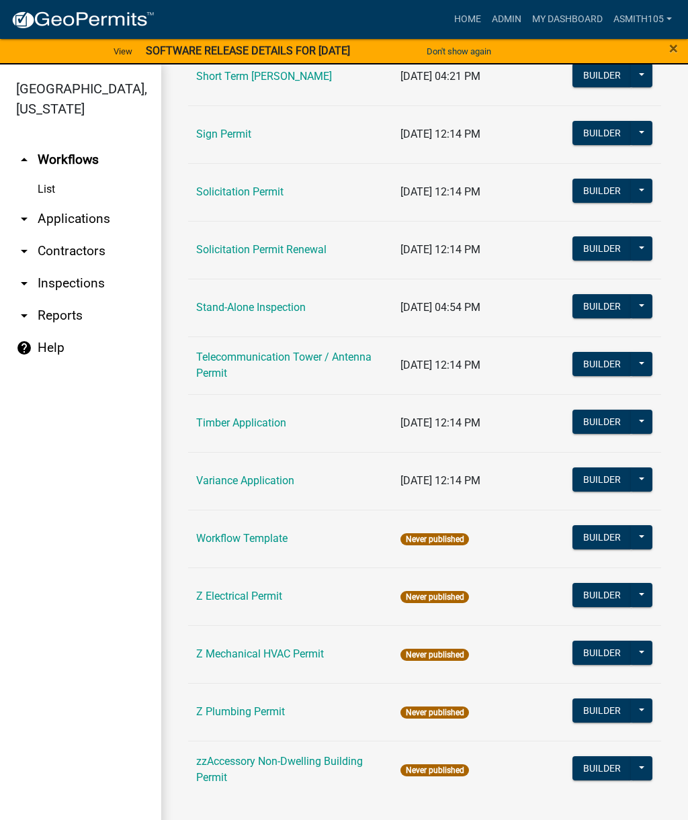
scroll to position [1827, 0]
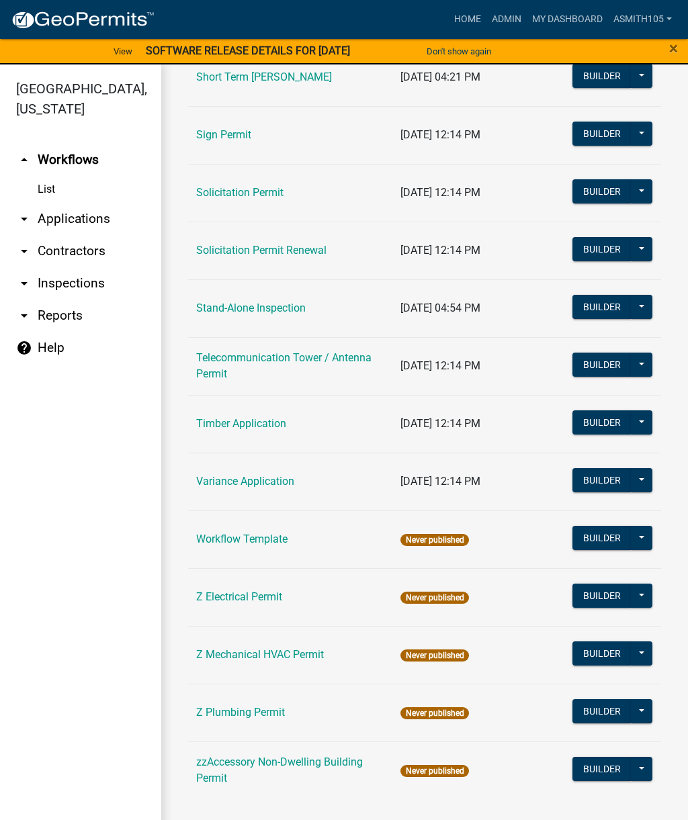
click at [258, 310] on link "Stand-Alone Inspection" at bounding box center [251, 308] width 110 height 13
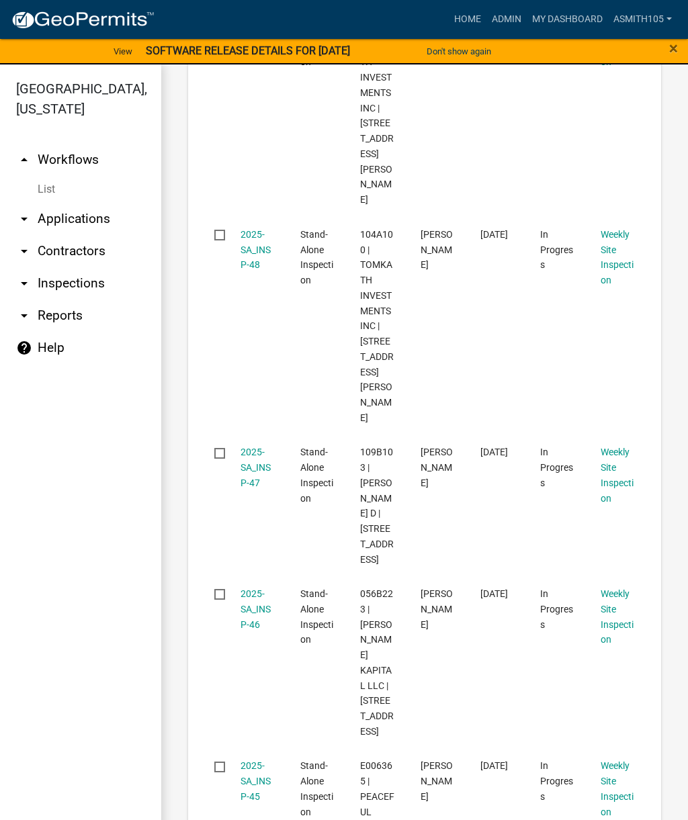
scroll to position [743, 0]
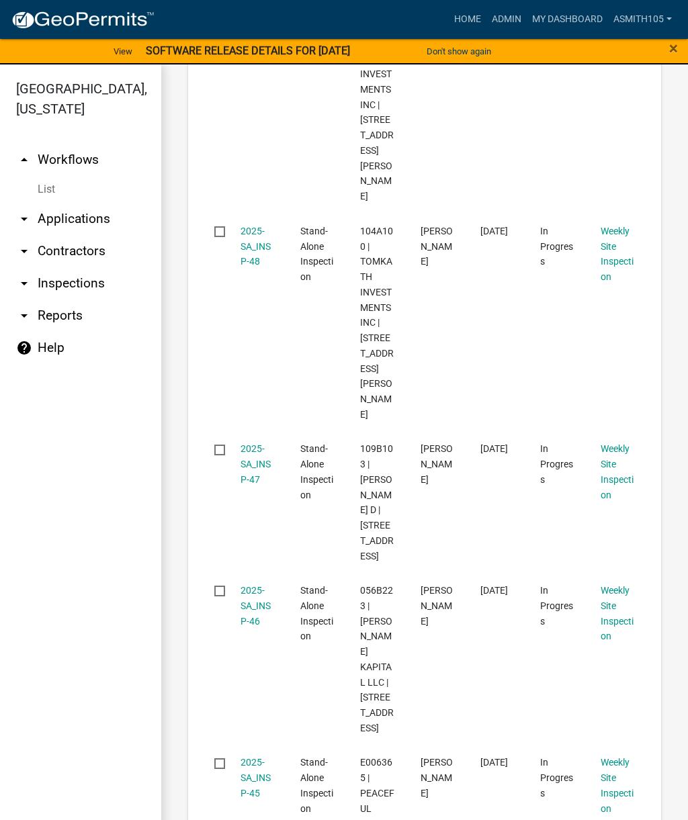
click at [257, 443] on link "2025-SA_INSP-47" at bounding box center [256, 464] width 30 height 42
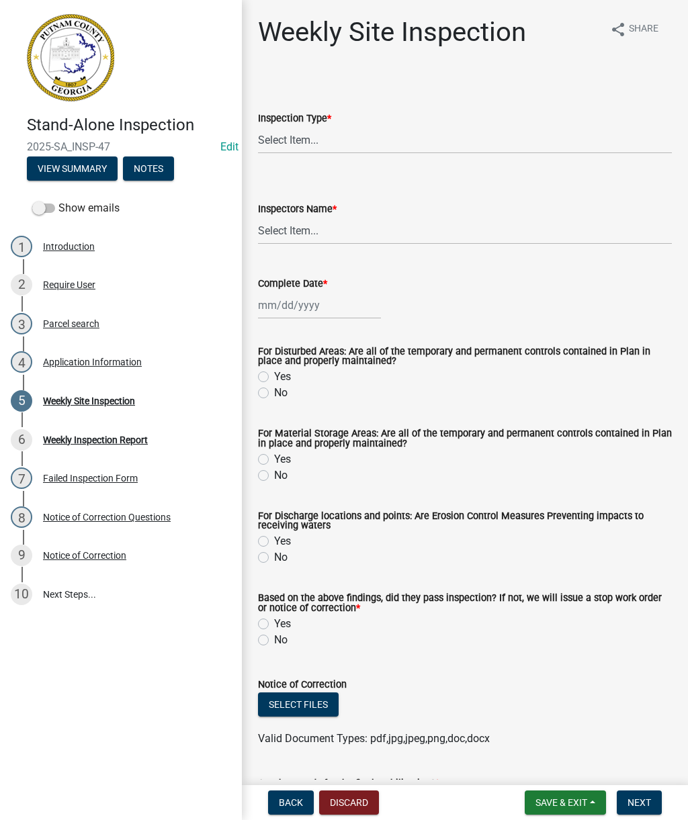
click at [282, 808] on span "Back" at bounding box center [291, 802] width 24 height 11
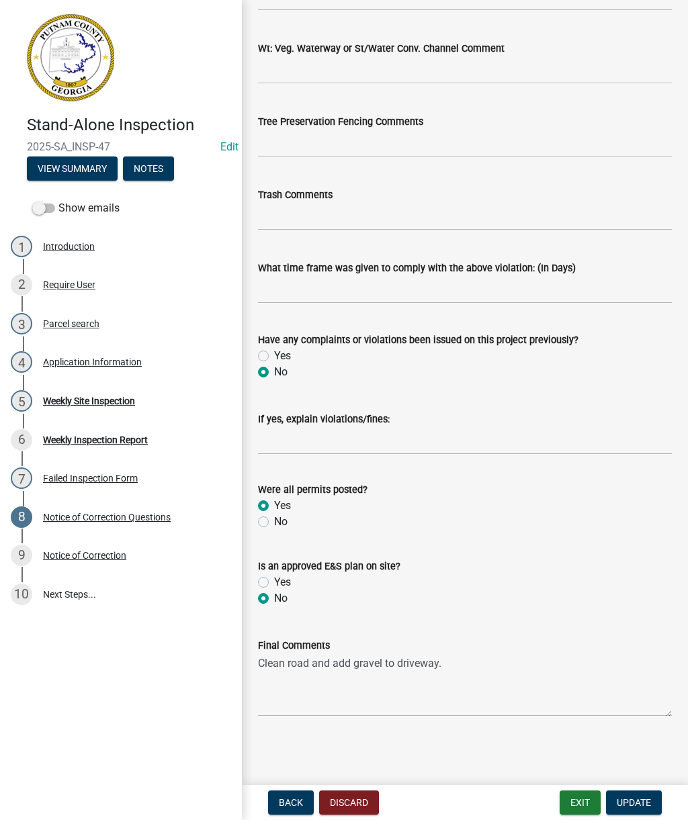
scroll to position [2167, 0]
